Goal: Task Accomplishment & Management: Manage account settings

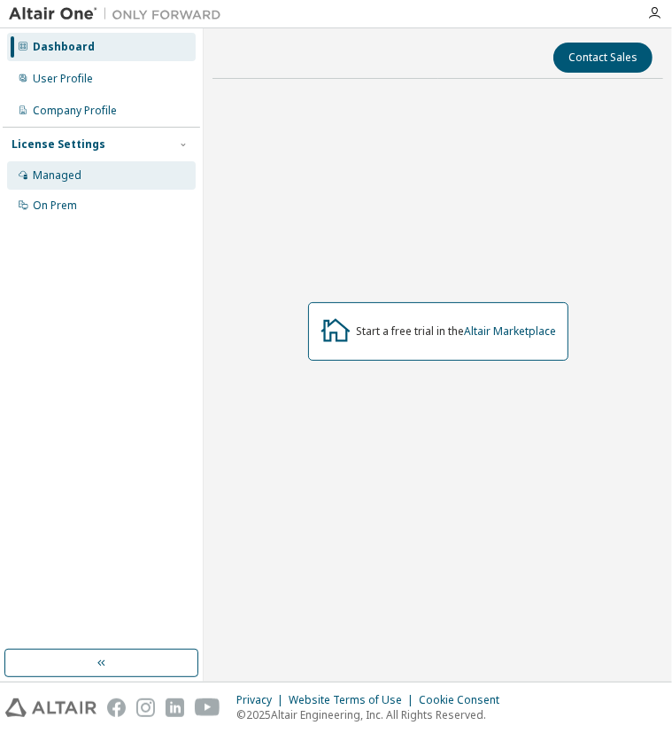
click at [102, 184] on div "Managed" at bounding box center [101, 175] width 189 height 28
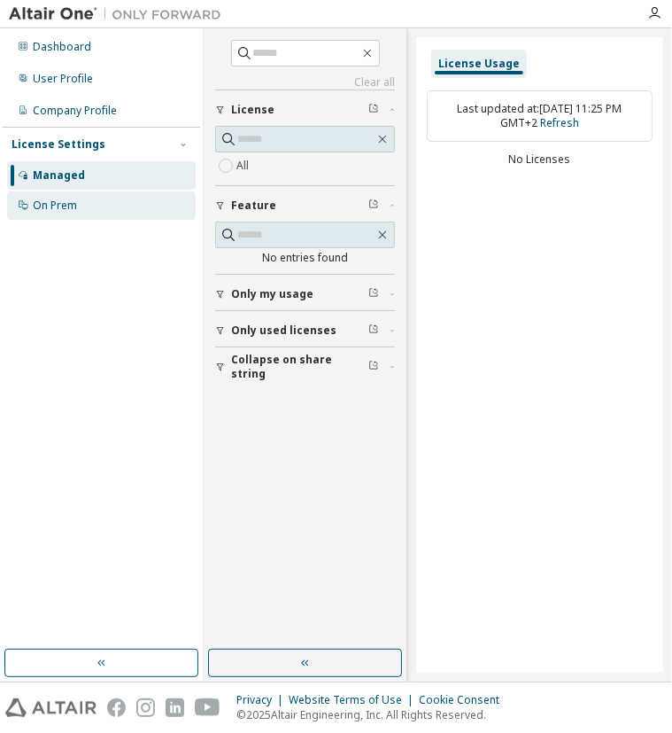
click at [76, 208] on div "On Prem" at bounding box center [55, 205] width 44 height 14
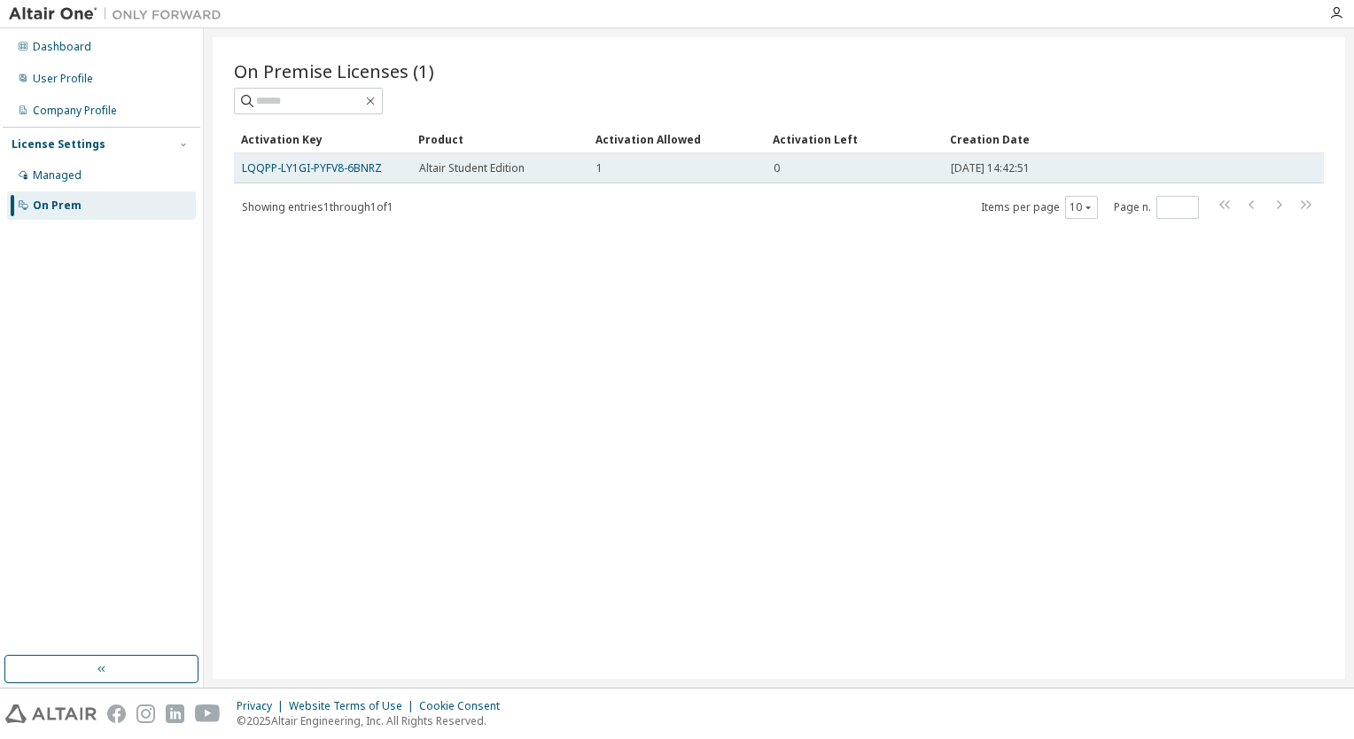
click at [671, 176] on td "0" at bounding box center [853, 168] width 177 height 30
click at [671, 175] on td "0" at bounding box center [853, 168] width 177 height 30
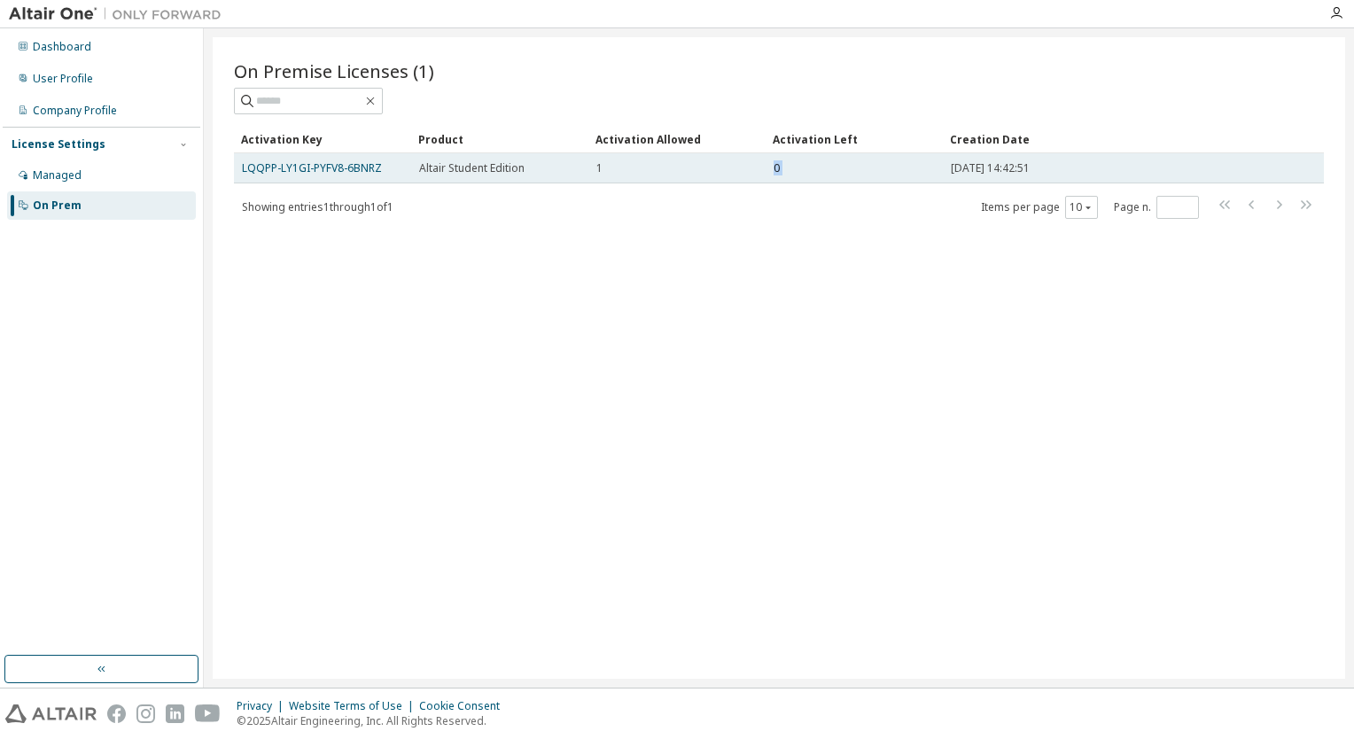
click at [671, 175] on td "0" at bounding box center [853, 168] width 177 height 30
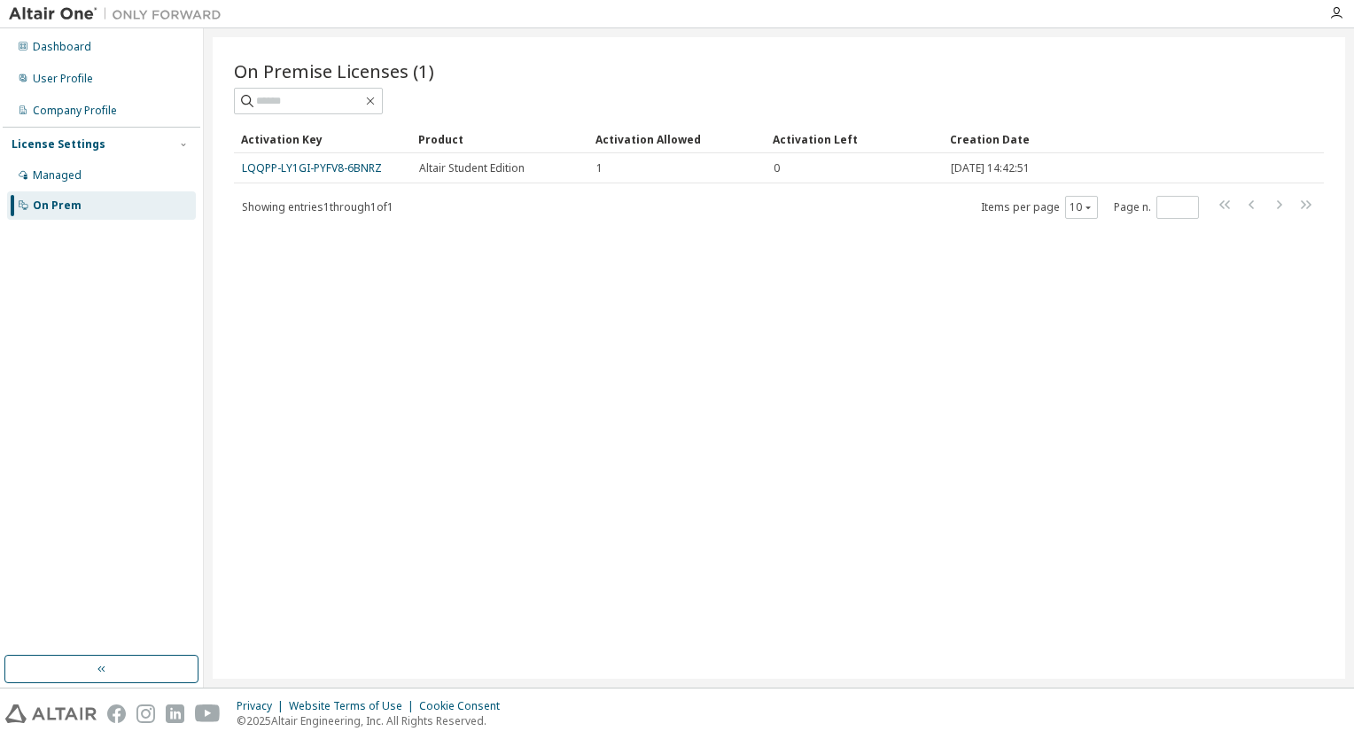
drag, startPoint x: 827, startPoint y: 175, endPoint x: 764, endPoint y: 221, distance: 77.4
click at [671, 221] on div "On Premise Licenses (1) Clear Load Save Save As Field Operator Value Select fil…" at bounding box center [779, 357] width 1132 height 641
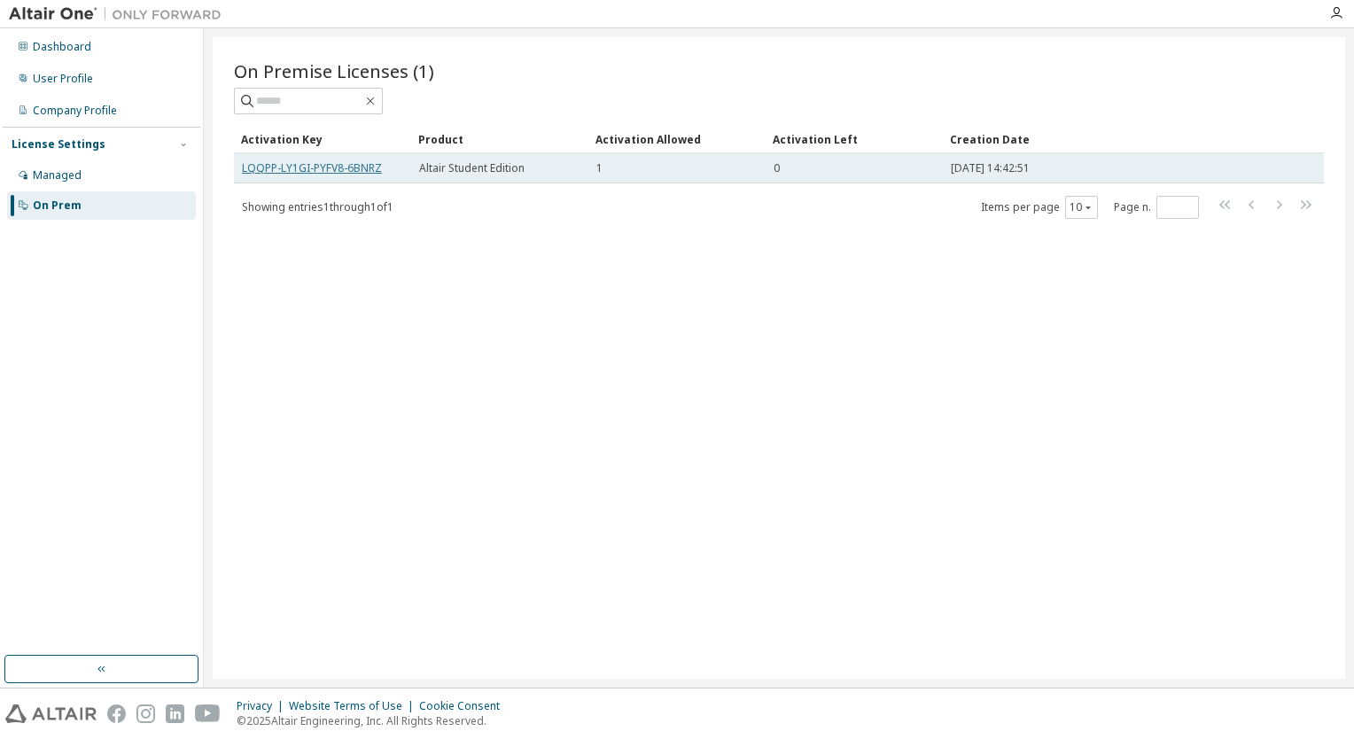
click at [344, 172] on link "LQQPP-LY1GI-PYFV8-6BNRZ" at bounding box center [312, 167] width 140 height 15
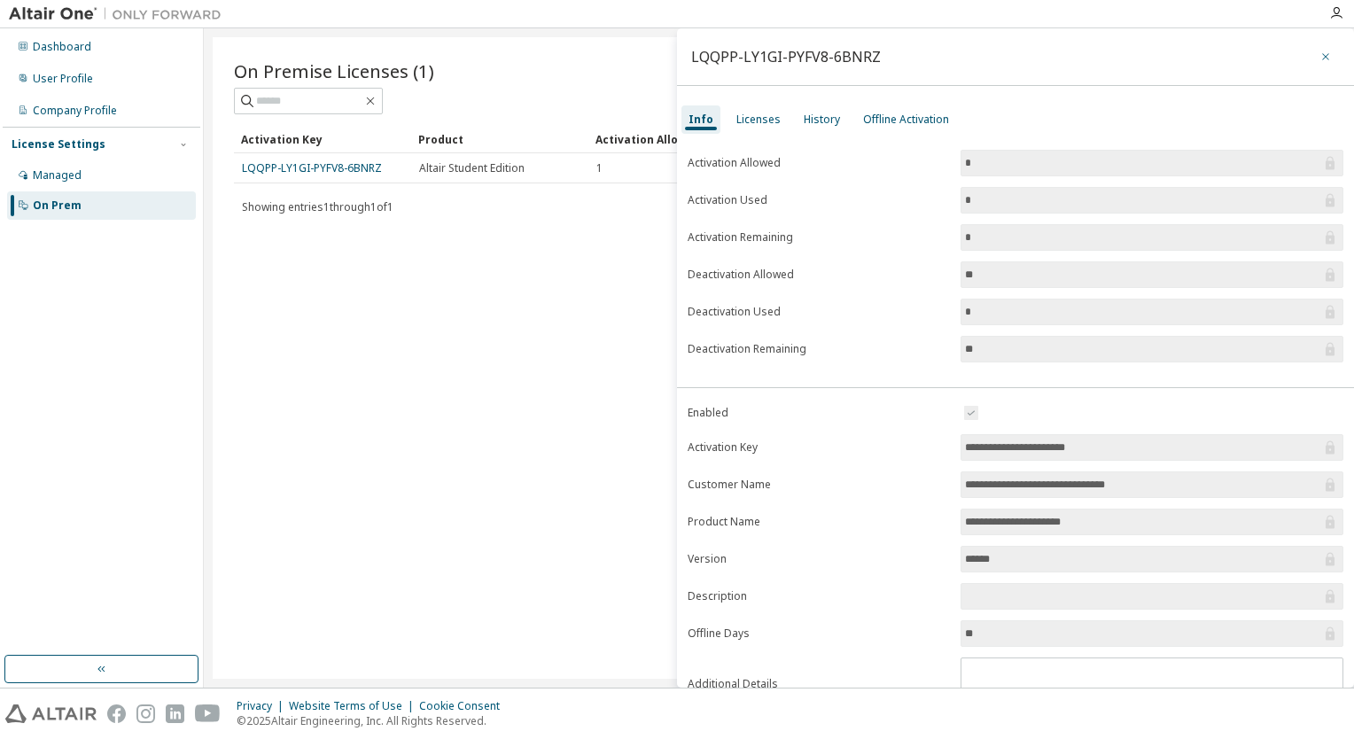
click at [671, 58] on icon "button" at bounding box center [1325, 57] width 12 height 14
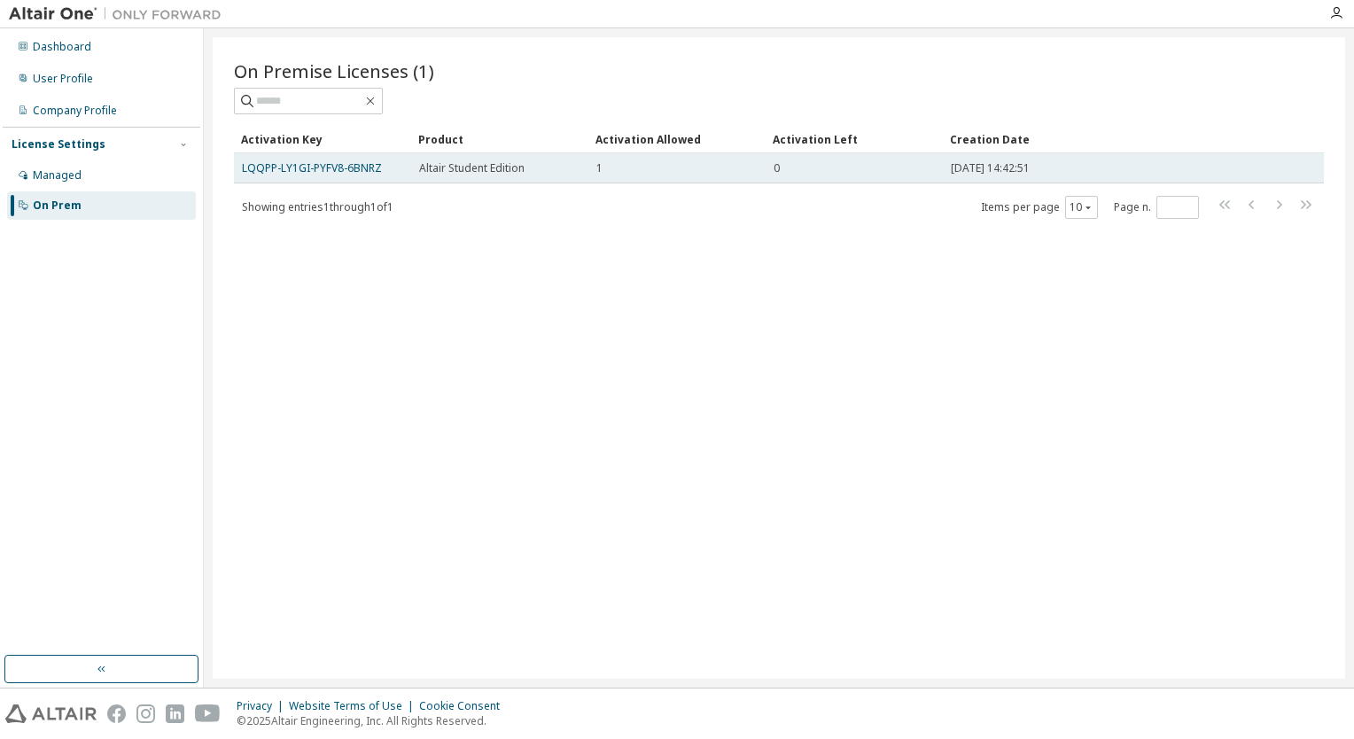
click at [671, 173] on span "[DATE] 14:42:51" at bounding box center [989, 168] width 79 height 14
click at [671, 157] on td "0" at bounding box center [853, 168] width 177 height 30
click at [325, 167] on link "LQQPP-LY1GI-PYFV8-6BNRZ" at bounding box center [312, 167] width 140 height 15
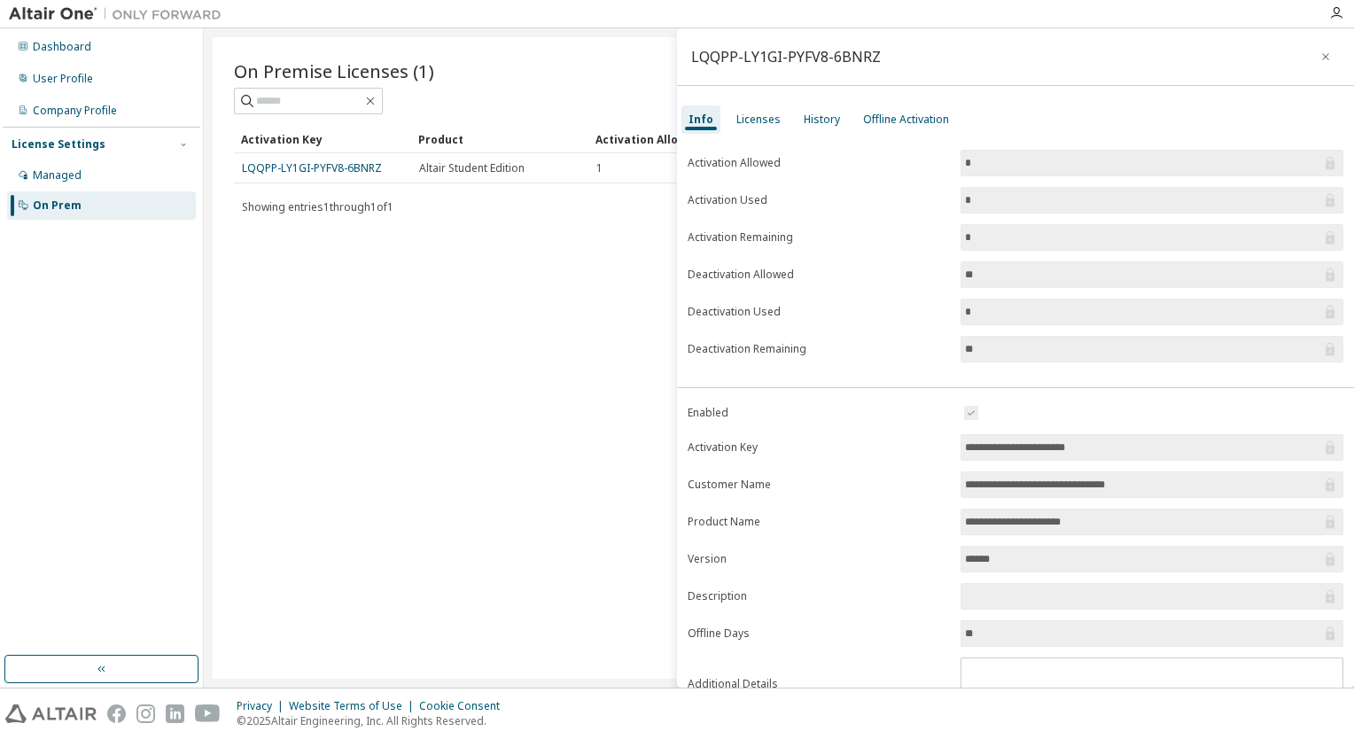
click at [469, 319] on div "On Premise Licenses (1) Clear Load Save Save As Field Operator Value Select fil…" at bounding box center [779, 357] width 1132 height 641
click at [671, 122] on div "Licenses" at bounding box center [758, 119] width 44 height 14
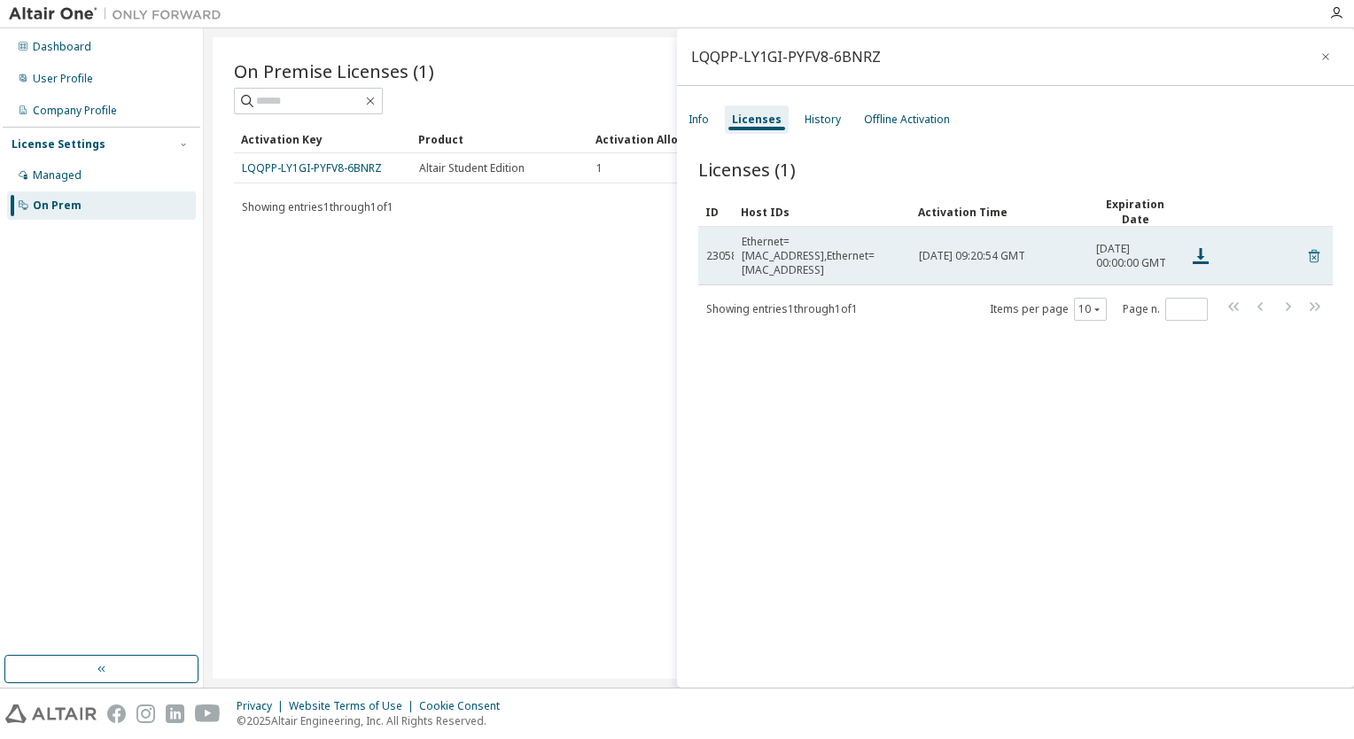
click at [671, 253] on icon at bounding box center [1314, 255] width 16 height 21
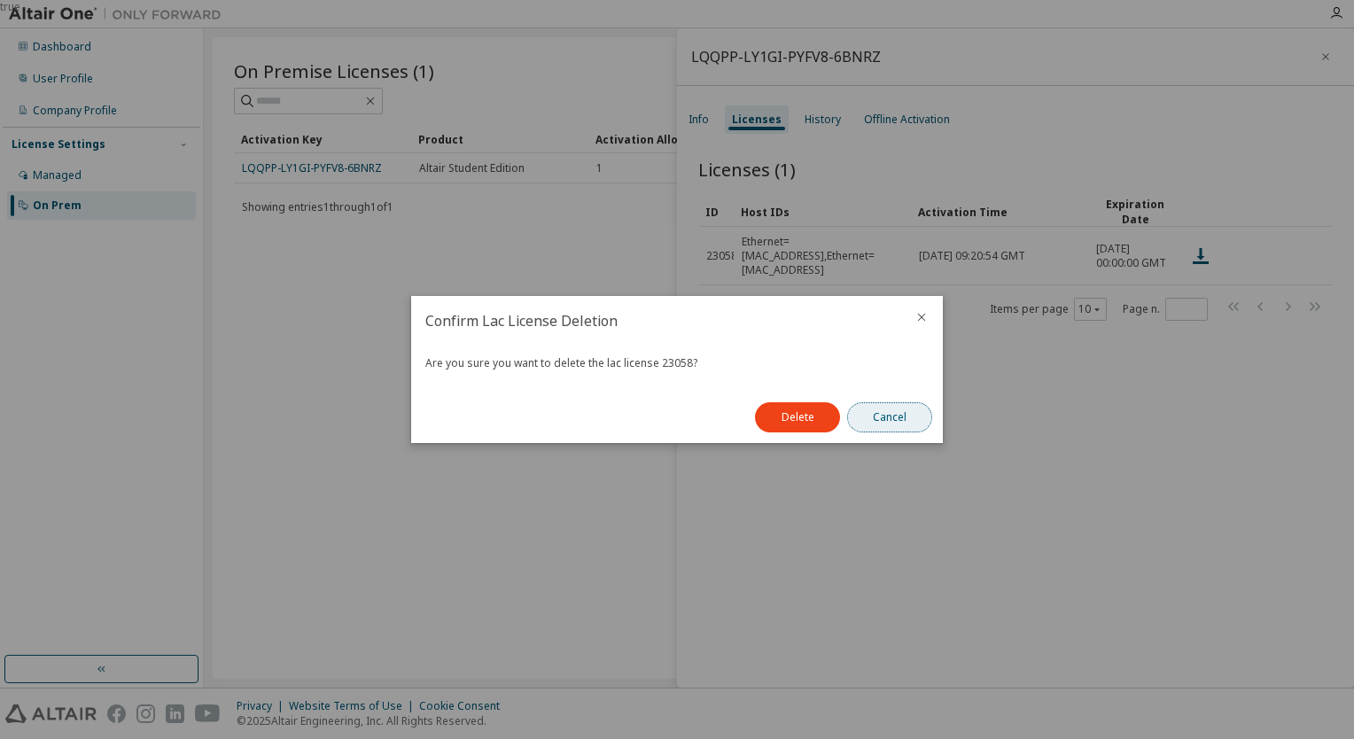
click at [671, 419] on button "Cancel" at bounding box center [889, 417] width 85 height 30
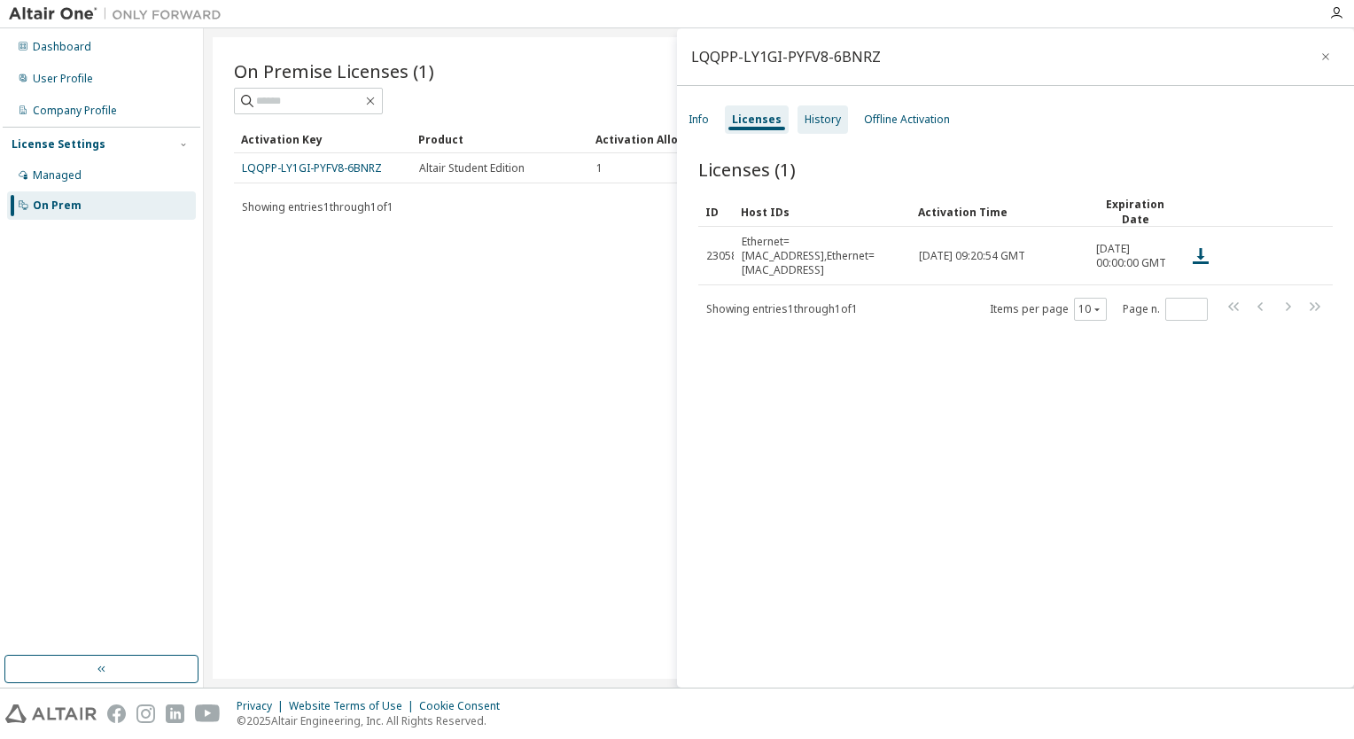
click at [671, 117] on div "History" at bounding box center [822, 119] width 36 height 14
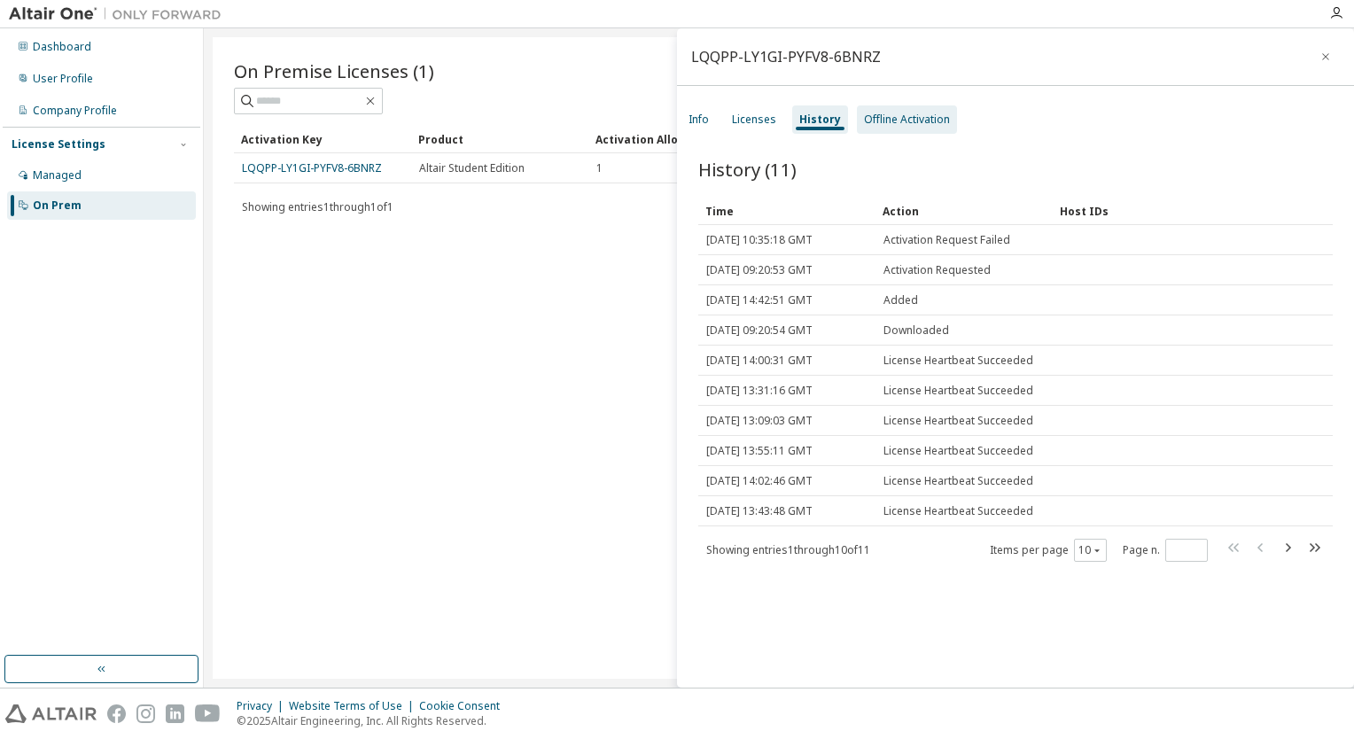
click at [671, 128] on div "Offline Activation" at bounding box center [907, 119] width 100 height 28
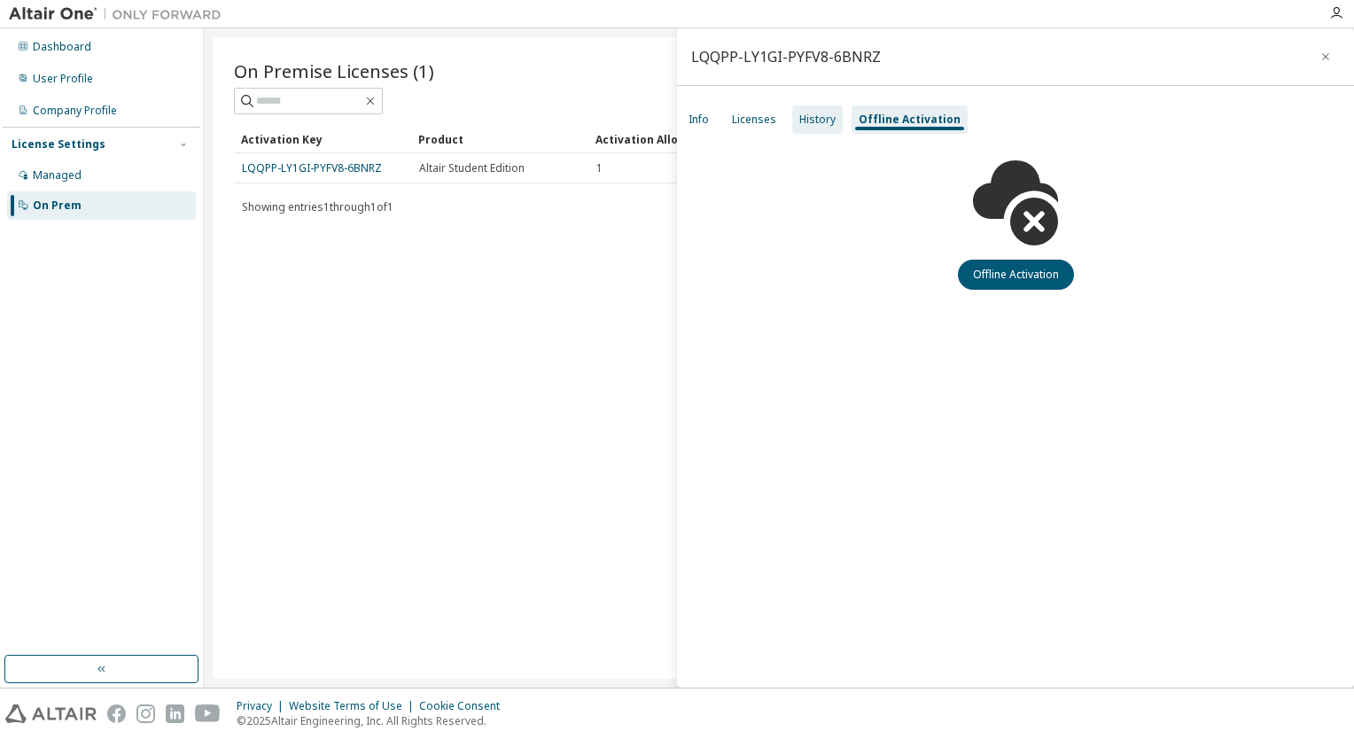
click at [671, 114] on div "History" at bounding box center [817, 119] width 36 height 14
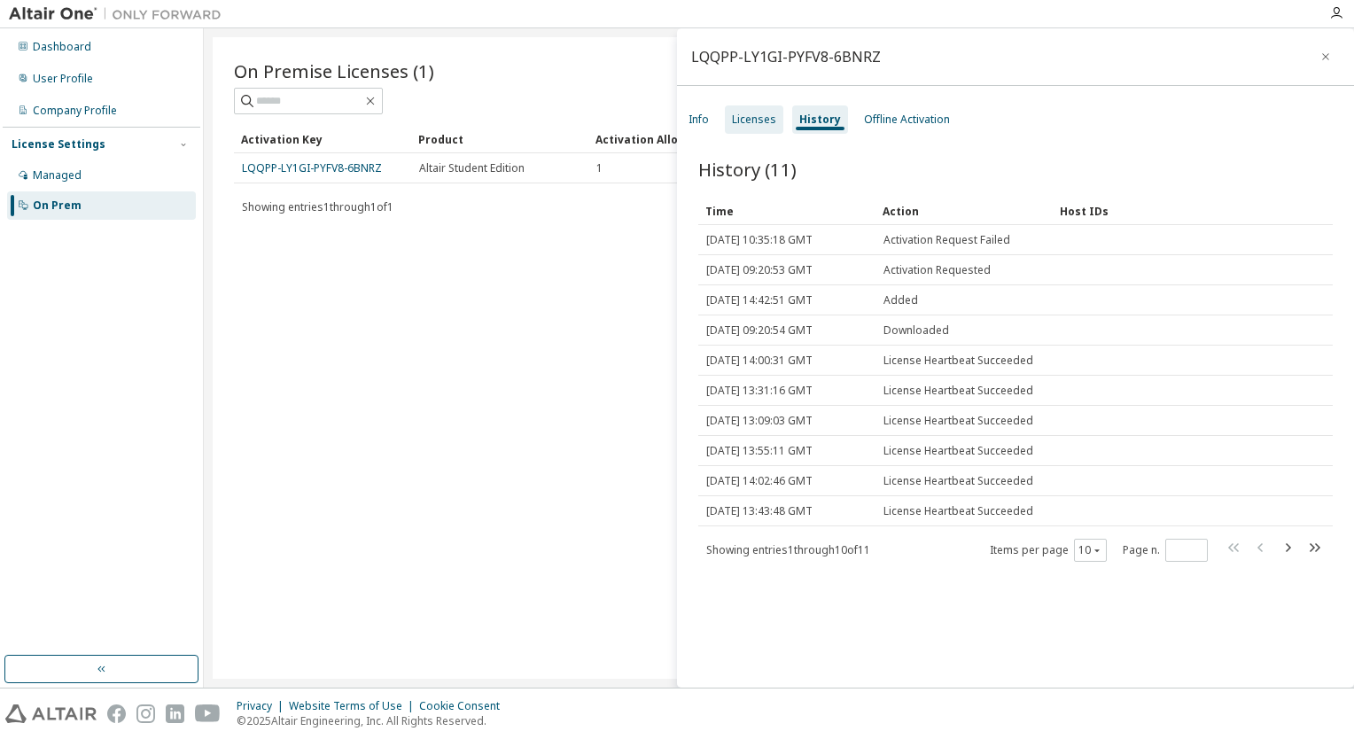
click at [671, 118] on div "Licenses" at bounding box center [754, 119] width 44 height 14
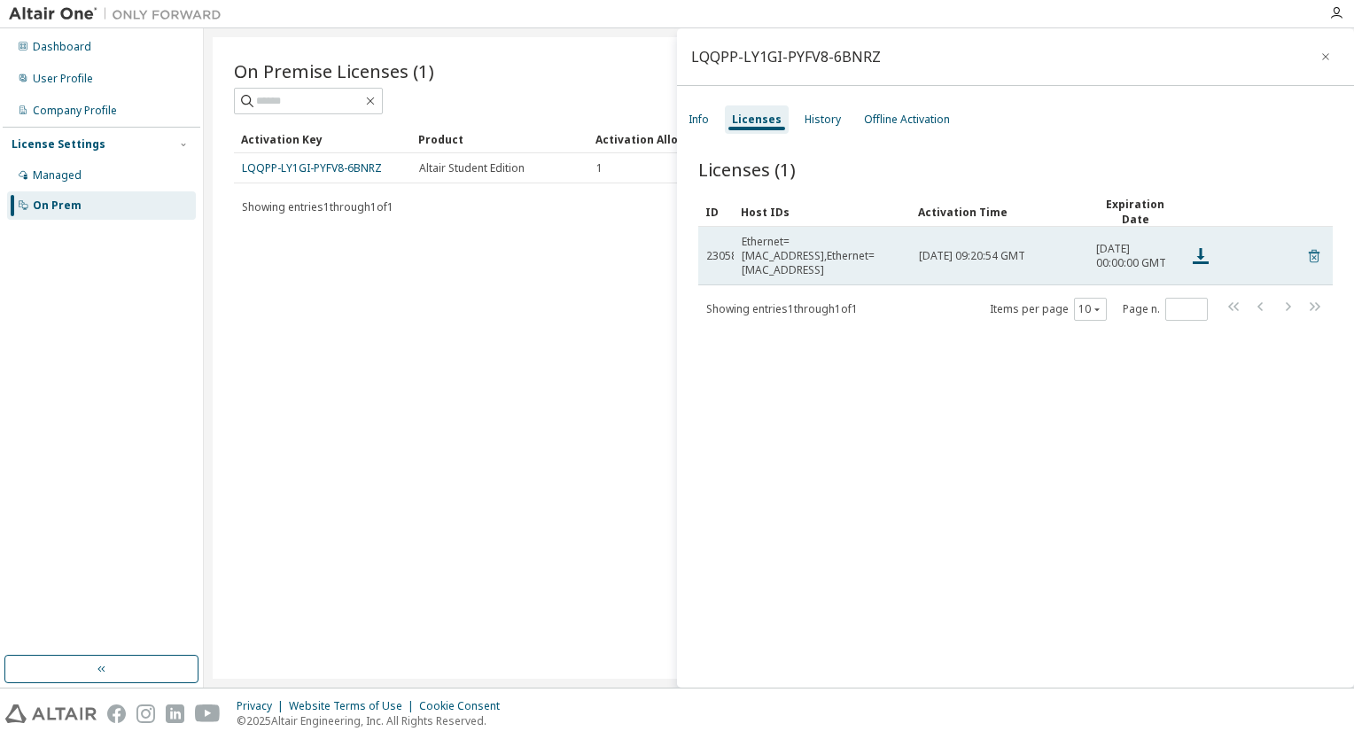
click at [671, 254] on icon at bounding box center [1314, 255] width 16 height 21
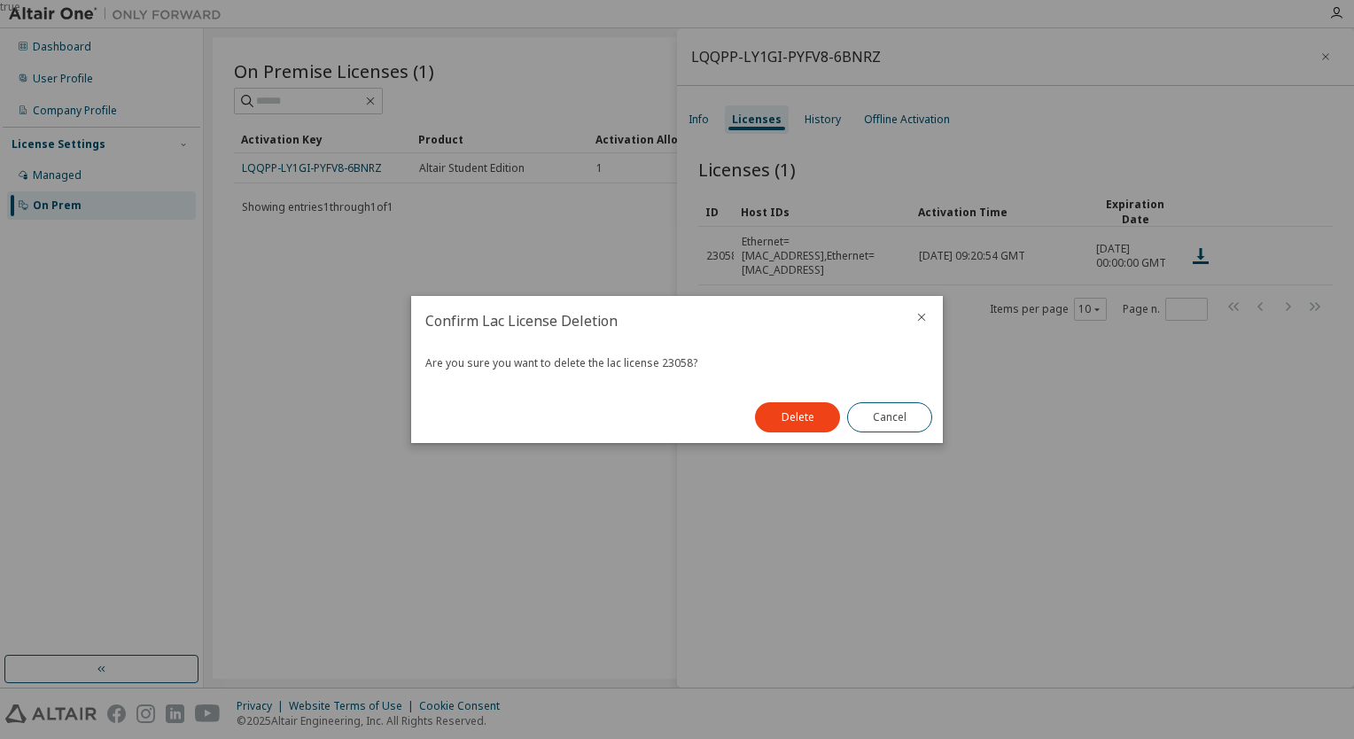
click at [671, 317] on icon "close" at bounding box center [921, 317] width 14 height 14
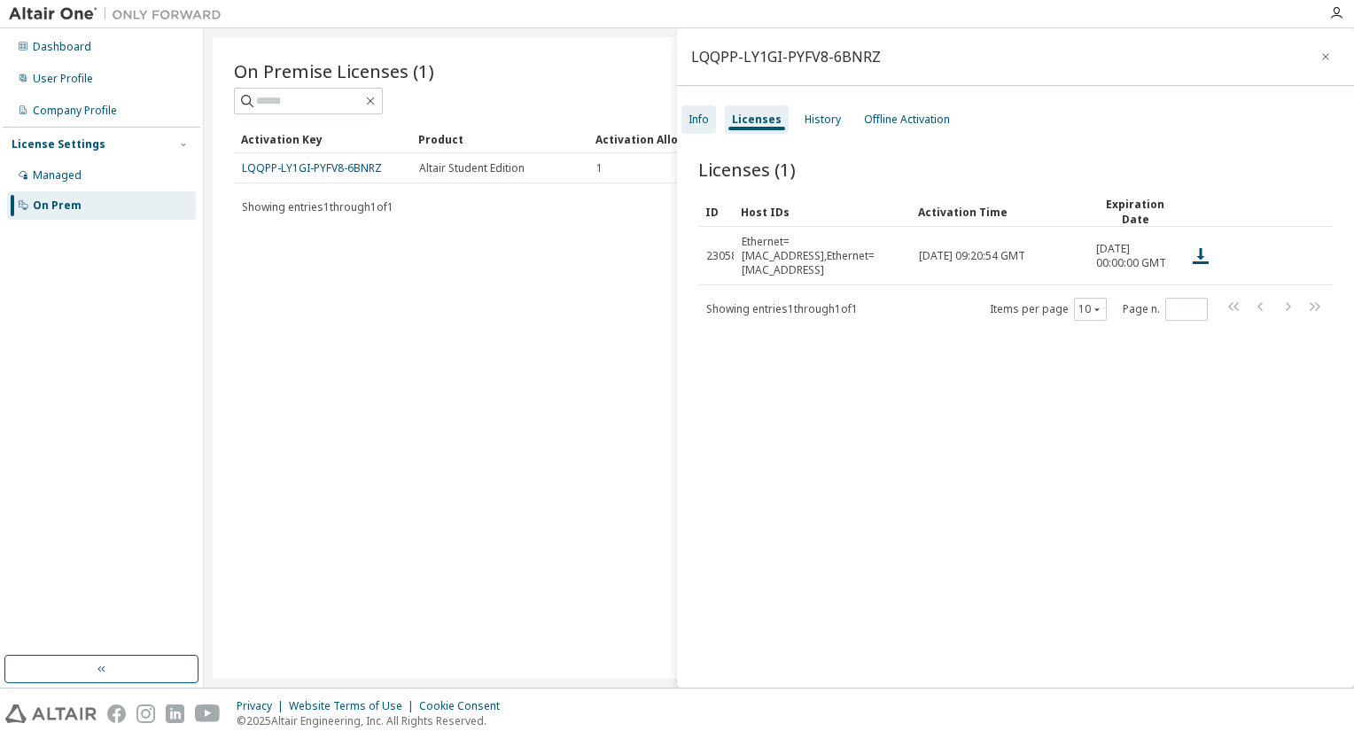
click at [671, 128] on div "Info" at bounding box center [698, 119] width 35 height 28
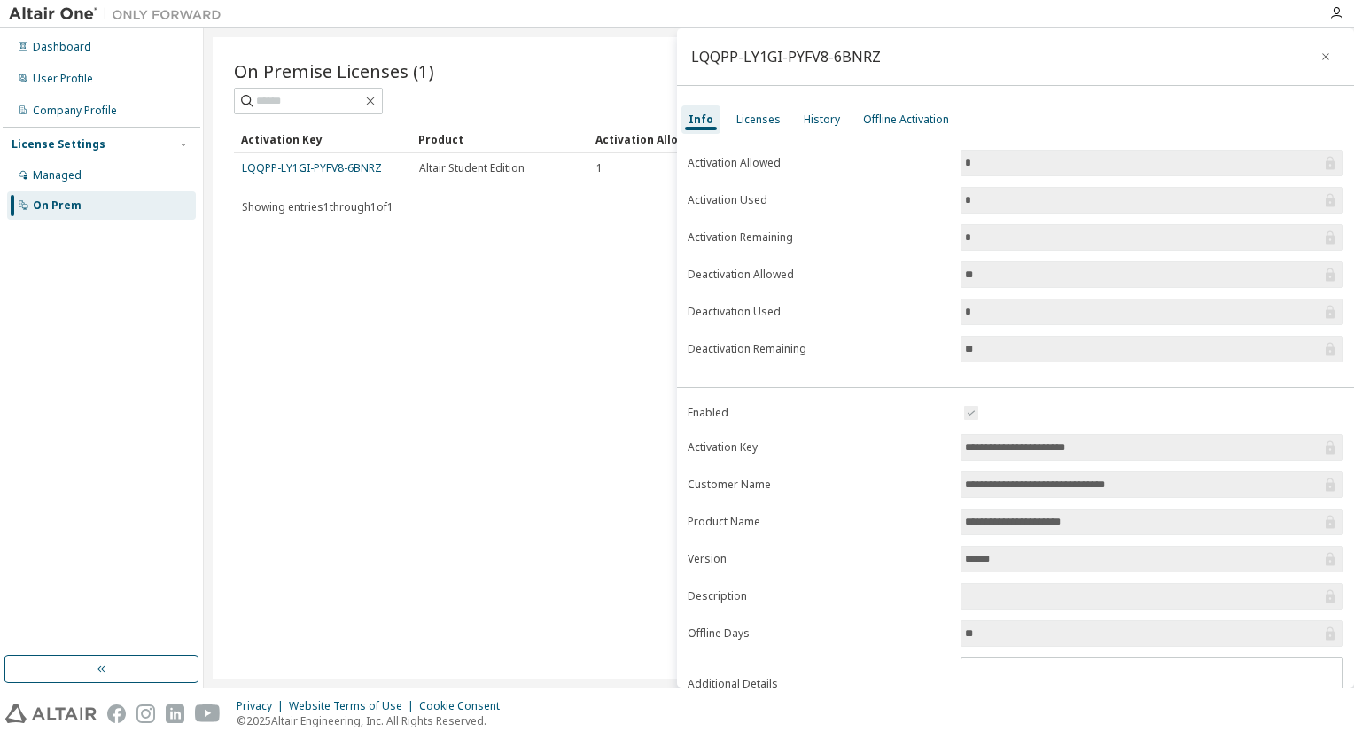
scroll to position [72, 0]
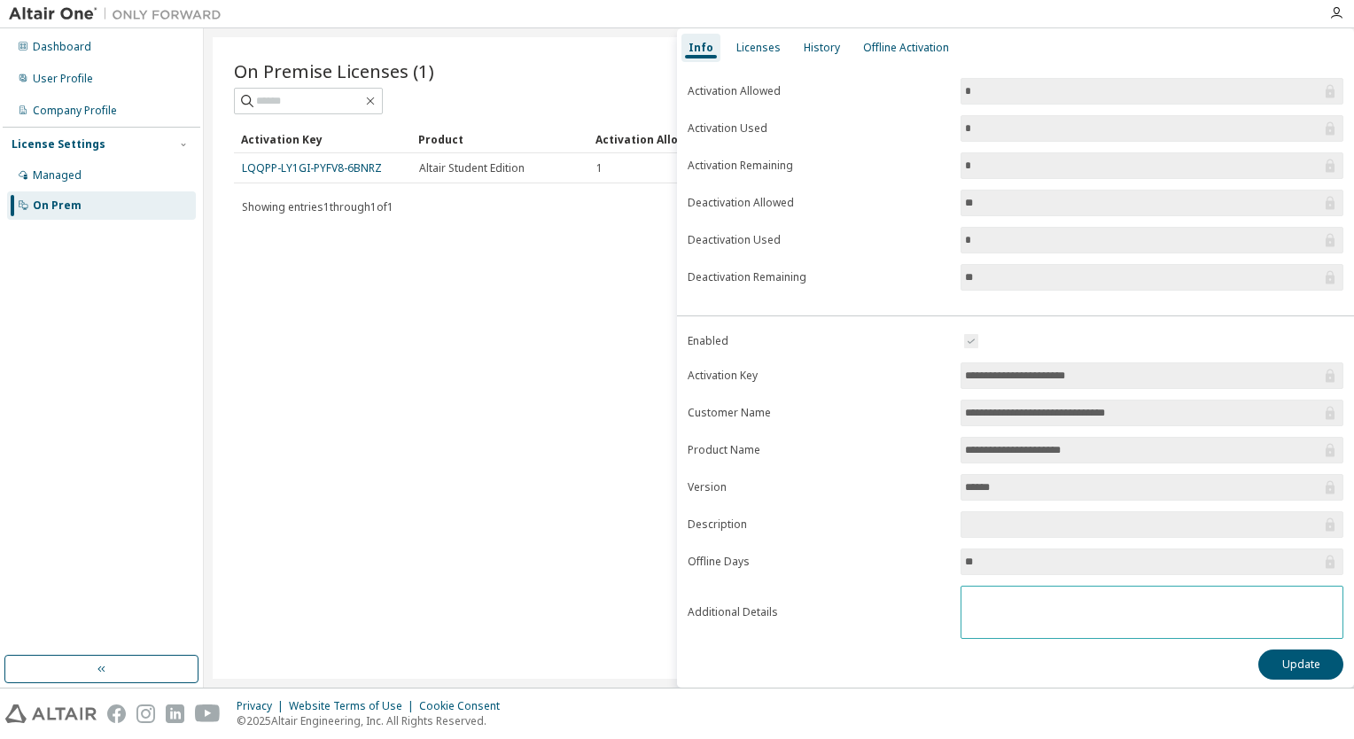
click at [671, 586] on textarea at bounding box center [1151, 609] width 381 height 46
click at [671, 656] on button "Update" at bounding box center [1300, 664] width 85 height 30
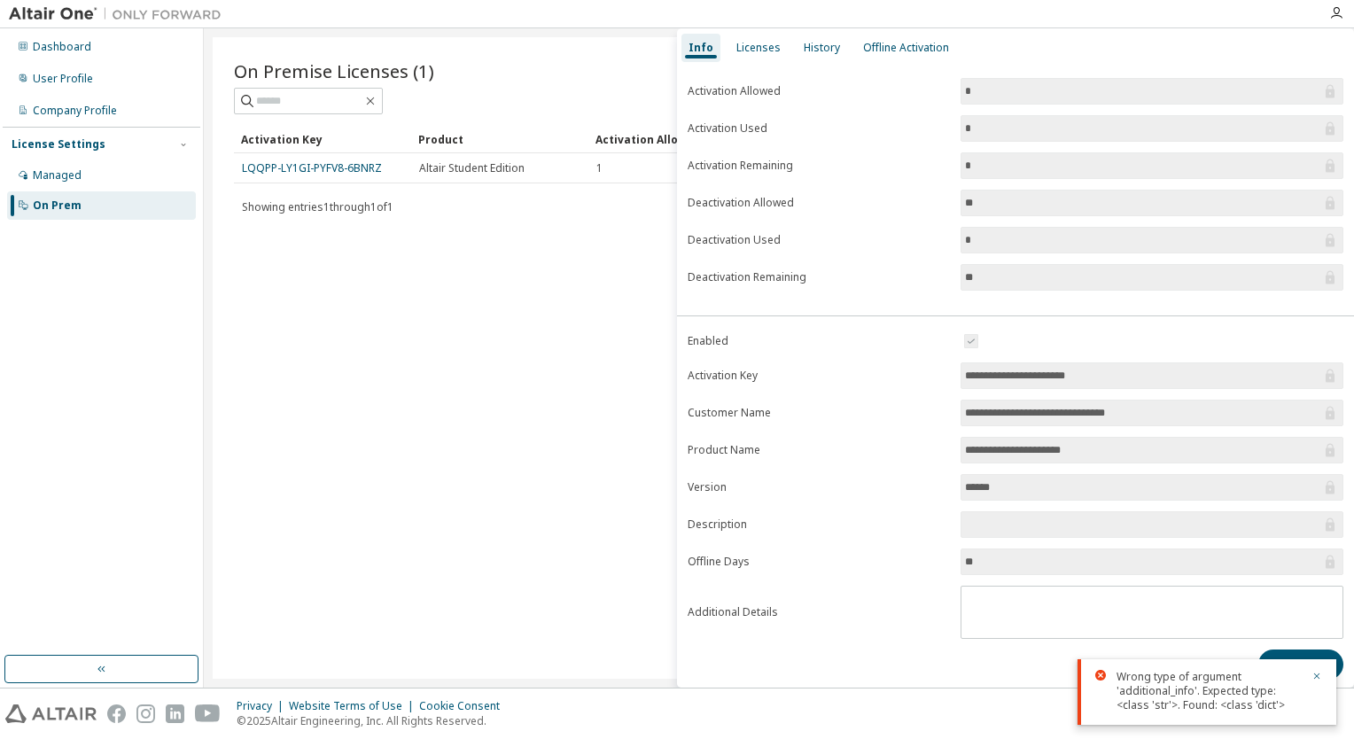
scroll to position [0, 0]
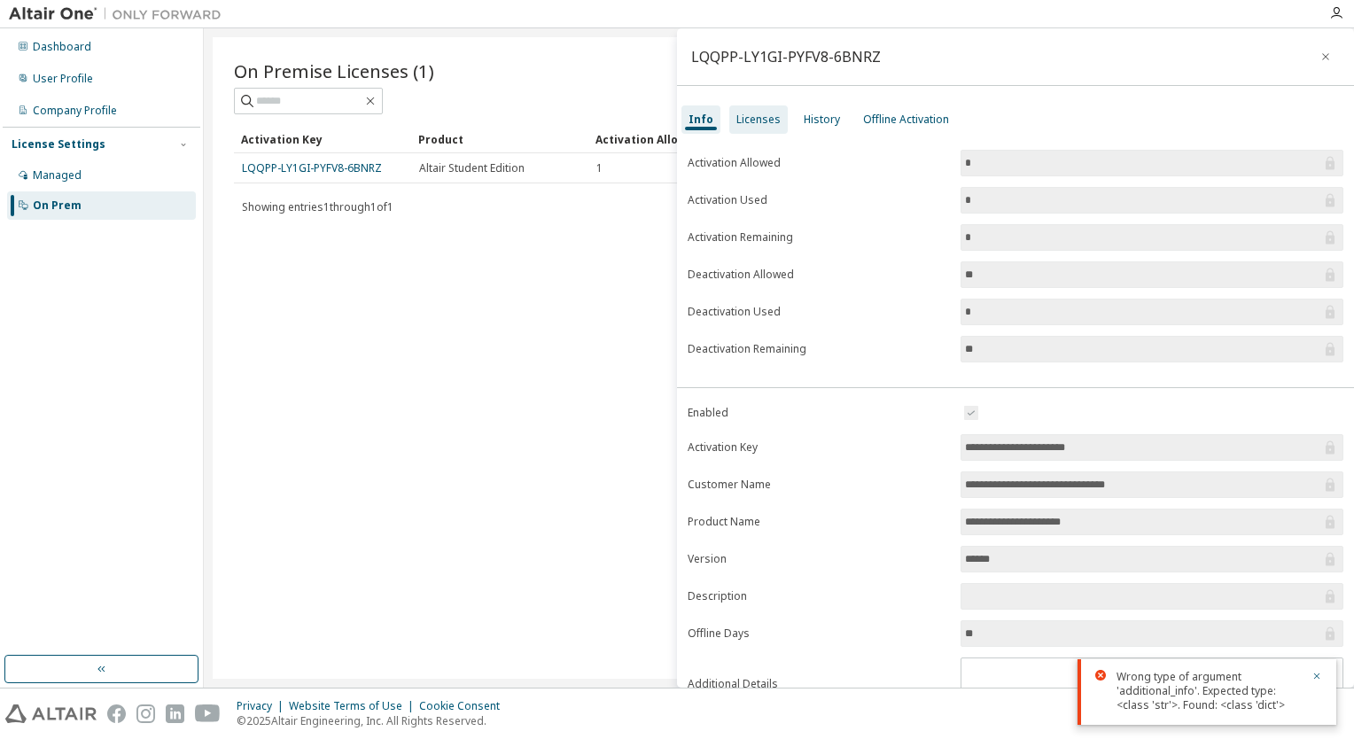
click at [671, 125] on div "Licenses" at bounding box center [758, 119] width 44 height 14
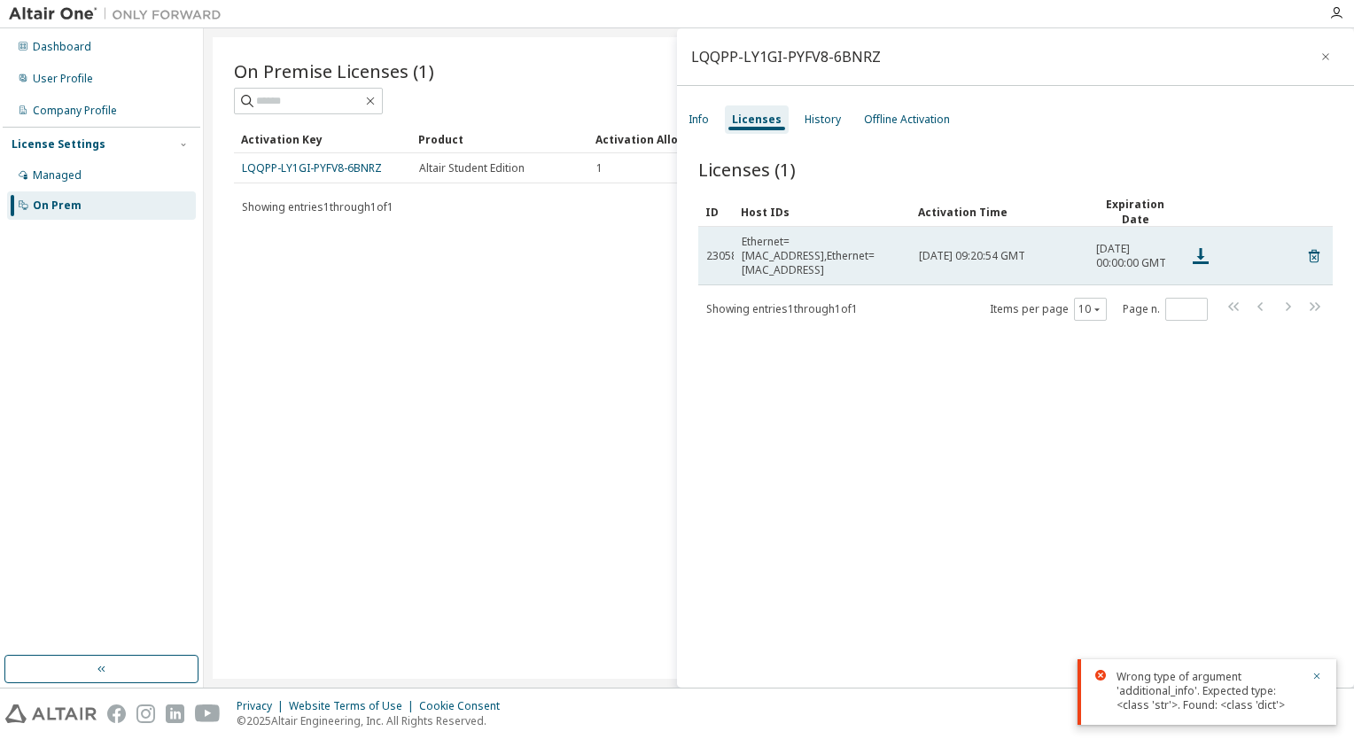
click at [671, 247] on div "Ethernet=F80DAC4F3751,Ethernet=D8C0A6E95A6D" at bounding box center [821, 256] width 161 height 43
click at [671, 257] on icon at bounding box center [1314, 255] width 16 height 21
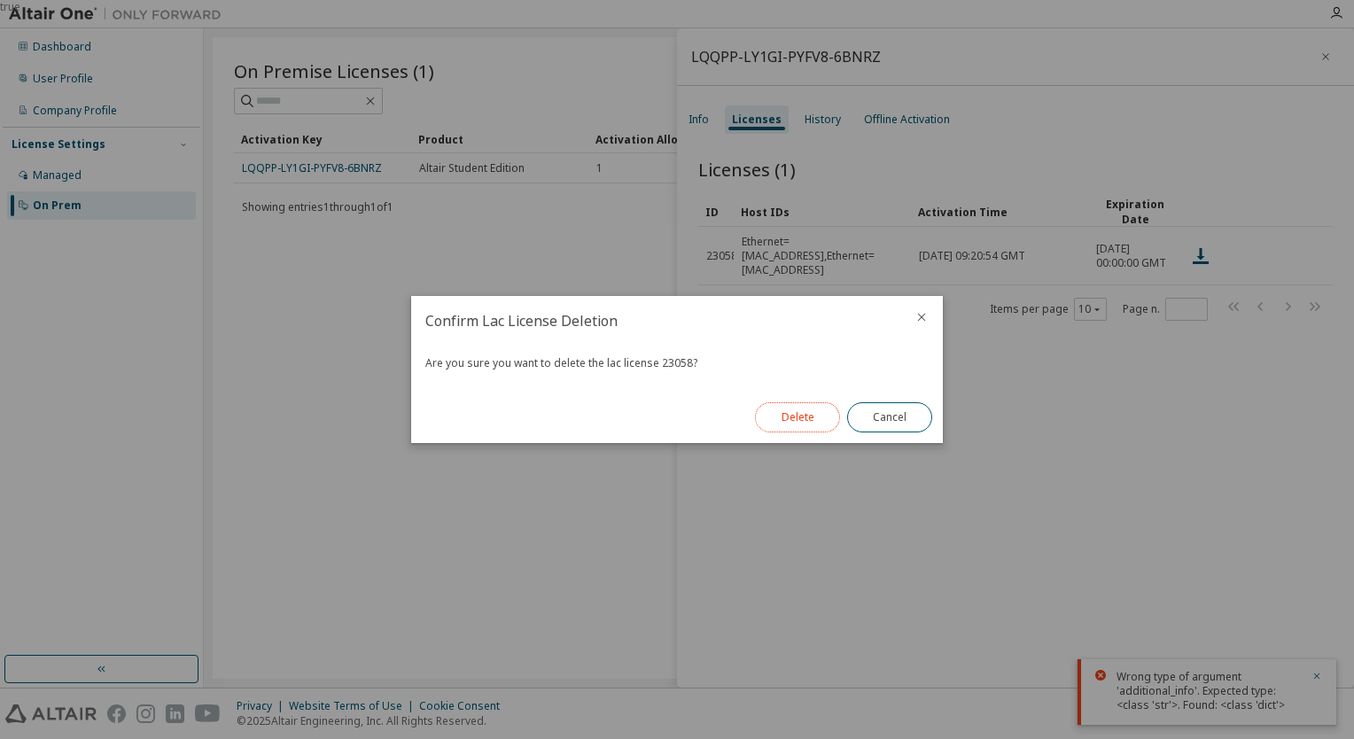
click at [671, 417] on button "Delete" at bounding box center [797, 417] width 85 height 30
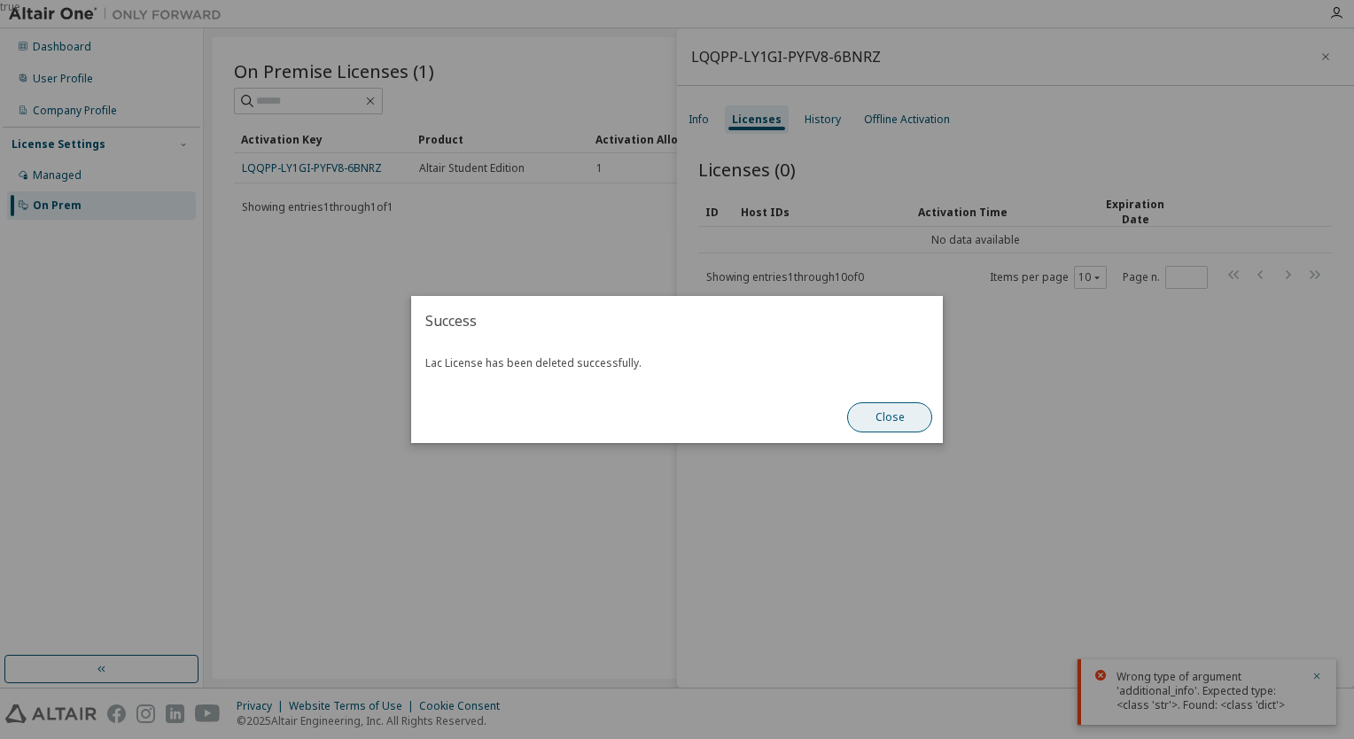
click at [671, 420] on button "Close" at bounding box center [889, 417] width 85 height 30
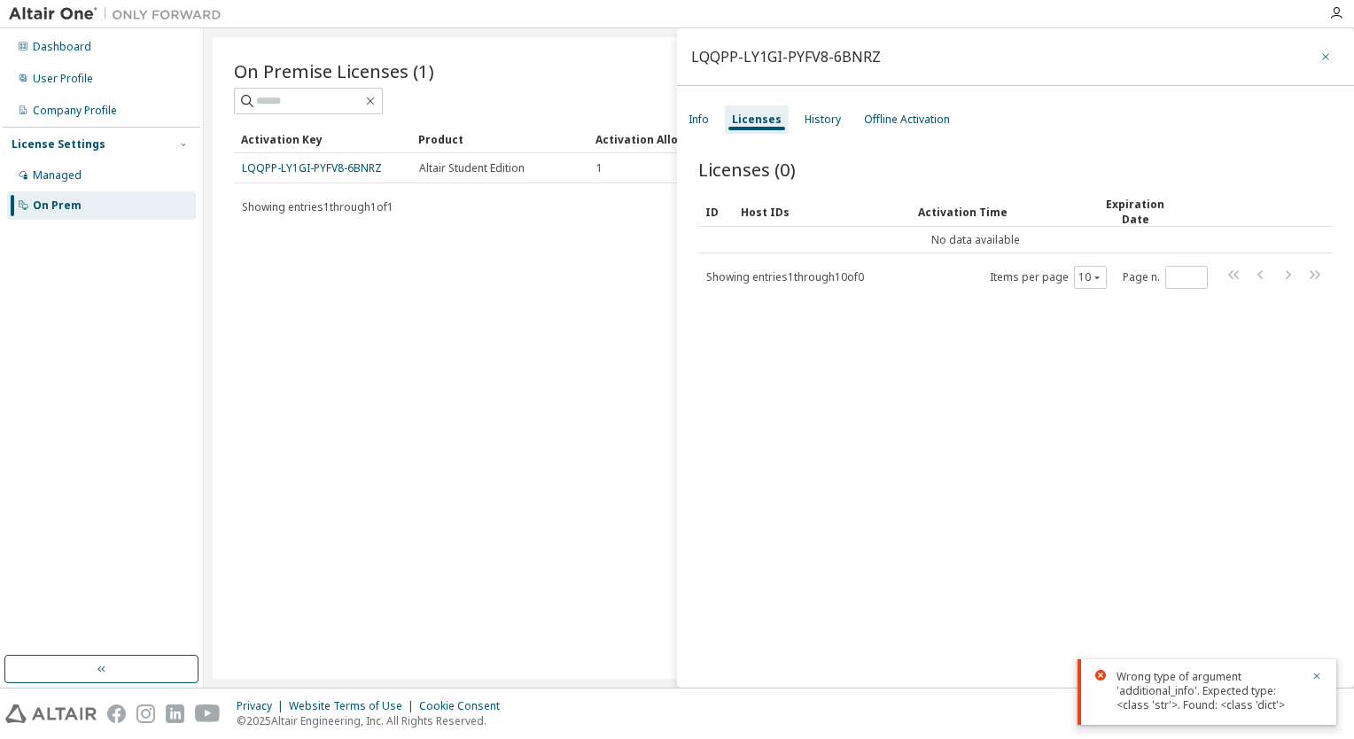
click at [671, 59] on icon "button" at bounding box center [1325, 57] width 12 height 14
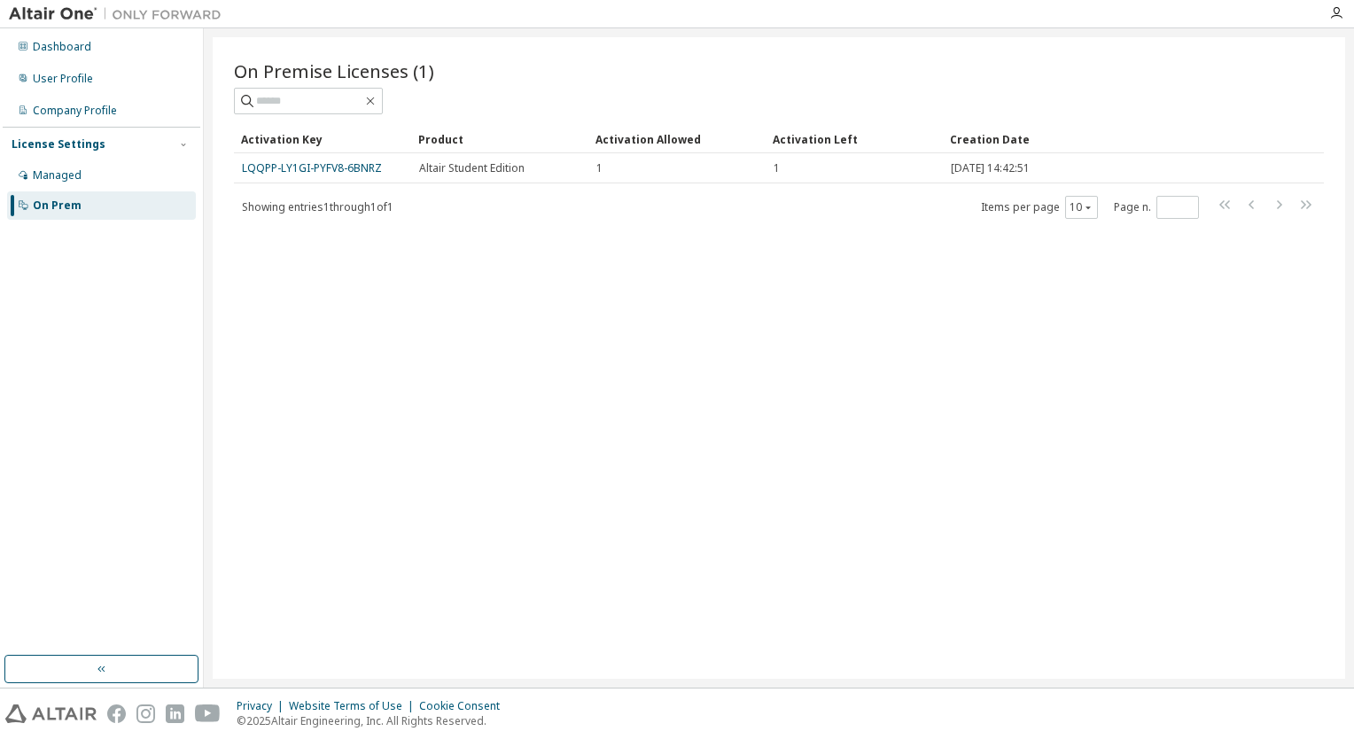
click at [360, 182] on div "Activation Key Product Activation Allowed Activation Left Creation Date LQQPP-L…" at bounding box center [779, 172] width 1090 height 95
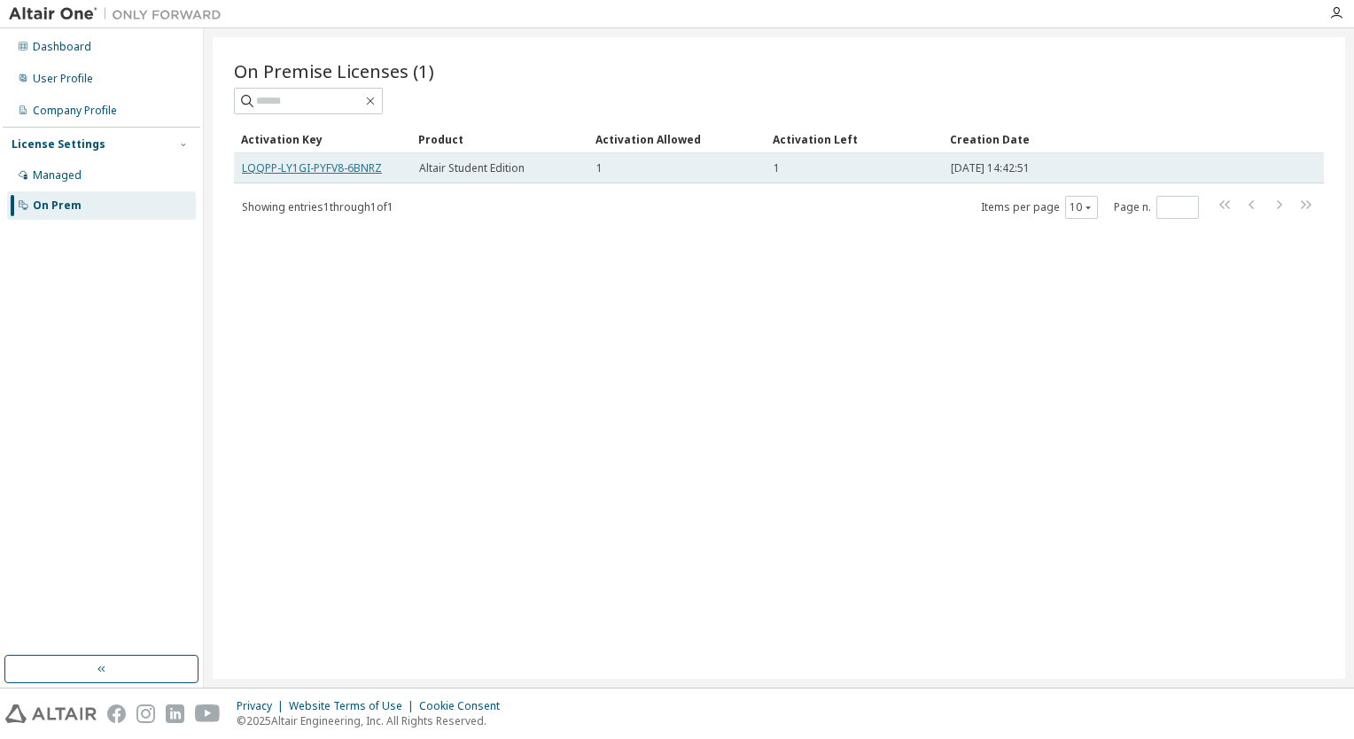
click at [341, 171] on link "LQQPP-LY1GI-PYFV8-6BNRZ" at bounding box center [312, 167] width 140 height 15
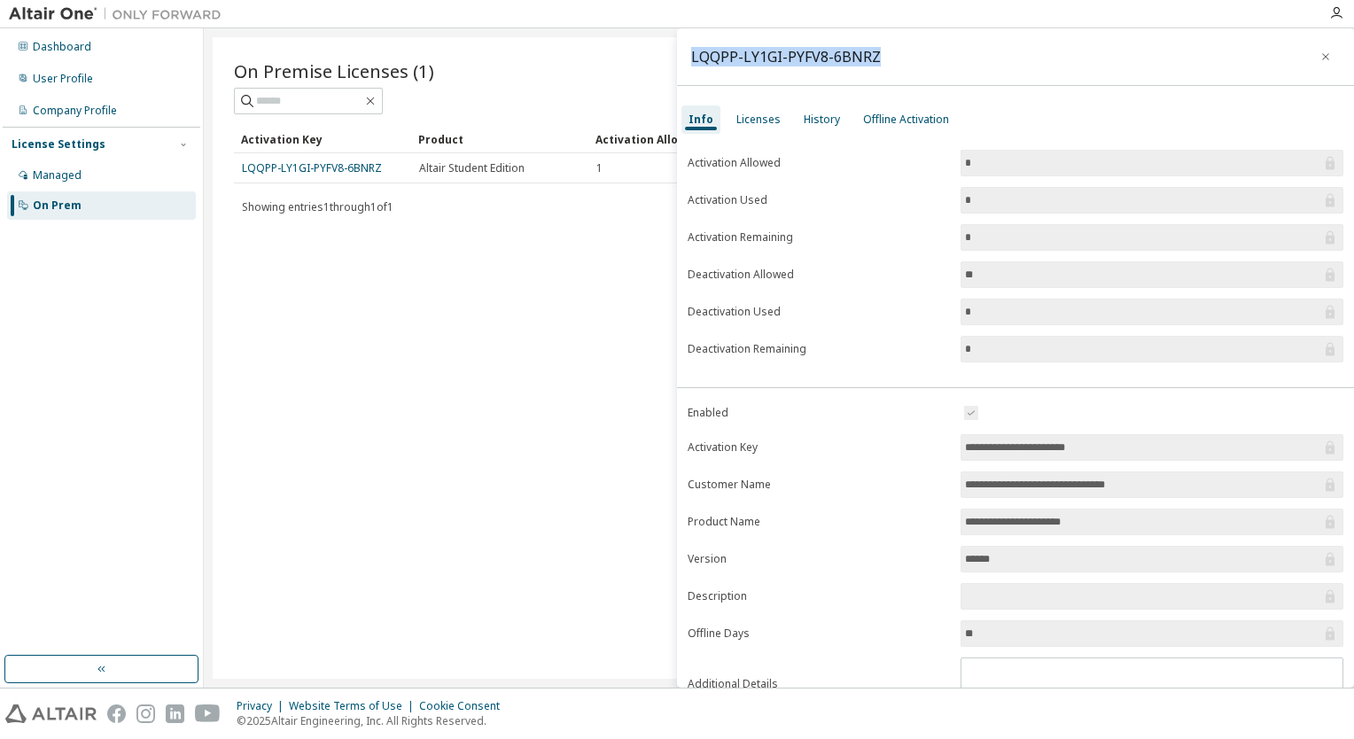
drag, startPoint x: 886, startPoint y: 57, endPoint x: 692, endPoint y: 57, distance: 194.0
click at [692, 57] on div "LQQPP-LY1GI-PYFV8-6BNRZ" at bounding box center [1015, 57] width 677 height 58
copy div "LQQPP-LY1GI-PYFV8-6BNRZ"
click at [436, 418] on div "On Premise Licenses (1) Clear Load Save Save As Field Operator Value Select fil…" at bounding box center [779, 357] width 1132 height 641
click at [837, 109] on div "History" at bounding box center [821, 119] width 50 height 28
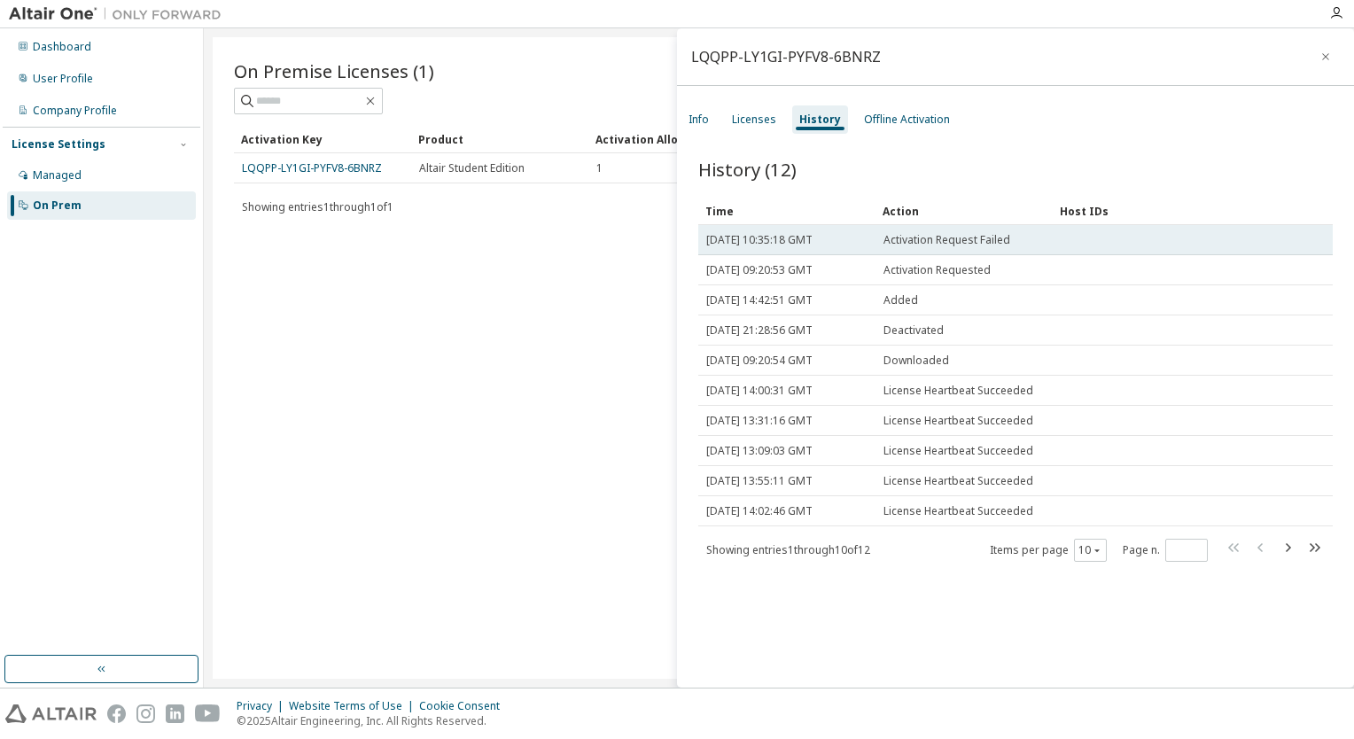
click at [912, 243] on span "Activation Request Failed" at bounding box center [946, 240] width 127 height 14
click at [804, 247] on td "Mon, 06 Oct 2025 10:35:18 GMT" at bounding box center [786, 240] width 177 height 30
click at [804, 247] on td "[DATE] 10:35:18 GMT" at bounding box center [786, 240] width 177 height 30
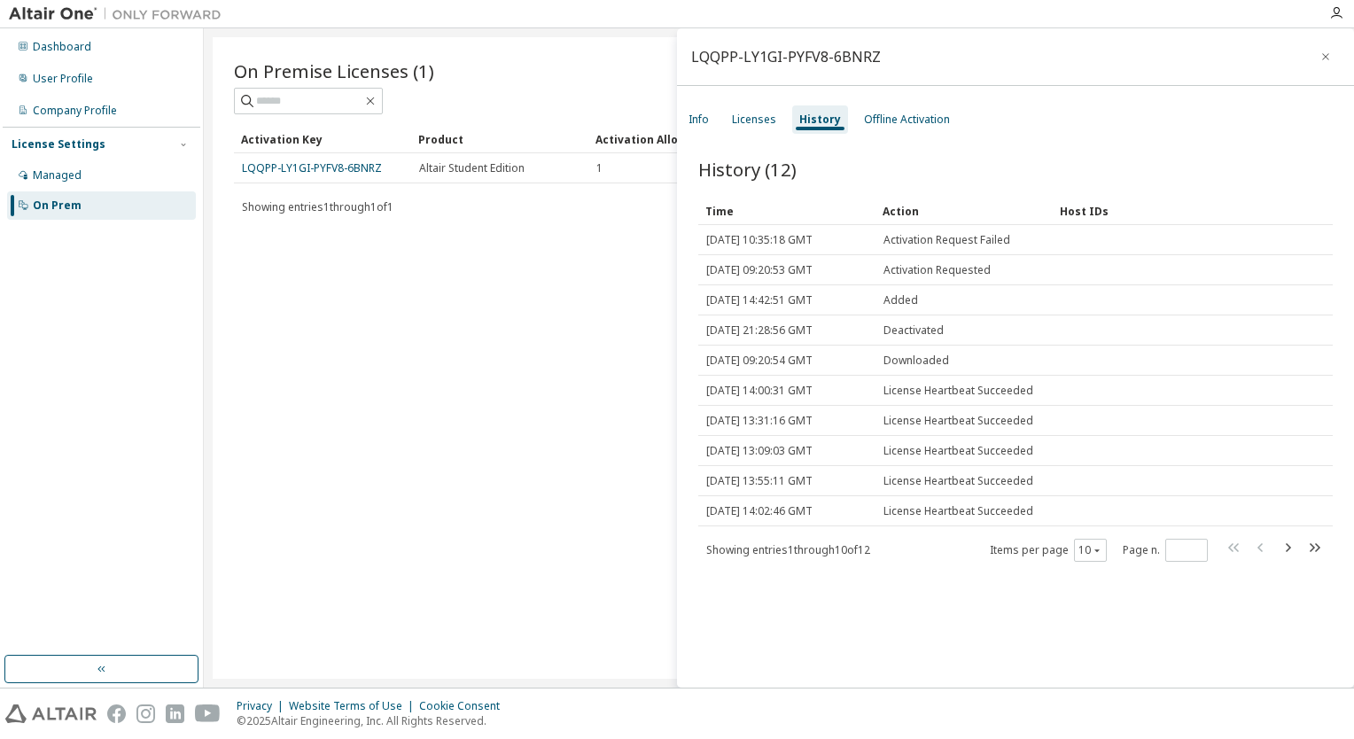
click at [549, 318] on div "On Premise Licenses (1) Clear Load Save Save As Field Operator Value Select fil…" at bounding box center [779, 357] width 1132 height 641
click at [1320, 51] on icon "button" at bounding box center [1325, 57] width 12 height 14
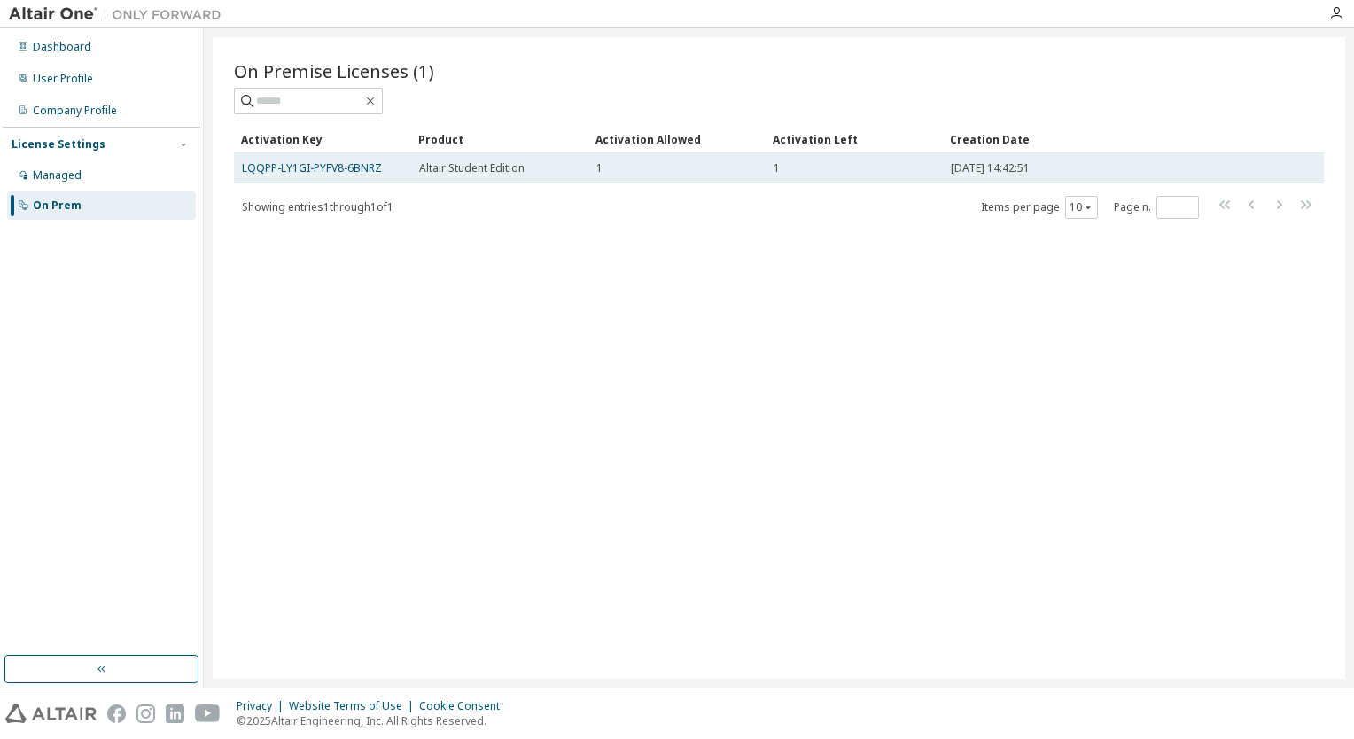
click at [526, 164] on div "Altair Student Edition" at bounding box center [499, 168] width 161 height 14
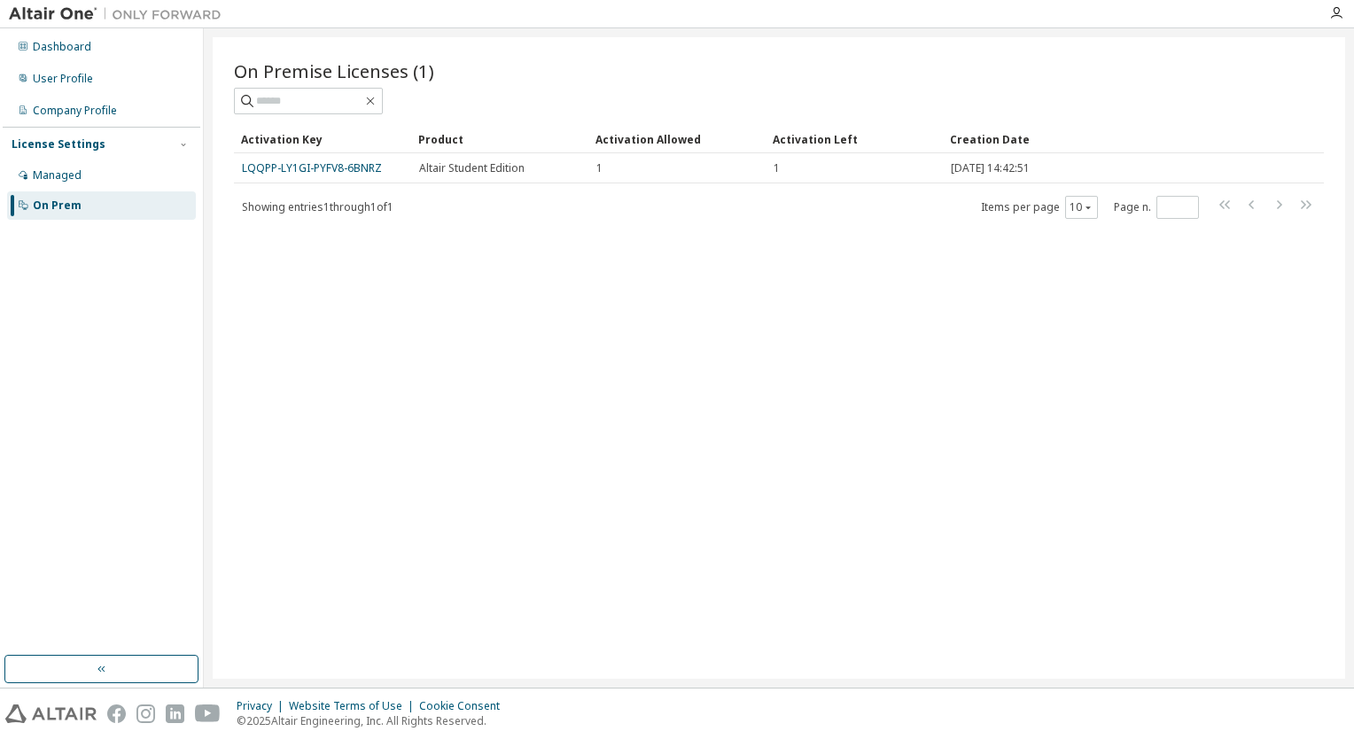
drag, startPoint x: 526, startPoint y: 164, endPoint x: 611, endPoint y: 258, distance: 126.7
click at [611, 258] on div "On Premise Licenses (1) Clear Load Save Save As Field Operator Value Select fil…" at bounding box center [779, 357] width 1132 height 641
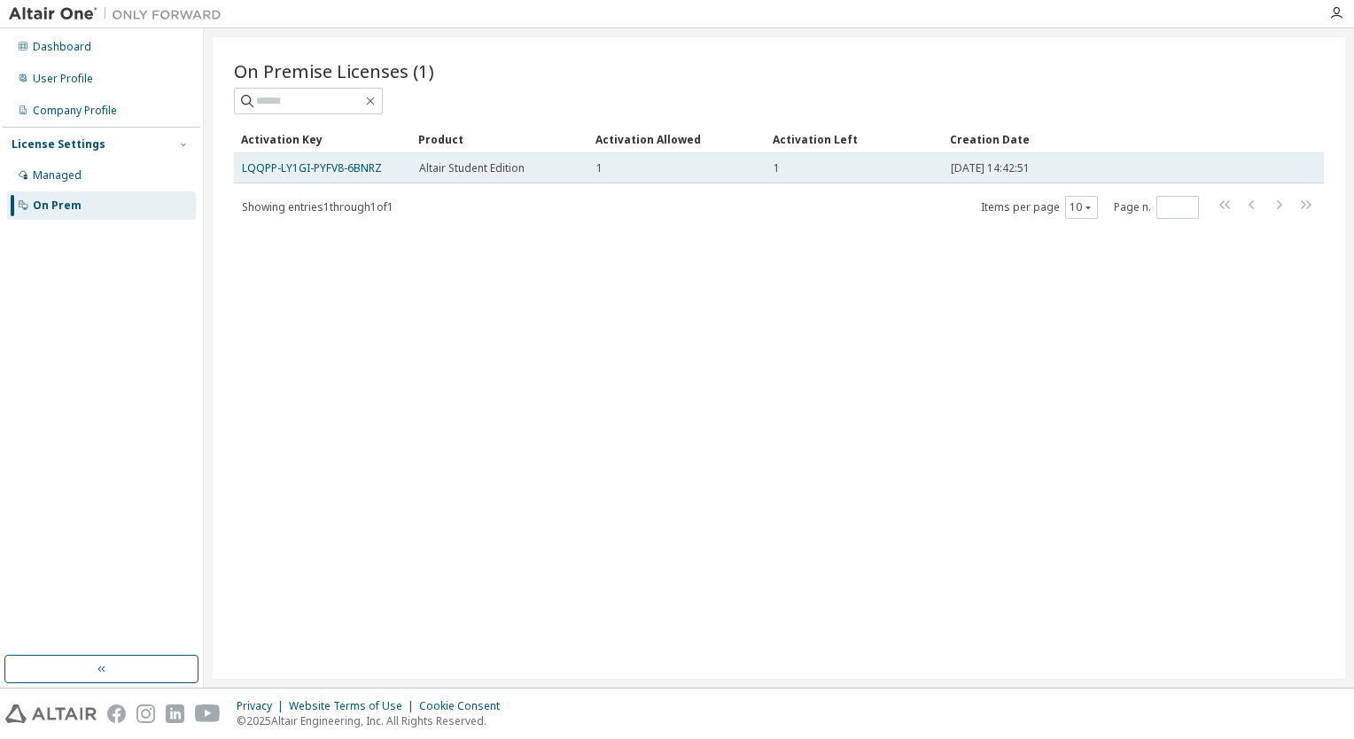
click at [559, 161] on div "Altair Student Edition" at bounding box center [499, 168] width 161 height 14
click at [364, 167] on link "LQQPP-LY1GI-PYFV8-6BNRZ" at bounding box center [312, 167] width 140 height 15
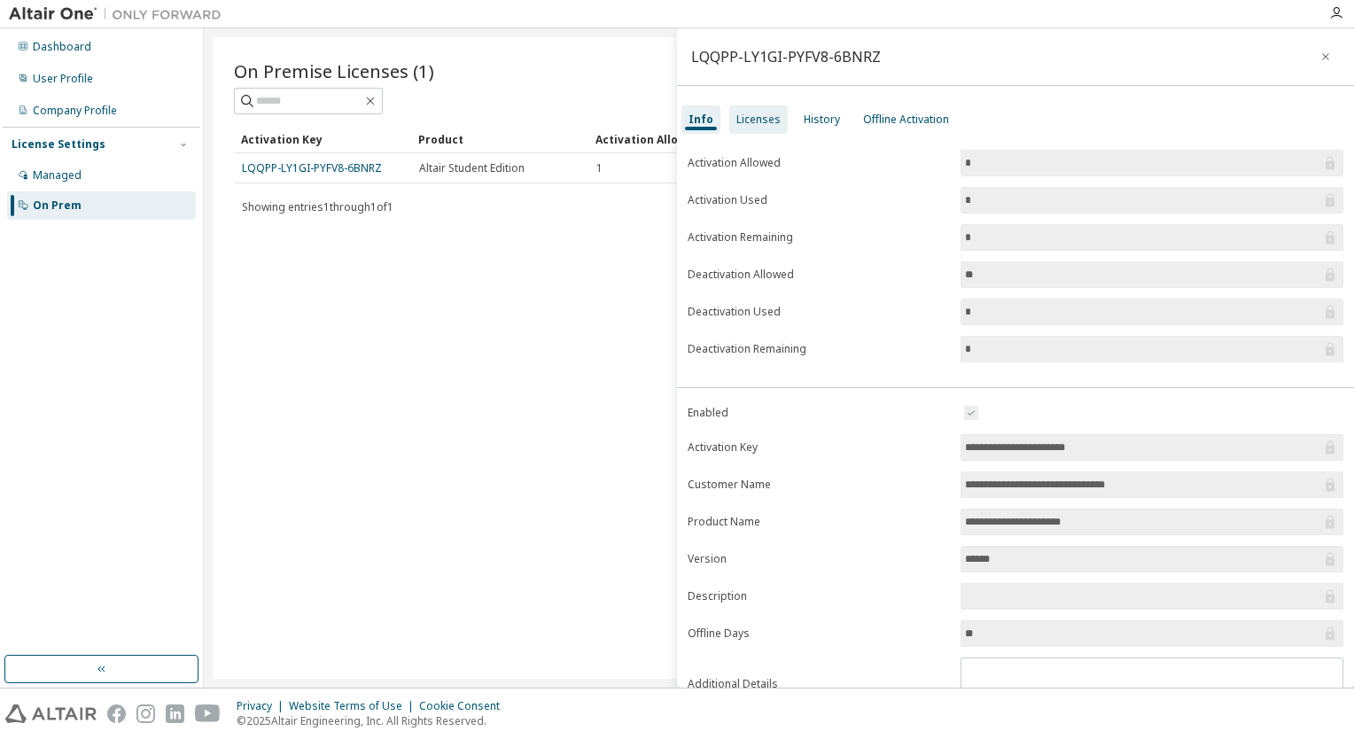
click at [744, 129] on div "Licenses" at bounding box center [758, 119] width 58 height 28
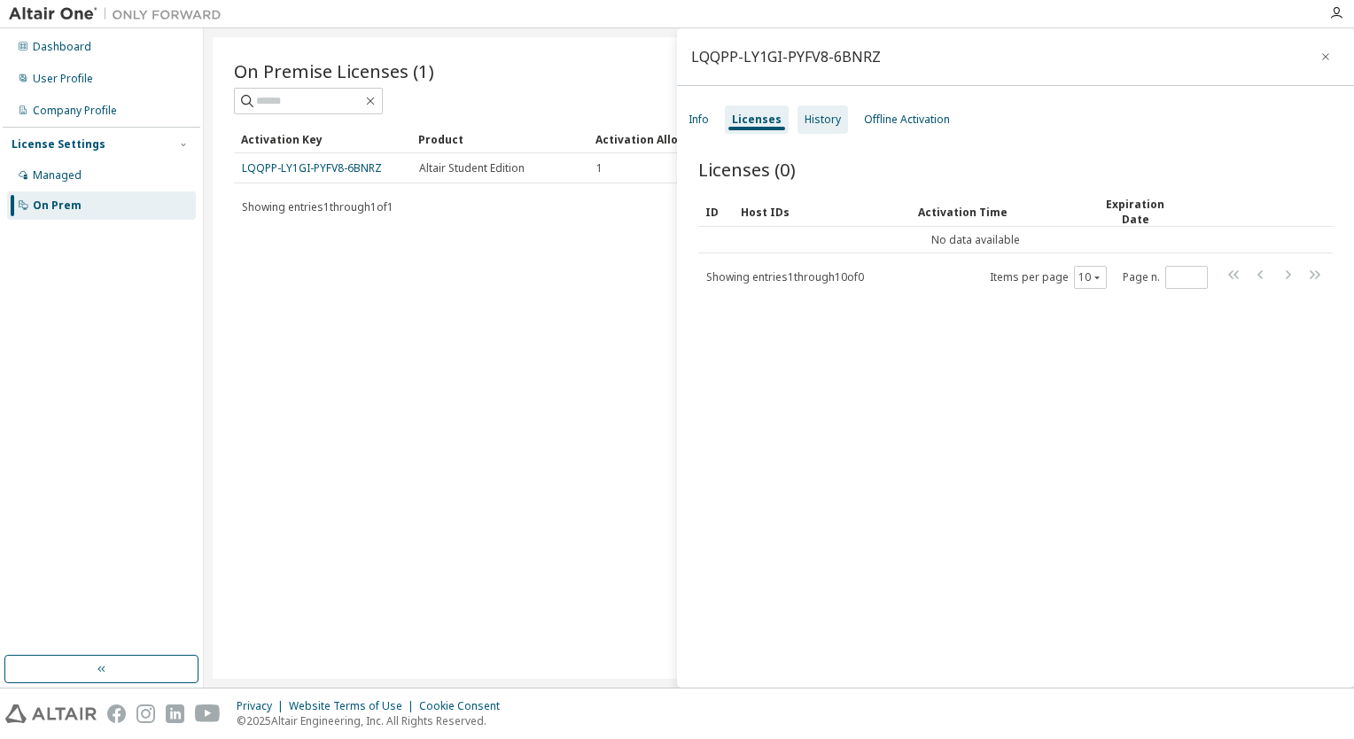
click at [834, 115] on div "History" at bounding box center [822, 119] width 36 height 14
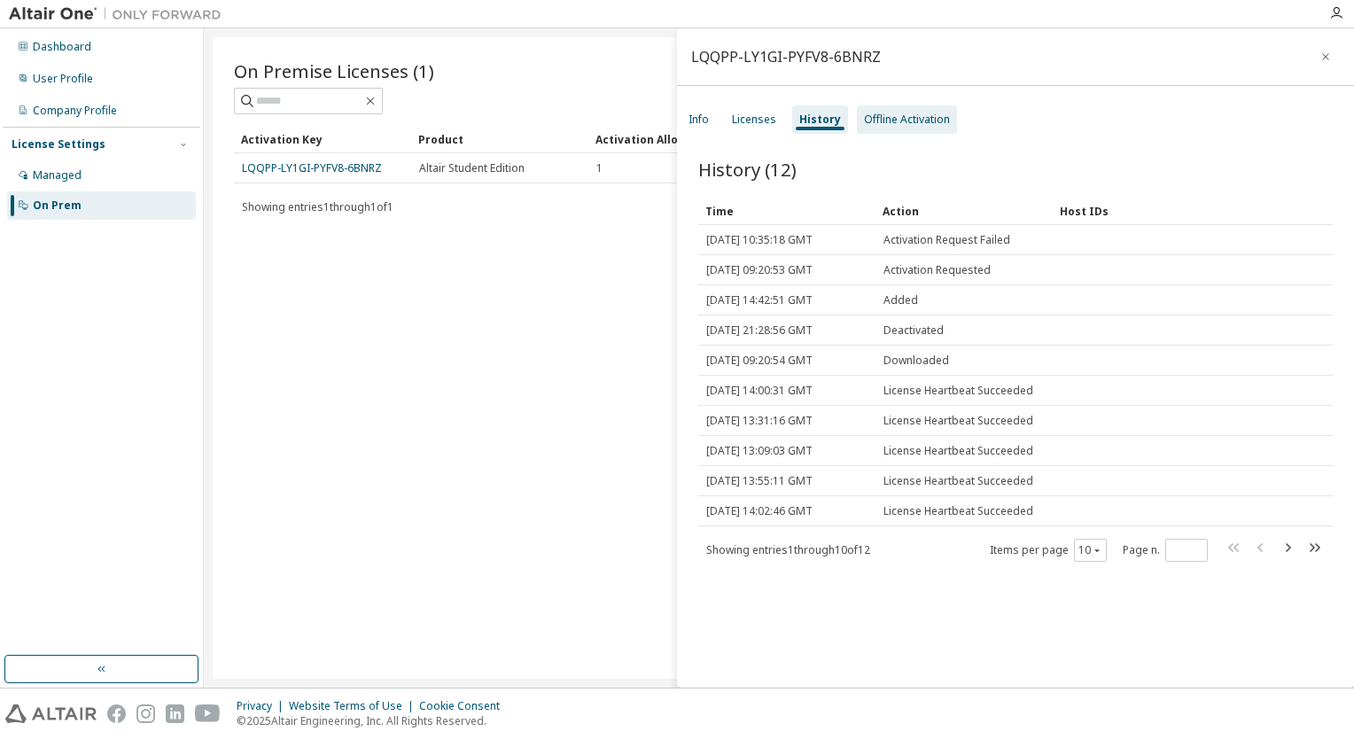
click at [902, 122] on div "Offline Activation" at bounding box center [907, 119] width 86 height 14
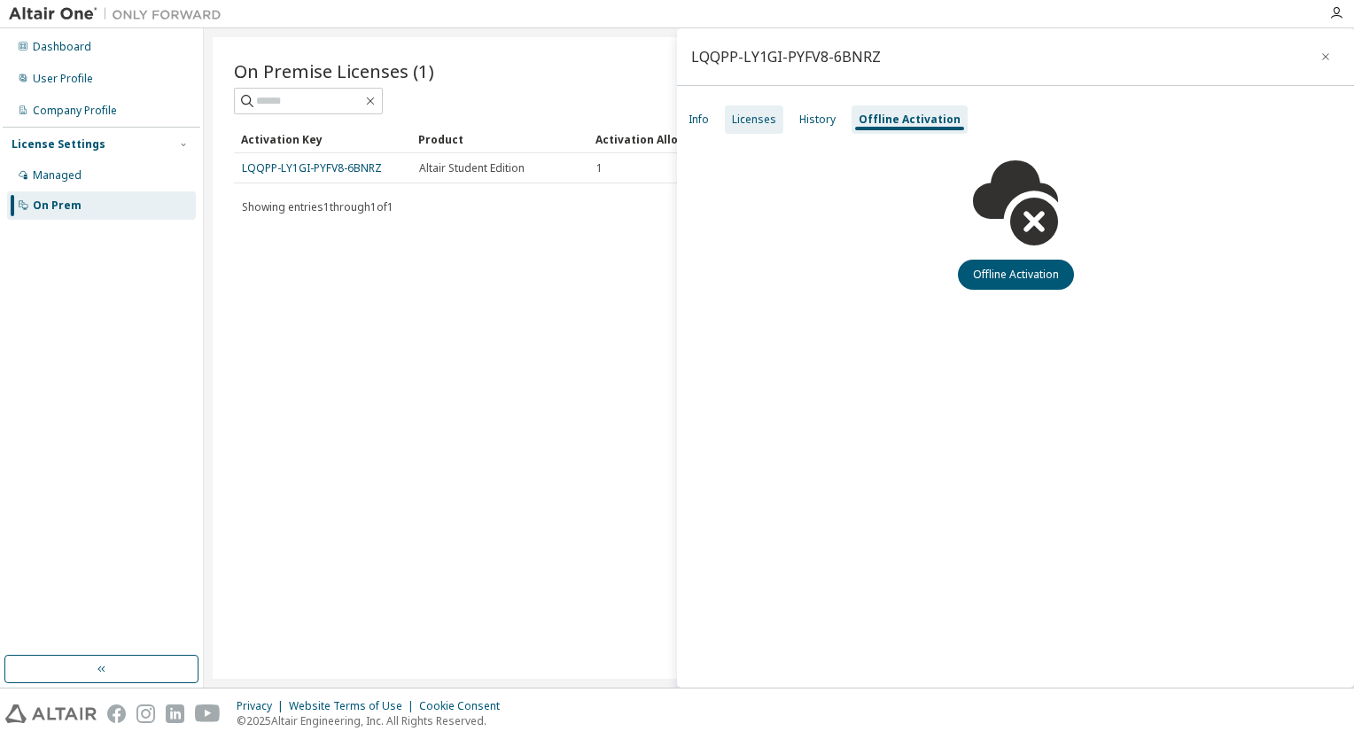
click at [767, 119] on div "Licenses" at bounding box center [754, 119] width 44 height 14
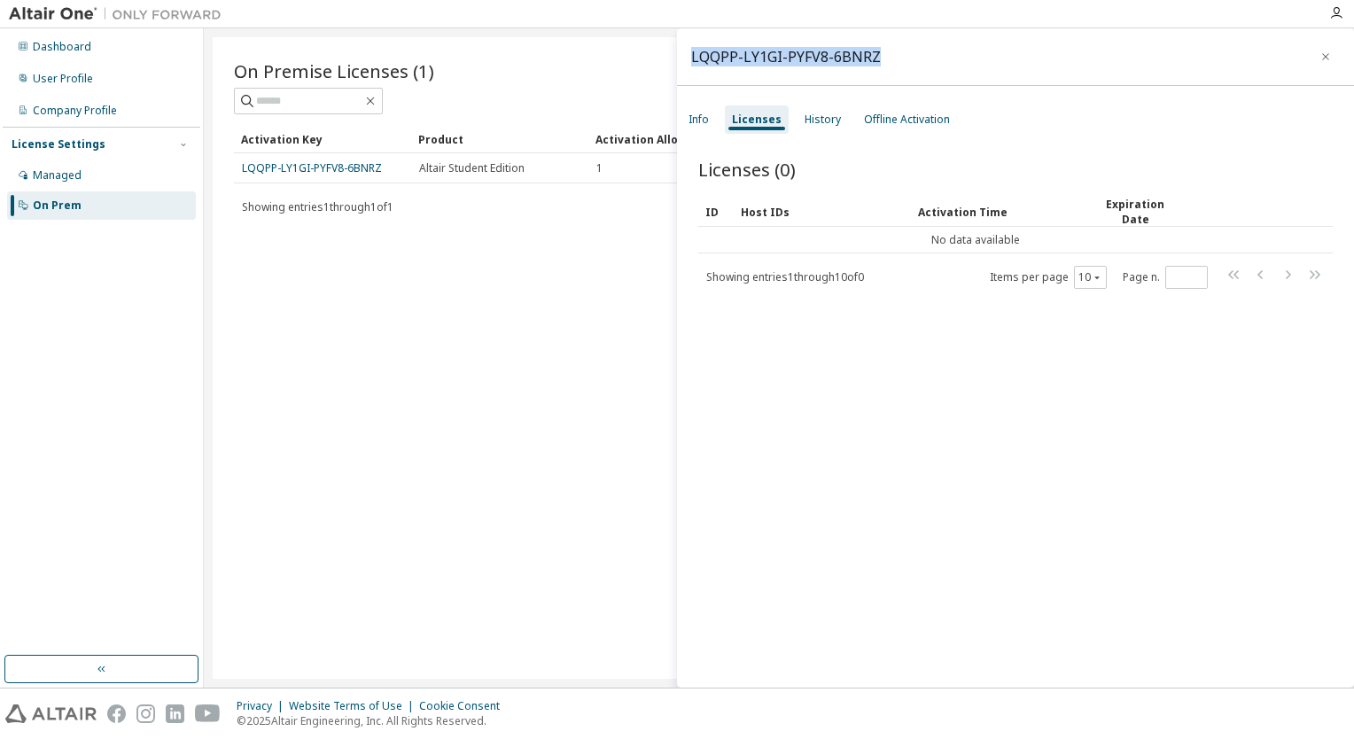
drag, startPoint x: 880, startPoint y: 55, endPoint x: 670, endPoint y: 58, distance: 210.9
click at [670, 58] on main "LQQPP-LY1GI-PYFV8-6BNRZ Info Licenses History Offline Activation Licenses (0) C…" at bounding box center [779, 357] width 1150 height 659
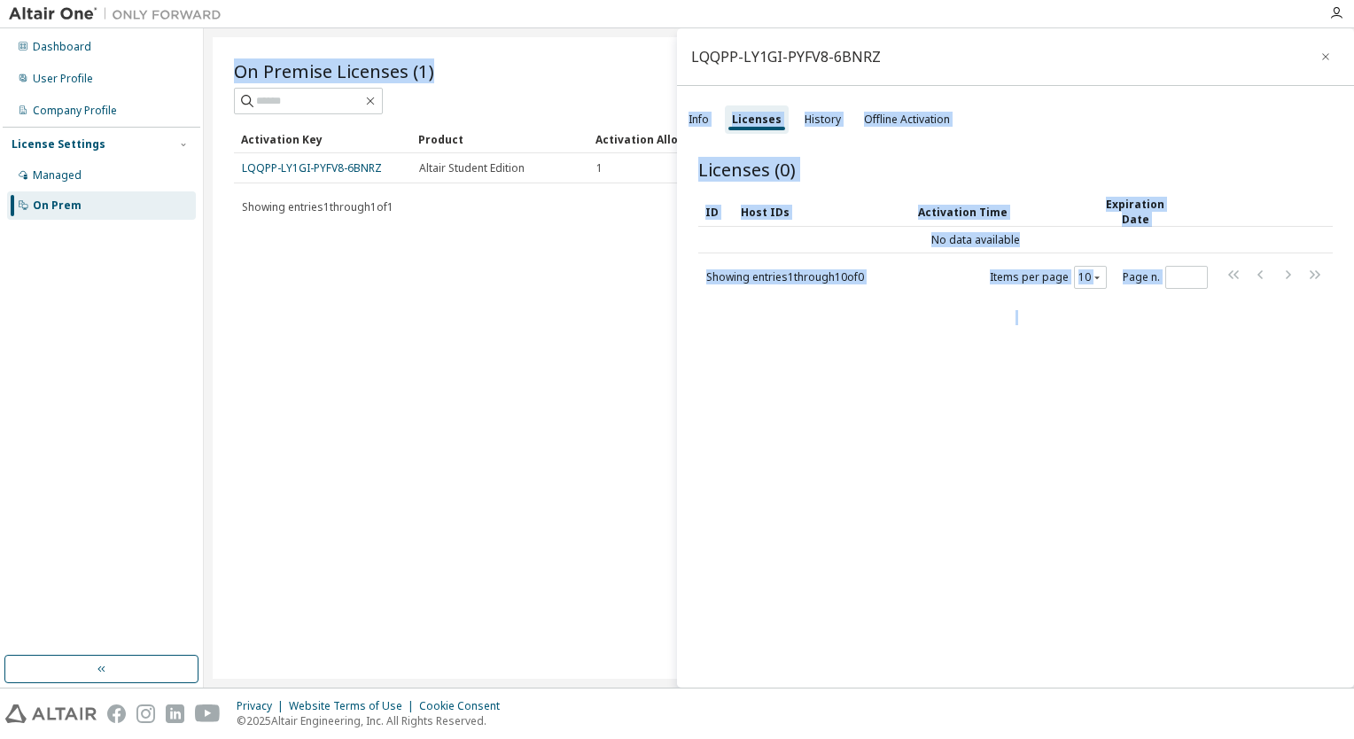
copy main "Info Licenses History Offline Activation Licenses (0) Clear Load Save Save As F…"
click at [873, 60] on div "LQQPP-LY1GI-PYFV8-6BNRZ" at bounding box center [786, 57] width 190 height 14
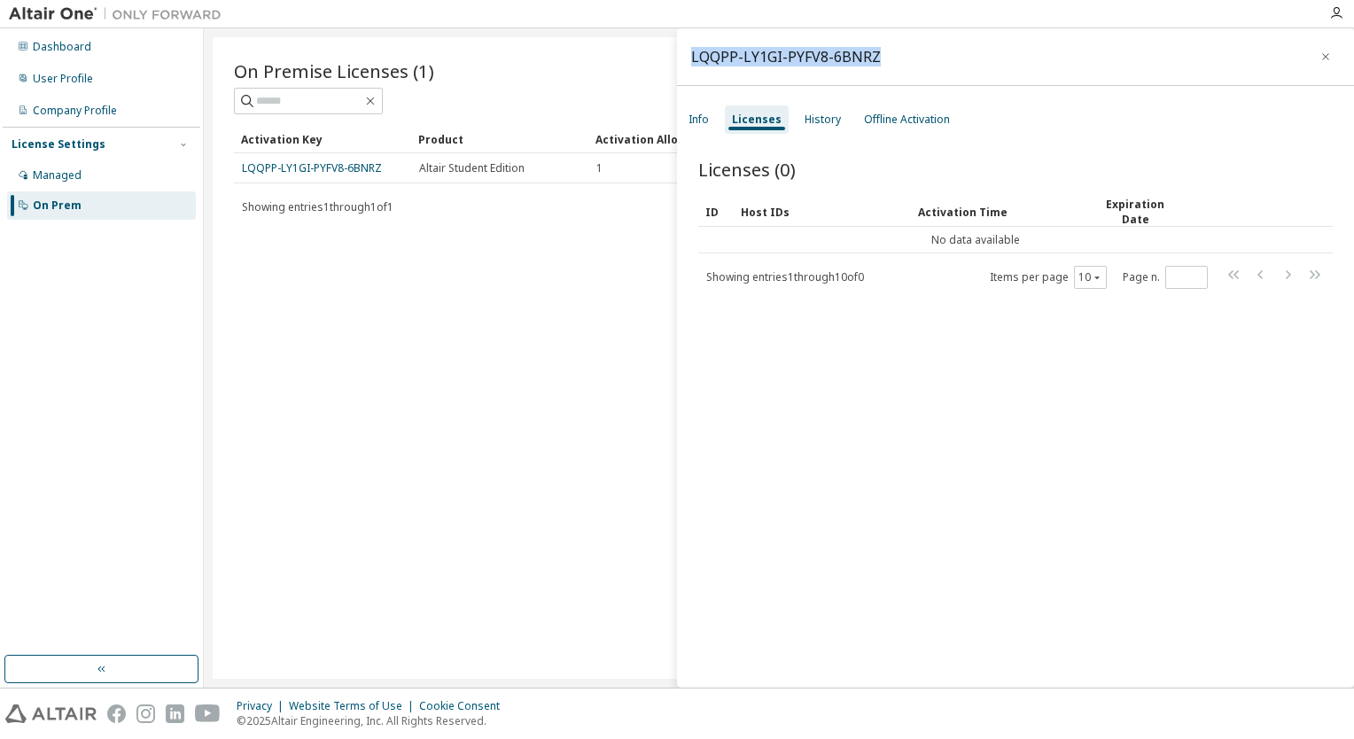
drag, startPoint x: 873, startPoint y: 60, endPoint x: 691, endPoint y: 53, distance: 181.7
click at [691, 53] on div "LQQPP-LY1GI-PYFV8-6BNRZ" at bounding box center [786, 57] width 190 height 14
copy div "LQQPP-LY1GI-PYFV8-6BNRZ"
click at [857, 128] on div "Offline Activation" at bounding box center [907, 119] width 100 height 28
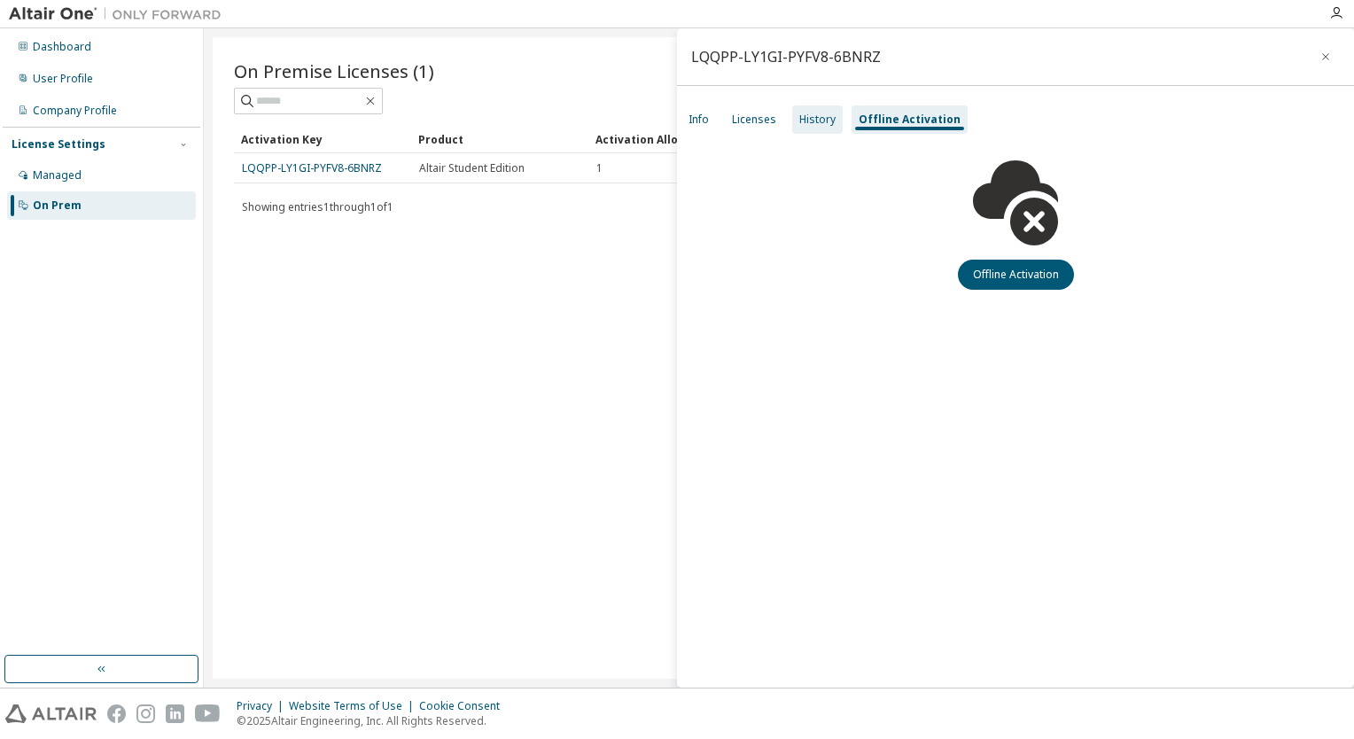
click at [826, 125] on div "History" at bounding box center [817, 119] width 36 height 14
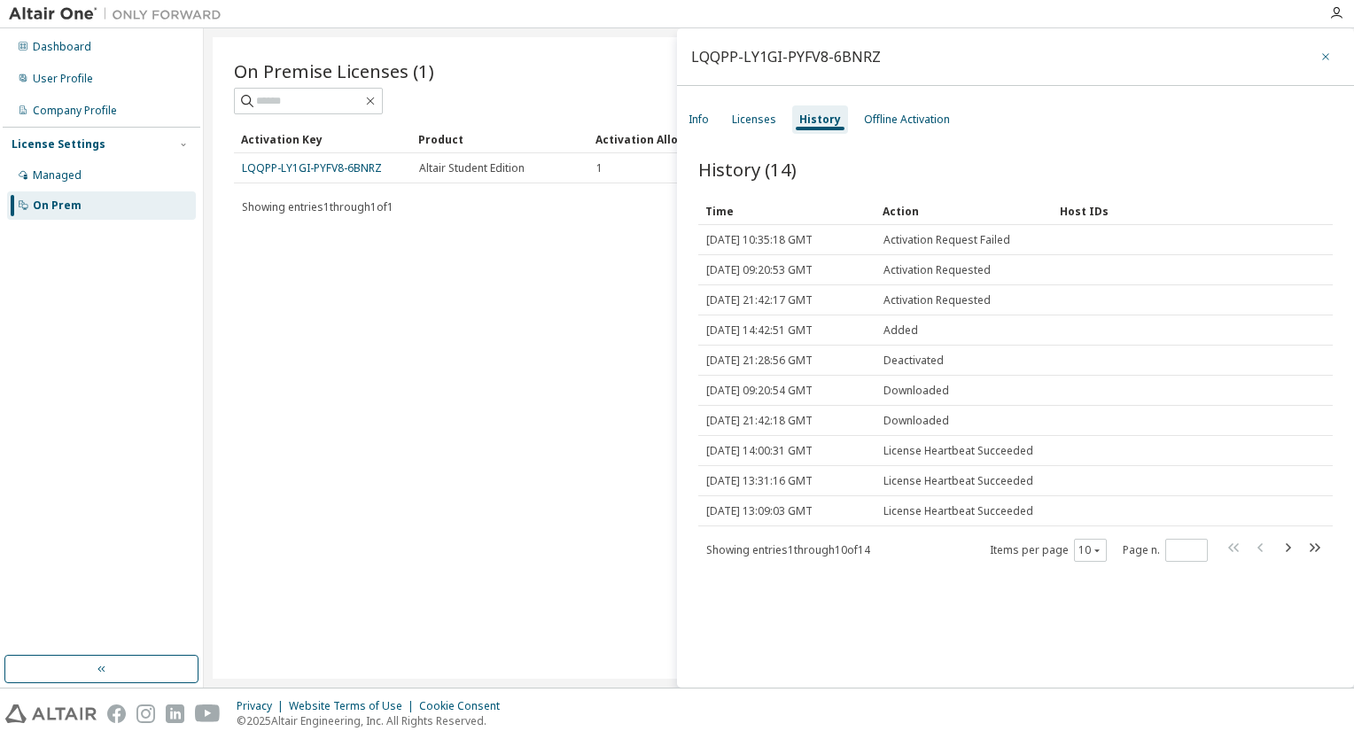
click at [1319, 53] on icon "button" at bounding box center [1325, 57] width 12 height 14
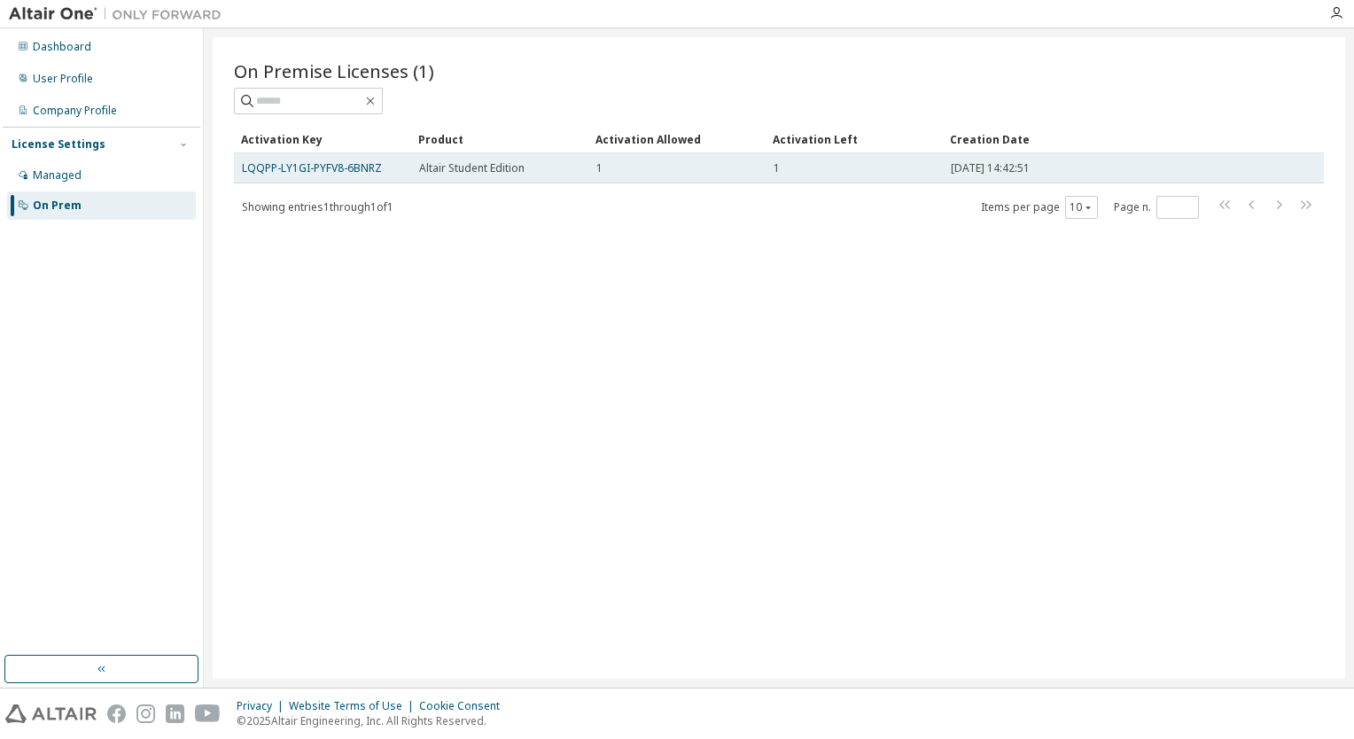
click at [475, 161] on span "Altair Student Edition" at bounding box center [471, 168] width 105 height 14
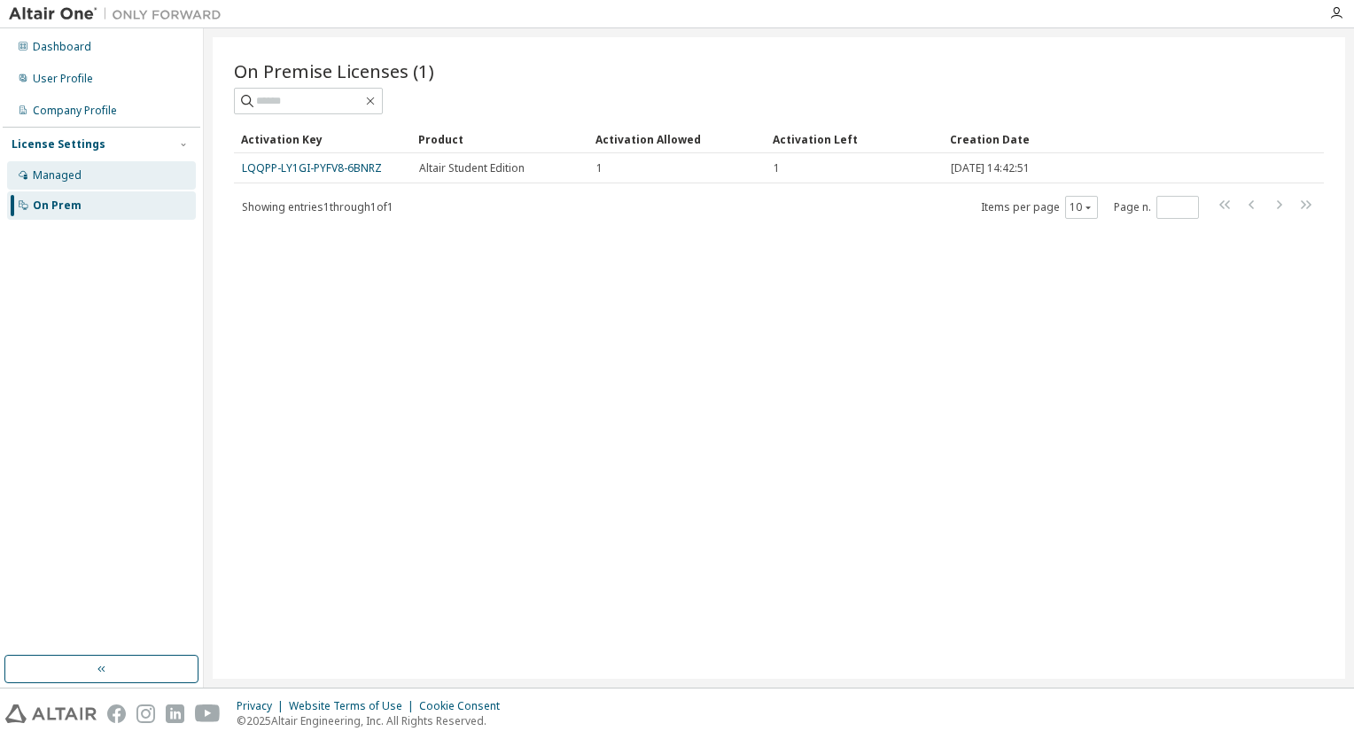
click at [147, 172] on div "Managed" at bounding box center [101, 175] width 189 height 28
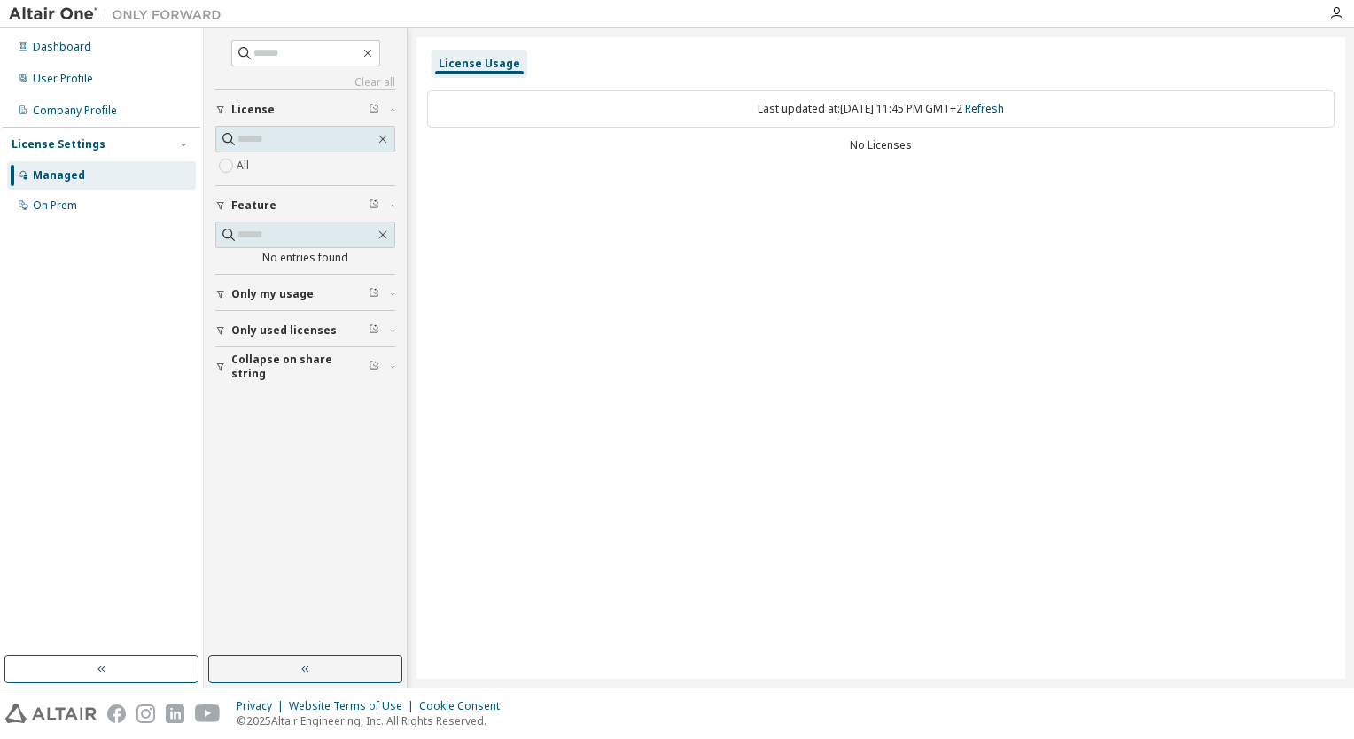
click at [297, 289] on span "Only my usage" at bounding box center [272, 294] width 82 height 14
click at [268, 292] on span "Only my usage" at bounding box center [272, 294] width 82 height 14
click at [81, 199] on div "On Prem" at bounding box center [101, 205] width 189 height 28
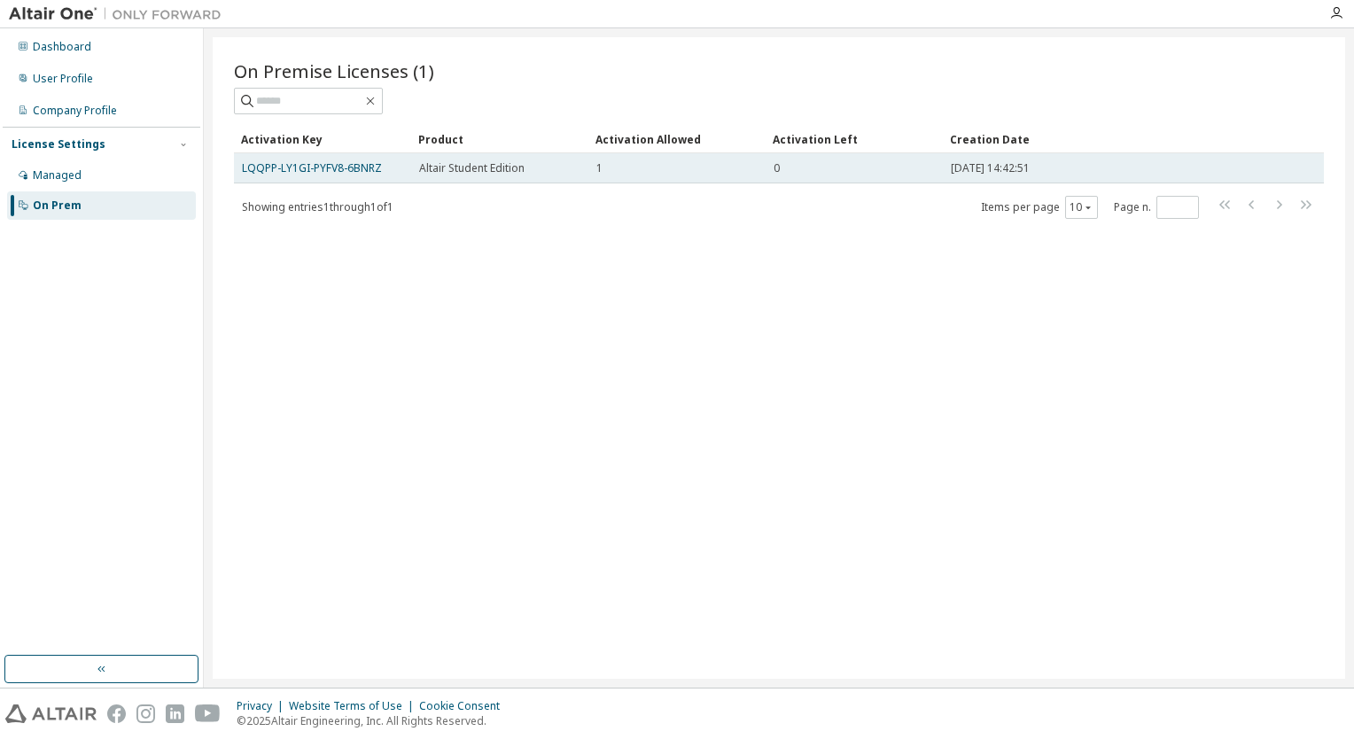
click at [482, 172] on span "Altair Student Edition" at bounding box center [471, 168] width 105 height 14
click at [450, 168] on span "Altair Student Edition" at bounding box center [471, 168] width 105 height 14
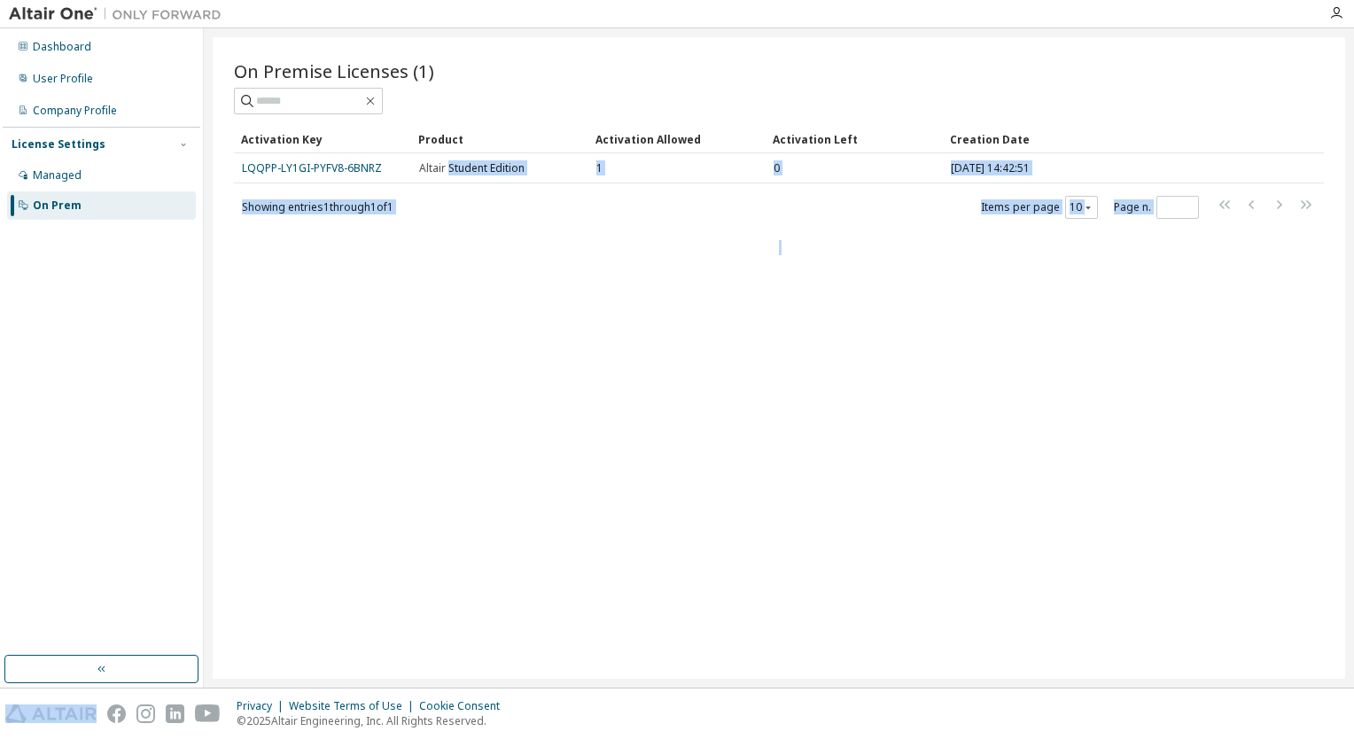
drag, startPoint x: 450, startPoint y: 168, endPoint x: 691, endPoint y: 212, distance: 244.8
click at [691, 212] on div "Activation Key Product Activation Allowed Activation Left Creation Date LQQPP-L…" at bounding box center [779, 172] width 1090 height 95
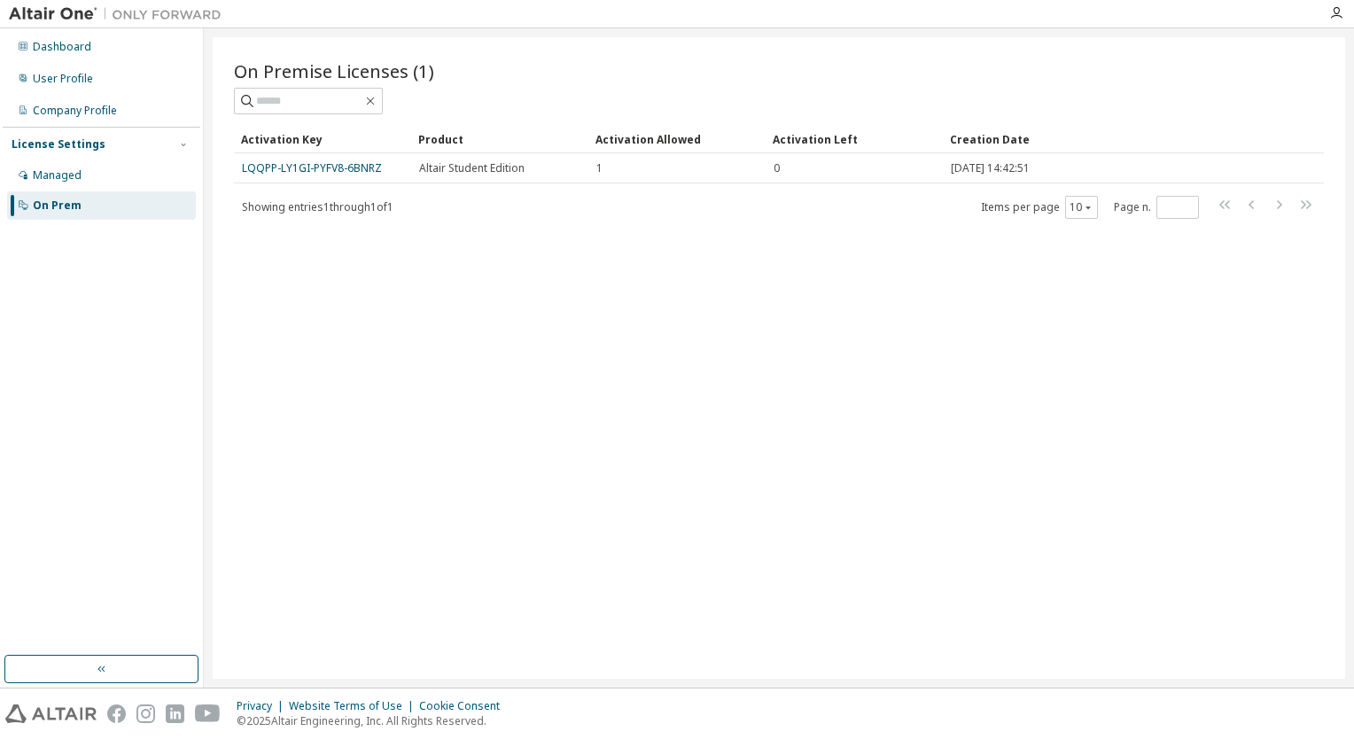
click at [640, 264] on div "On Premise Licenses (1) Clear Load Save Save As Field Operator Value Select fil…" at bounding box center [779, 357] width 1132 height 641
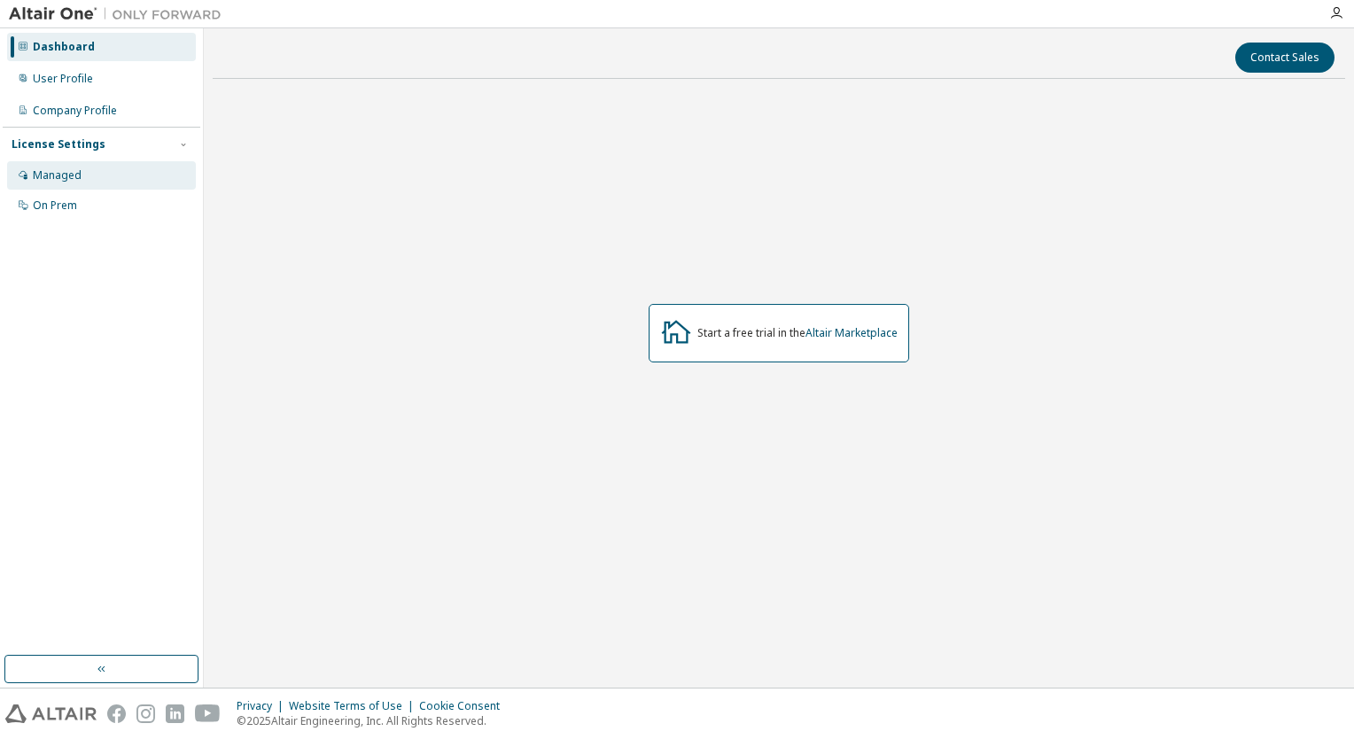
click at [64, 172] on div "Managed" at bounding box center [57, 175] width 49 height 14
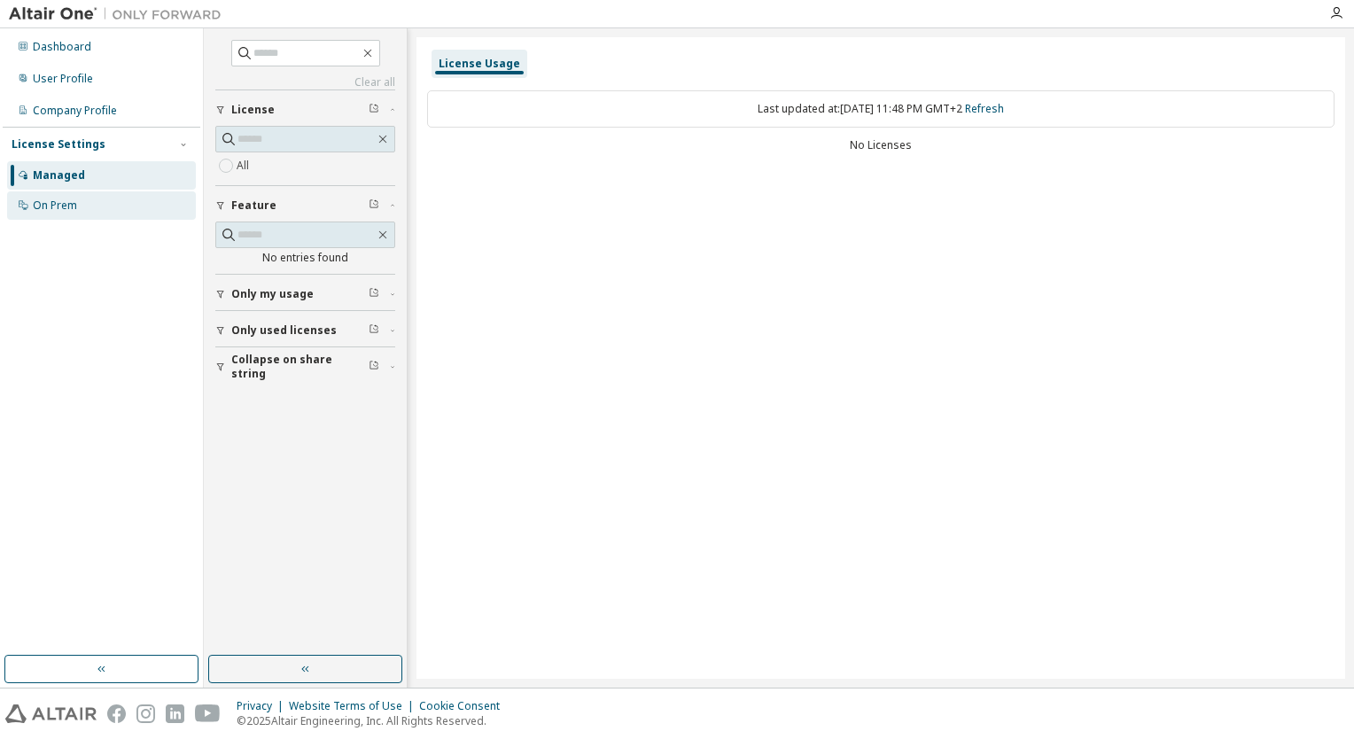
click at [71, 215] on div "On Prem" at bounding box center [101, 205] width 189 height 28
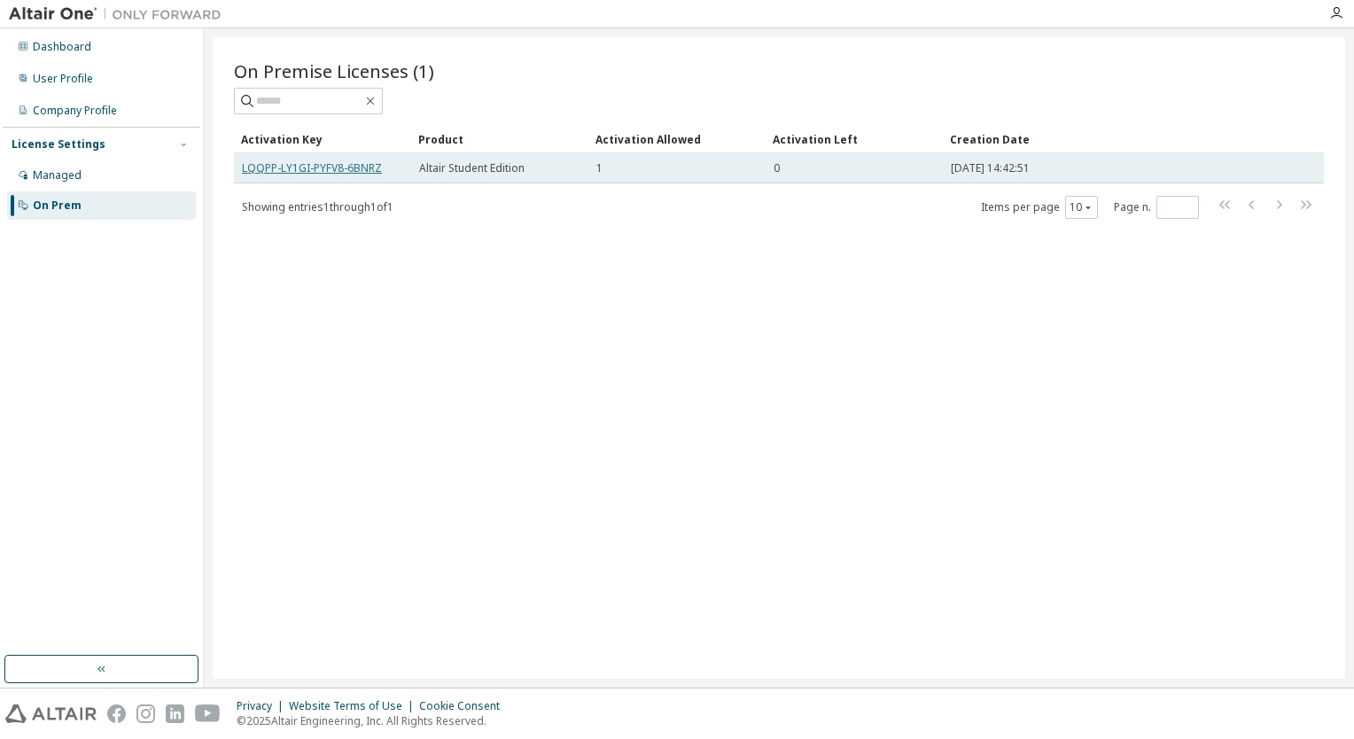
click at [261, 169] on link "LQQPP-LY1GI-PYFV8-6BNRZ" at bounding box center [312, 167] width 140 height 15
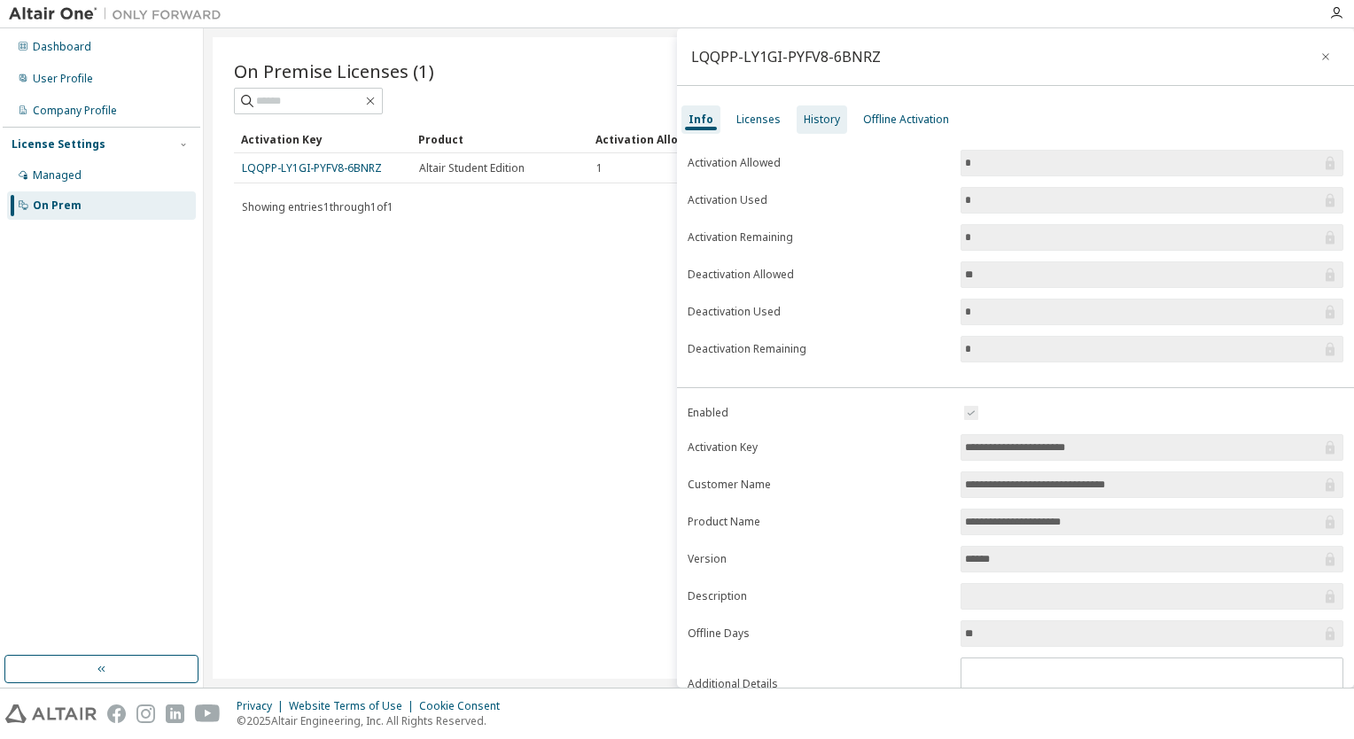
click at [803, 122] on div "History" at bounding box center [821, 119] width 36 height 14
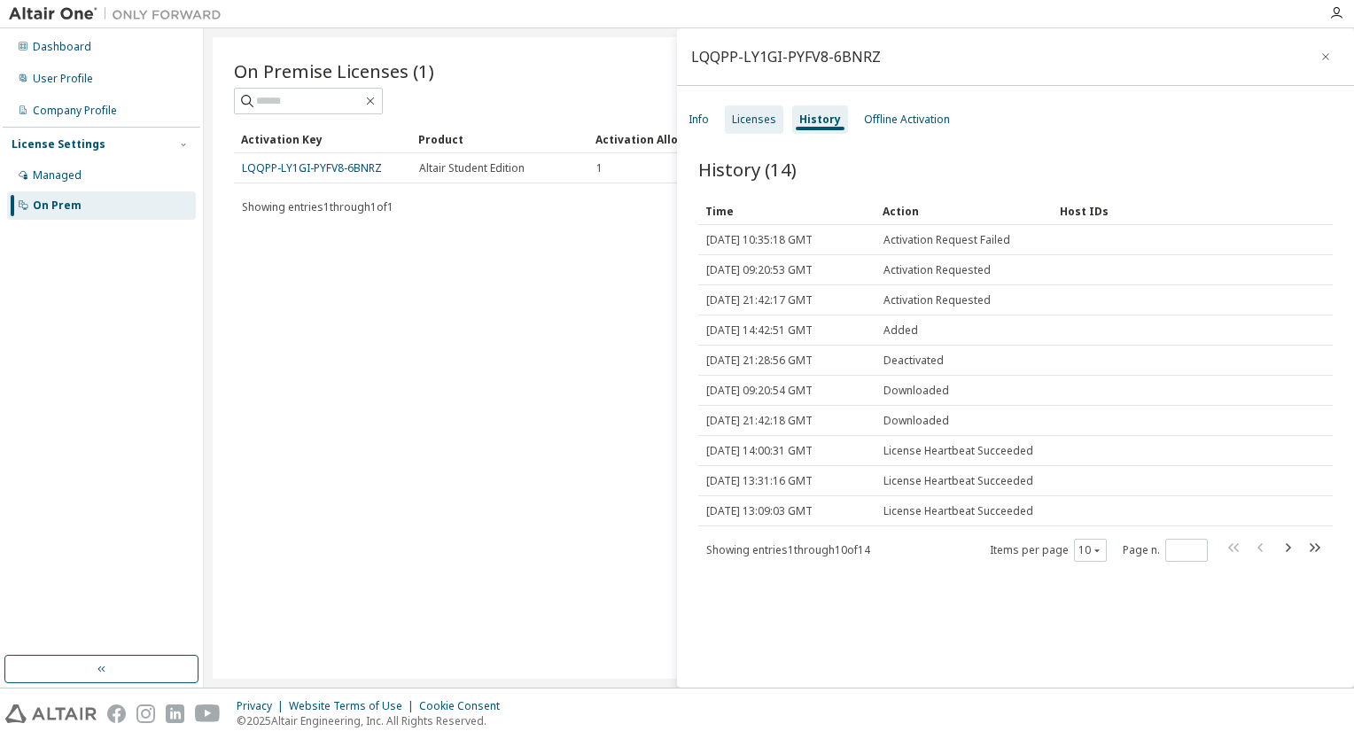
click at [765, 122] on div "Licenses" at bounding box center [754, 119] width 44 height 14
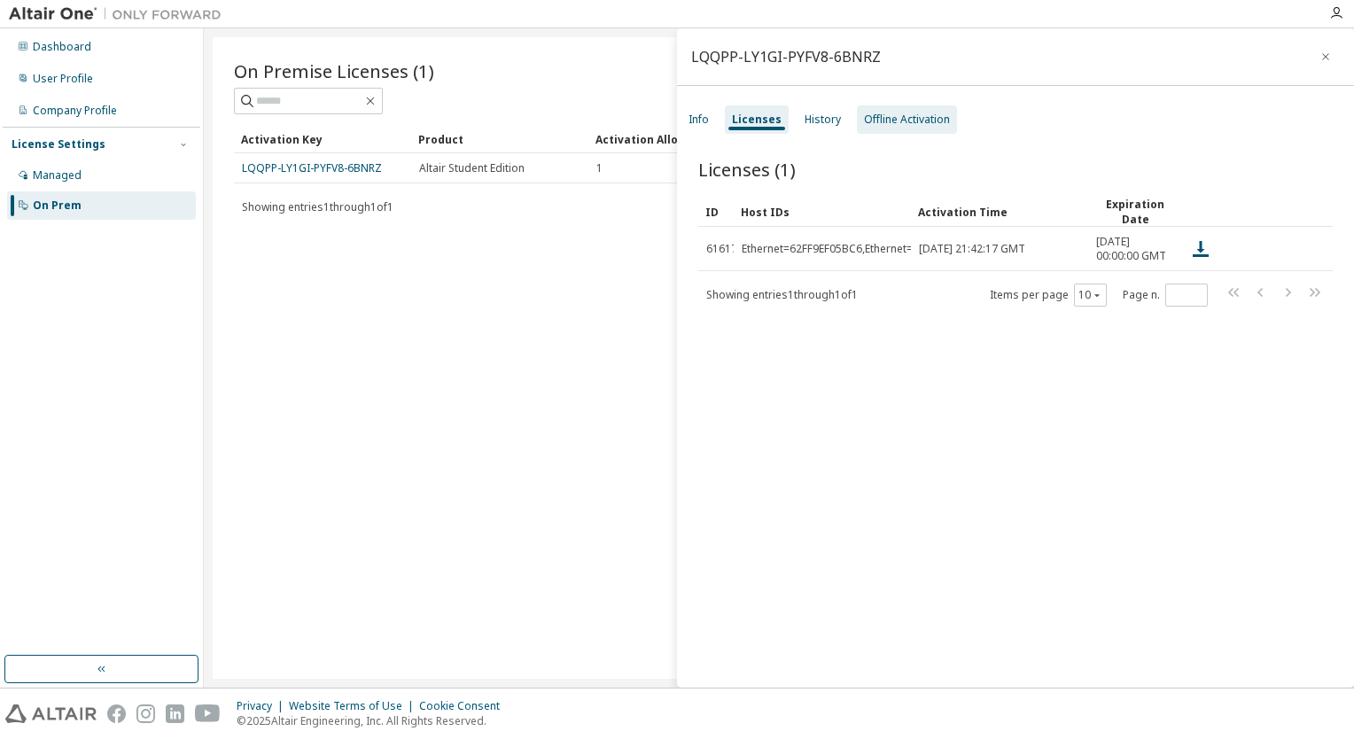
click at [894, 133] on div "Offline Activation" at bounding box center [907, 119] width 100 height 28
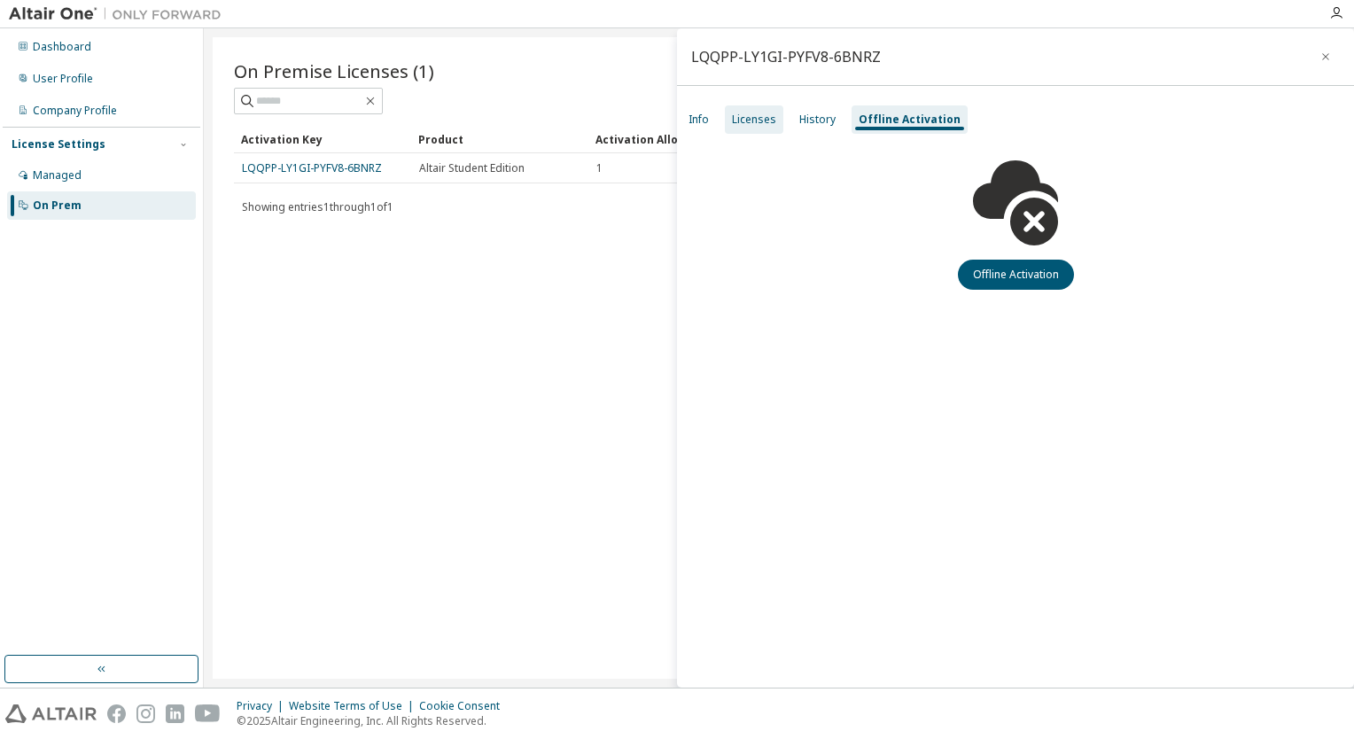
click at [749, 119] on div "Licenses" at bounding box center [754, 119] width 44 height 14
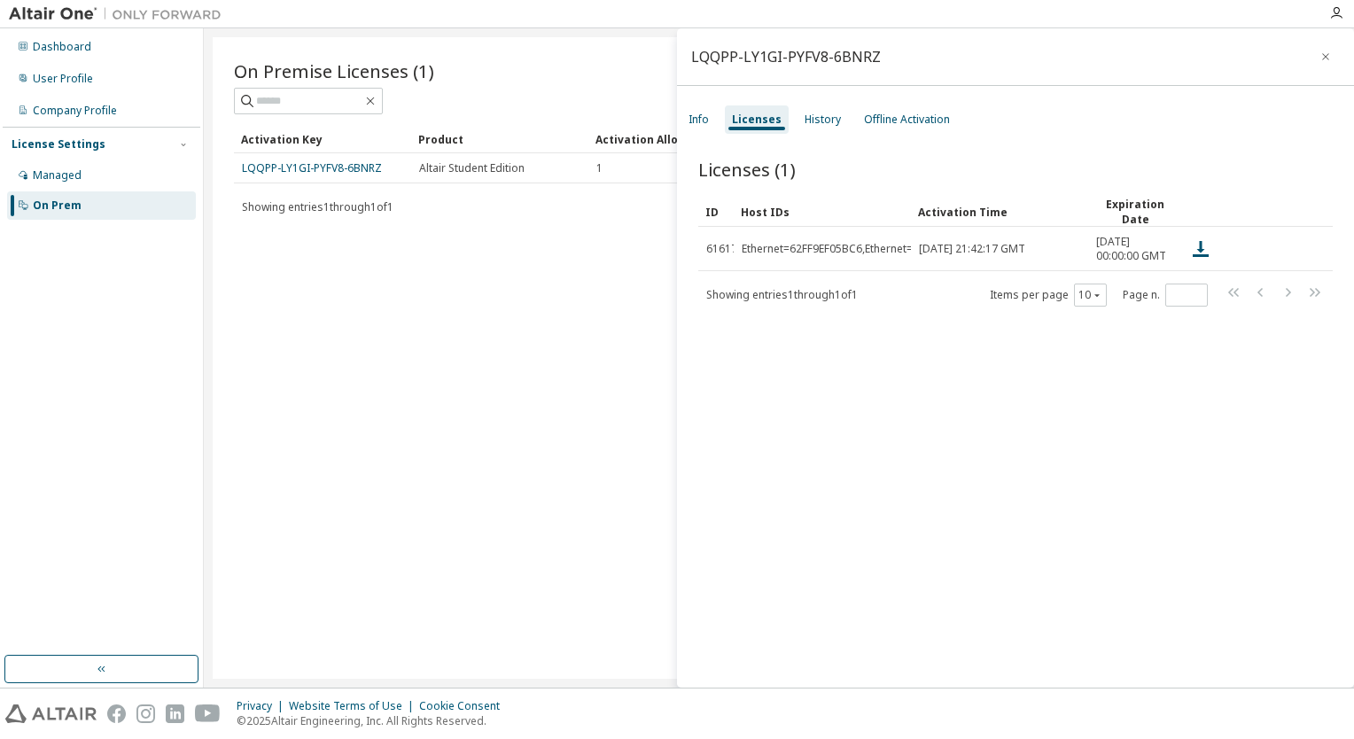
click at [694, 105] on div "Info Licenses History Offline Activation" at bounding box center [1015, 120] width 677 height 32
click at [696, 110] on div "Info" at bounding box center [698, 119] width 35 height 28
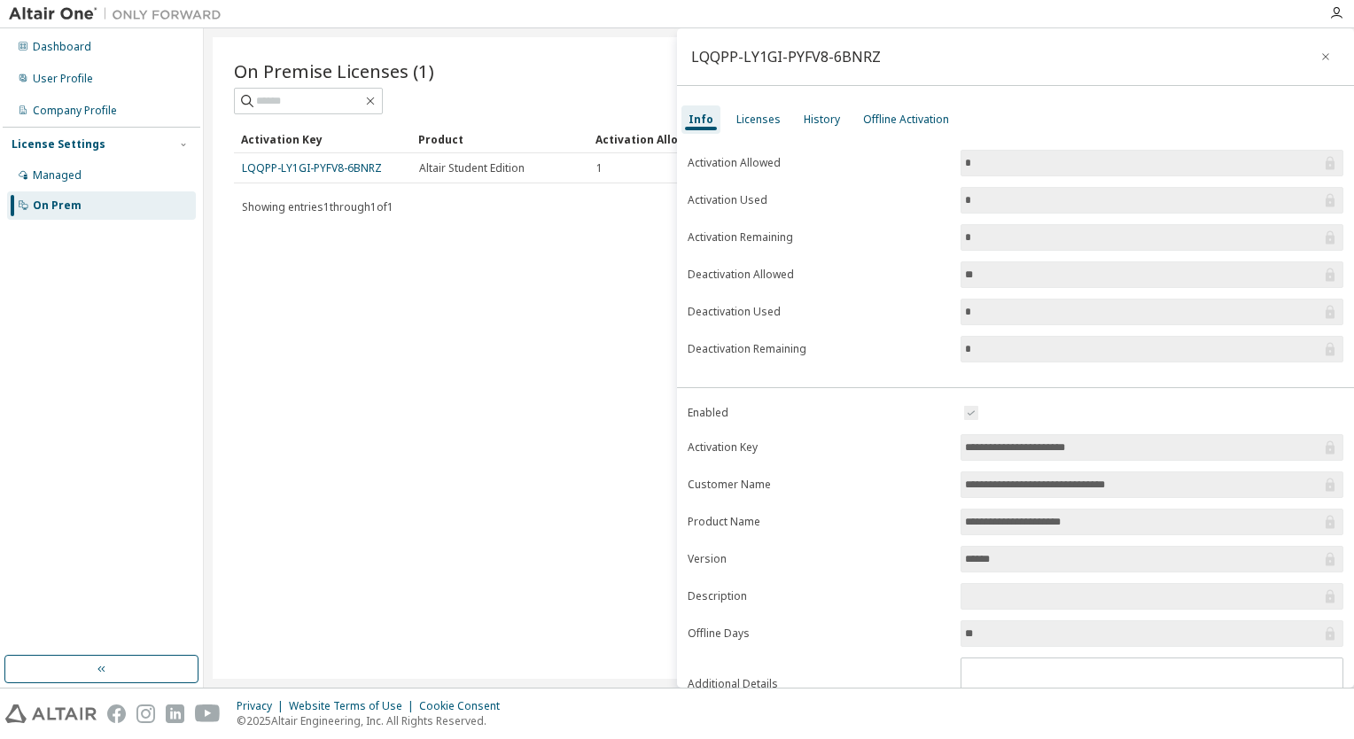
scroll to position [72, 0]
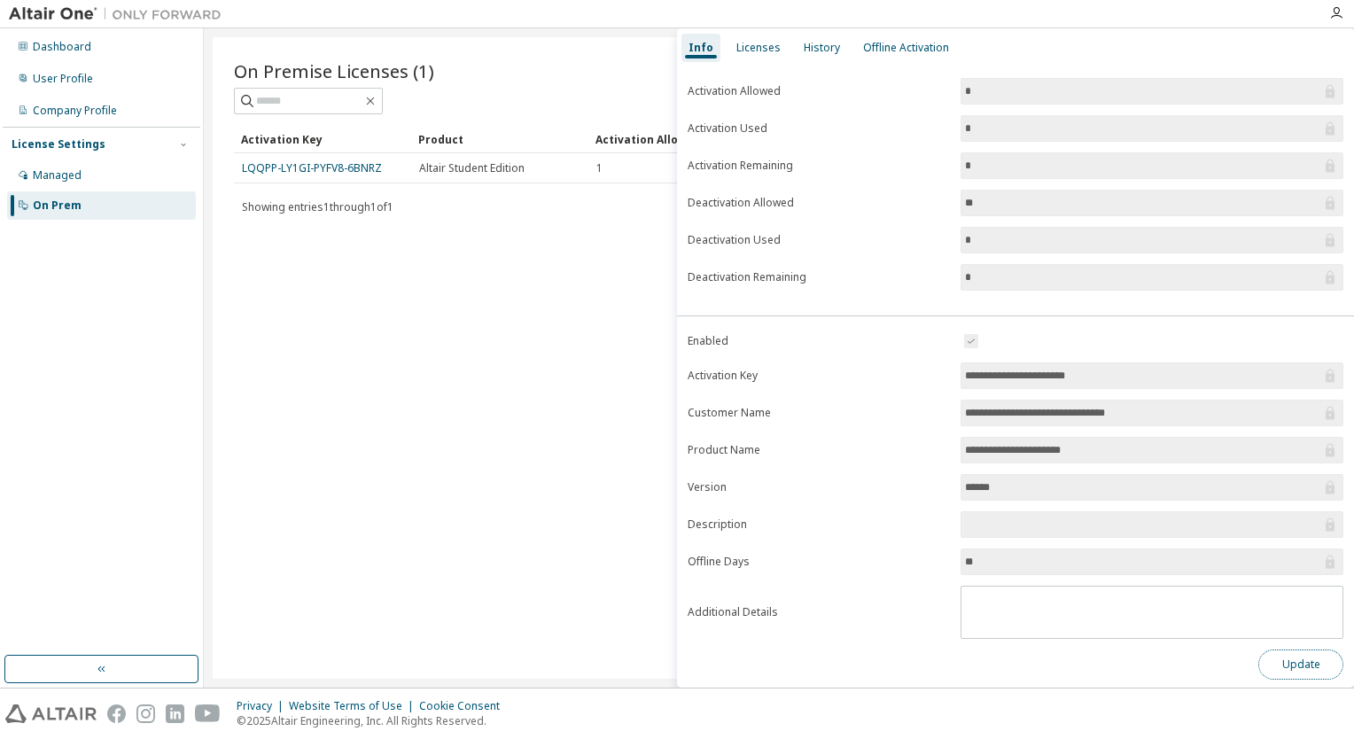
click at [1265, 668] on button "Update" at bounding box center [1300, 664] width 85 height 30
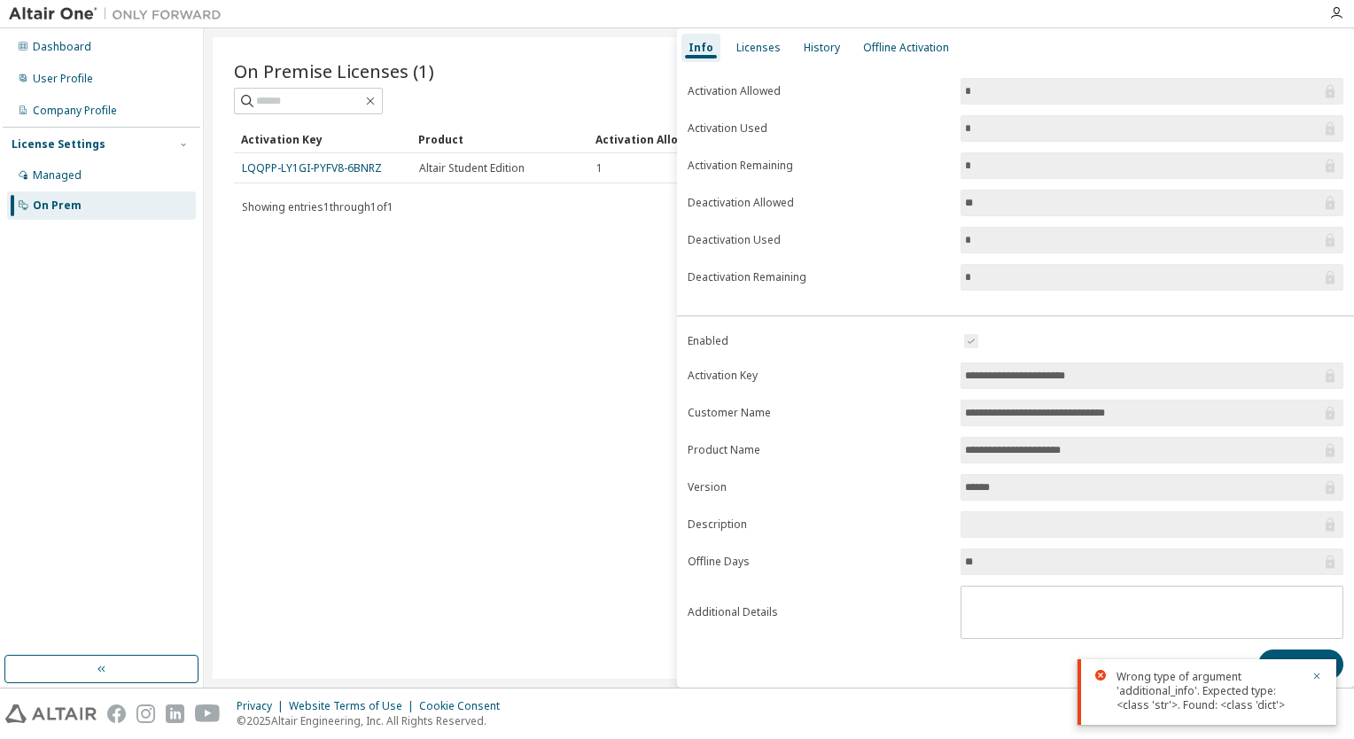
scroll to position [0, 0]
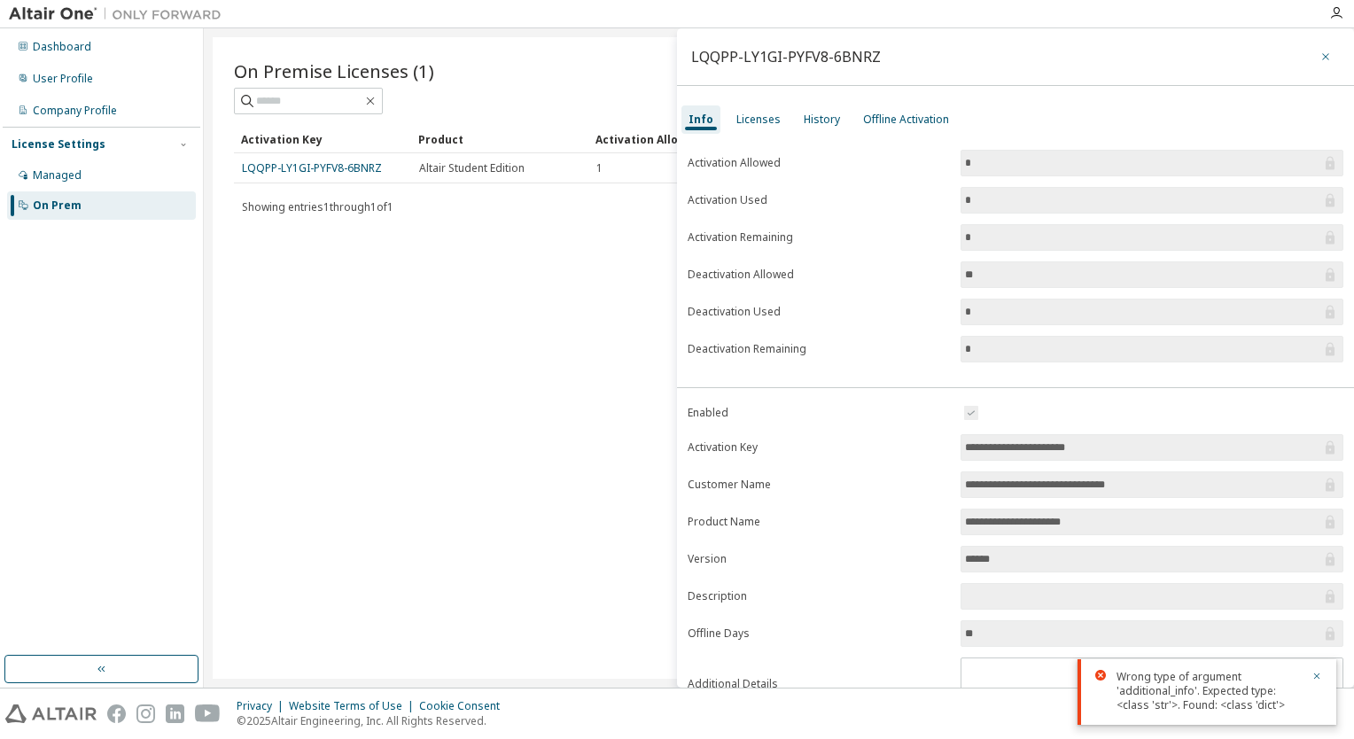
click at [1323, 61] on button "button" at bounding box center [1325, 57] width 28 height 28
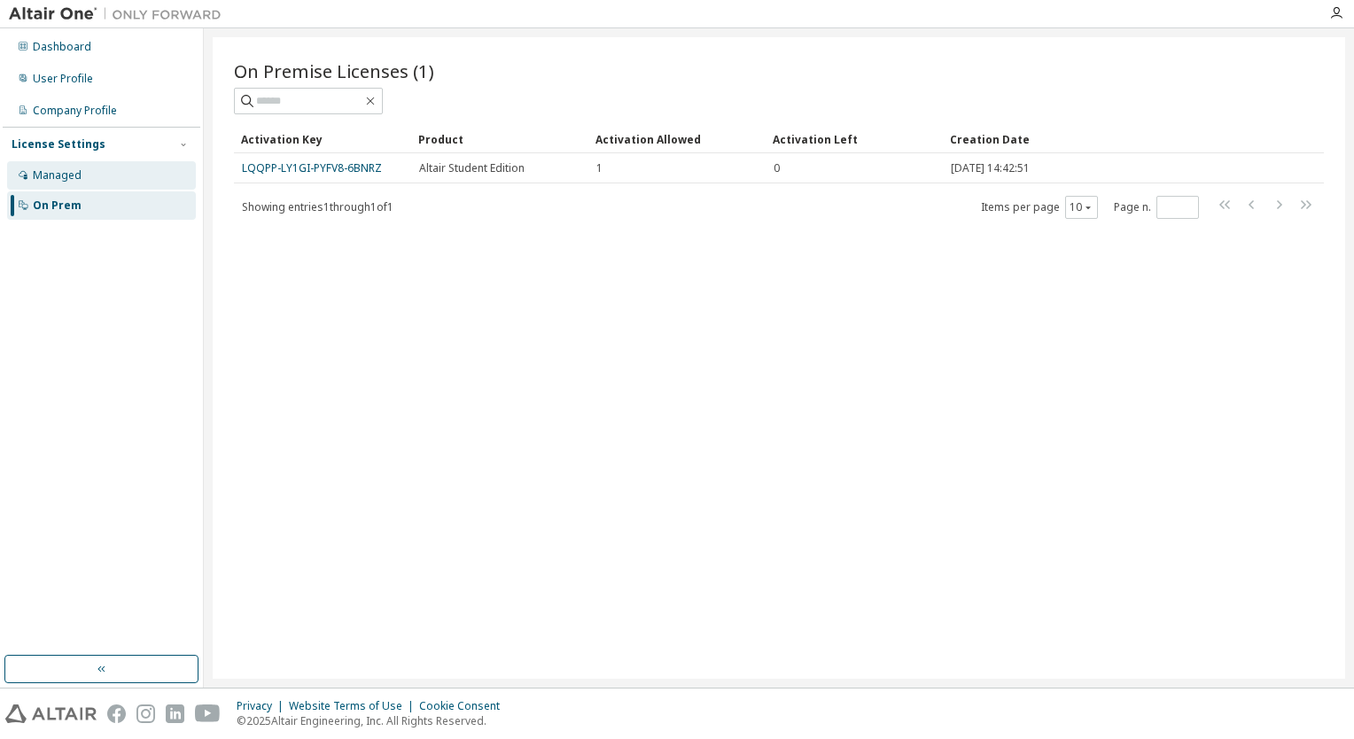
click at [69, 174] on div "Managed" at bounding box center [57, 175] width 49 height 14
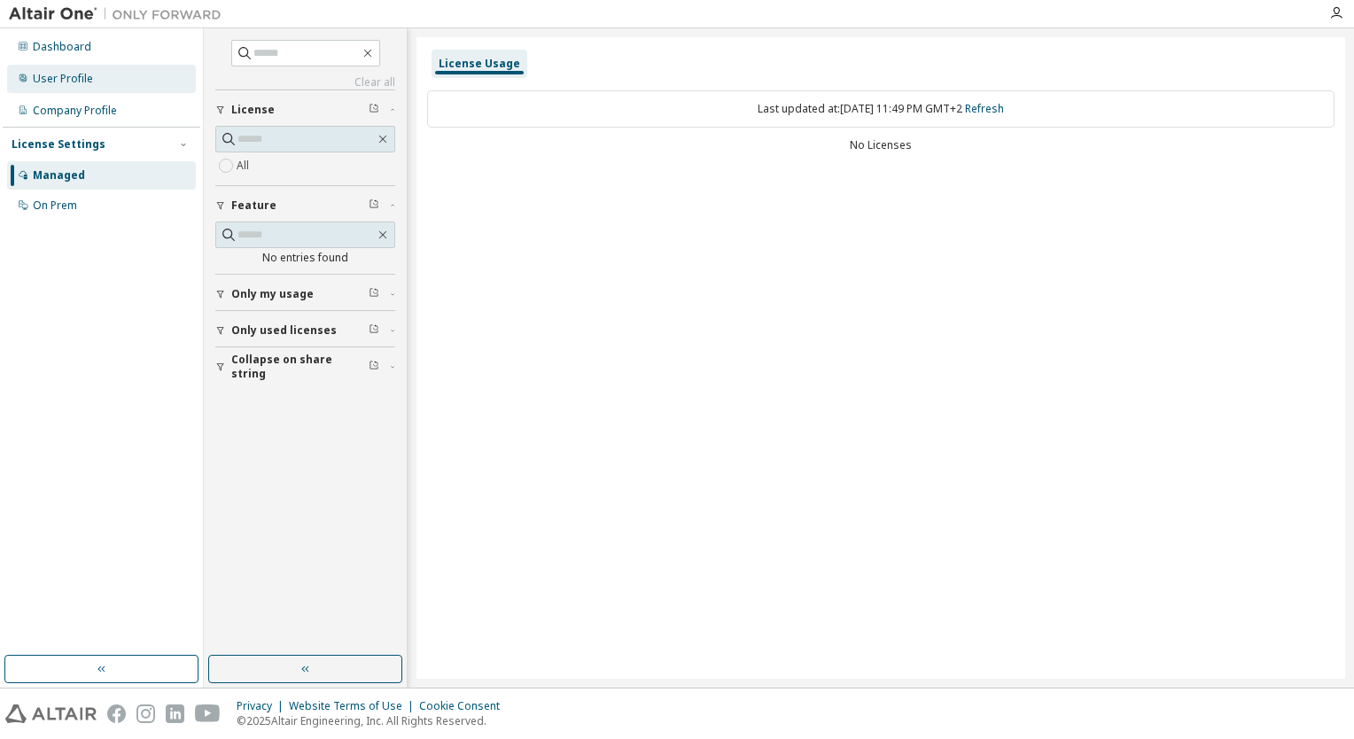
click at [64, 70] on div "User Profile" at bounding box center [101, 79] width 189 height 28
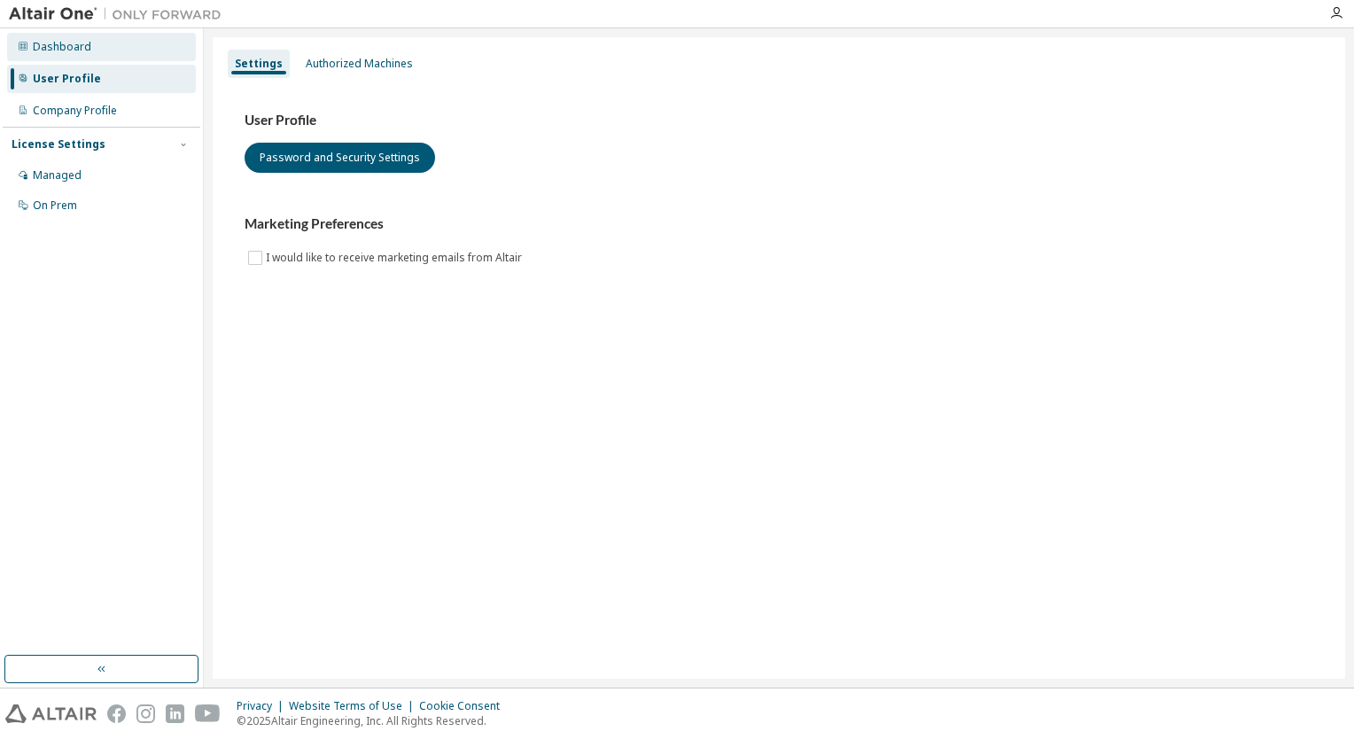
click at [127, 58] on div "Dashboard" at bounding box center [101, 47] width 189 height 28
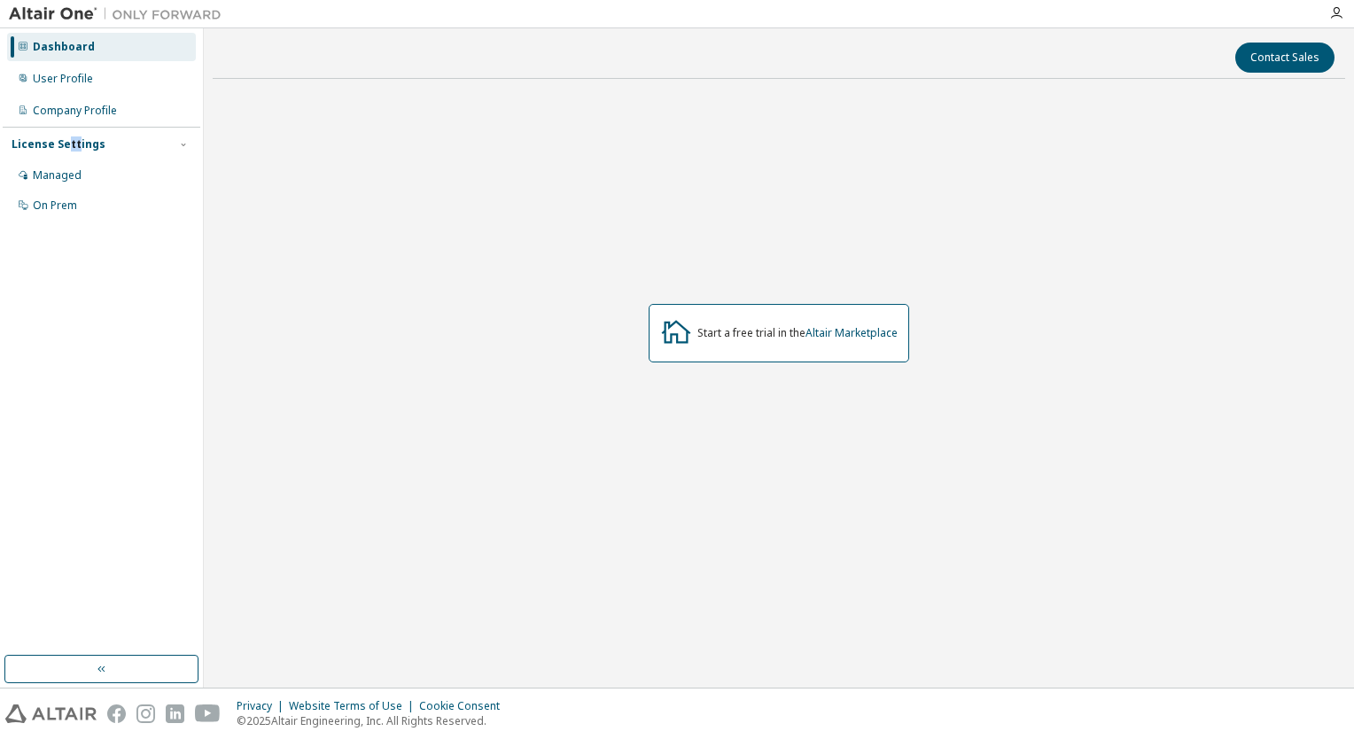
drag, startPoint x: 76, startPoint y: 129, endPoint x: 67, endPoint y: 125, distance: 9.9
click at [67, 125] on div "Dashboard User Profile Company Profile License Settings Managed On Prem" at bounding box center [102, 126] width 198 height 190
click at [55, 114] on div "Company Profile" at bounding box center [75, 111] width 84 height 14
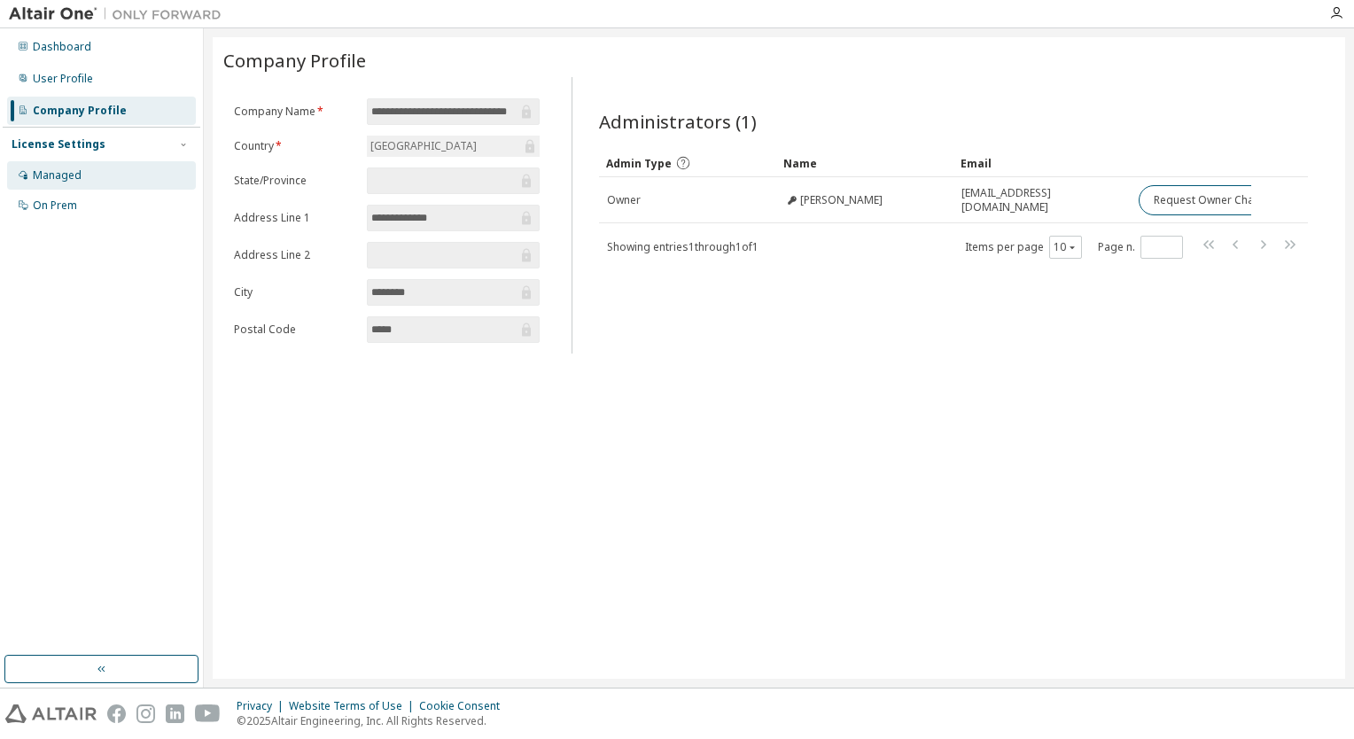
click at [67, 171] on div "Managed" at bounding box center [57, 175] width 49 height 14
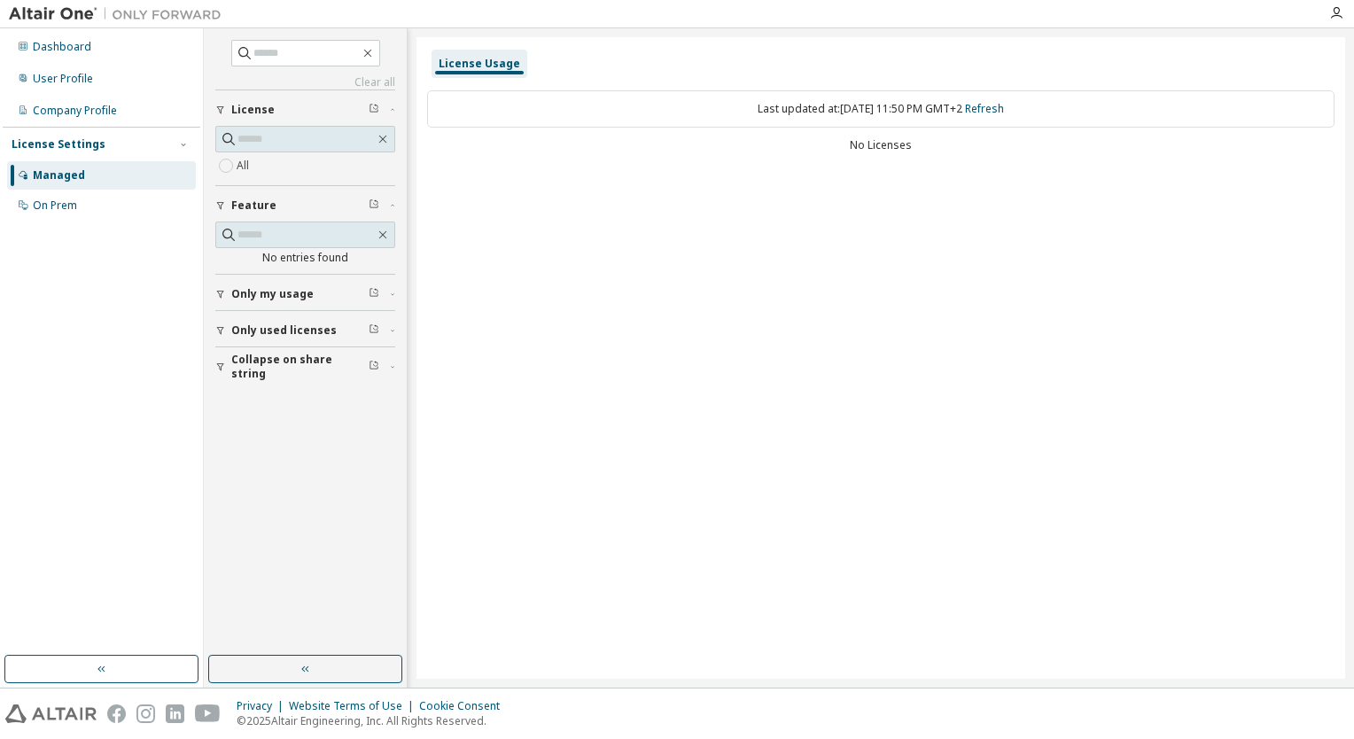
click at [266, 296] on span "Only my usage" at bounding box center [272, 294] width 82 height 14
click at [261, 408] on span "Collapse on share string" at bounding box center [299, 418] width 137 height 28
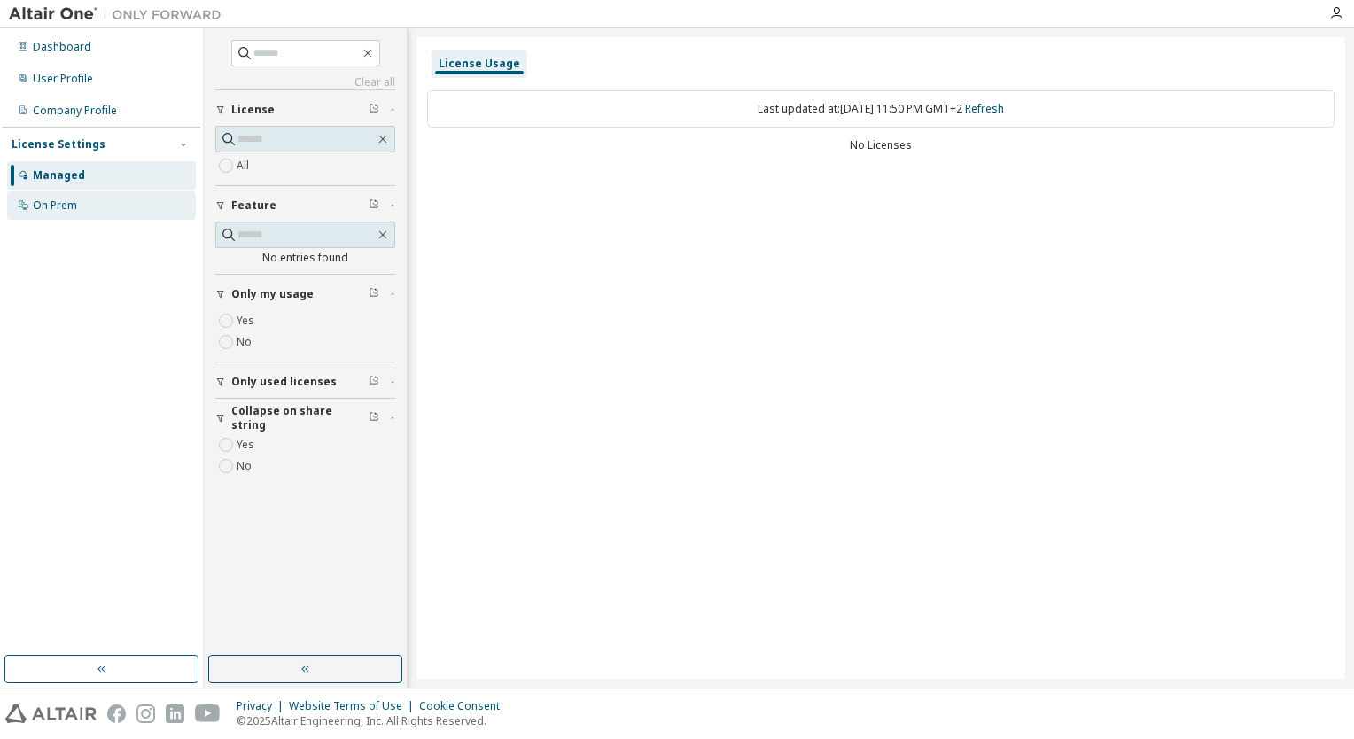
click at [85, 202] on div "On Prem" at bounding box center [101, 205] width 189 height 28
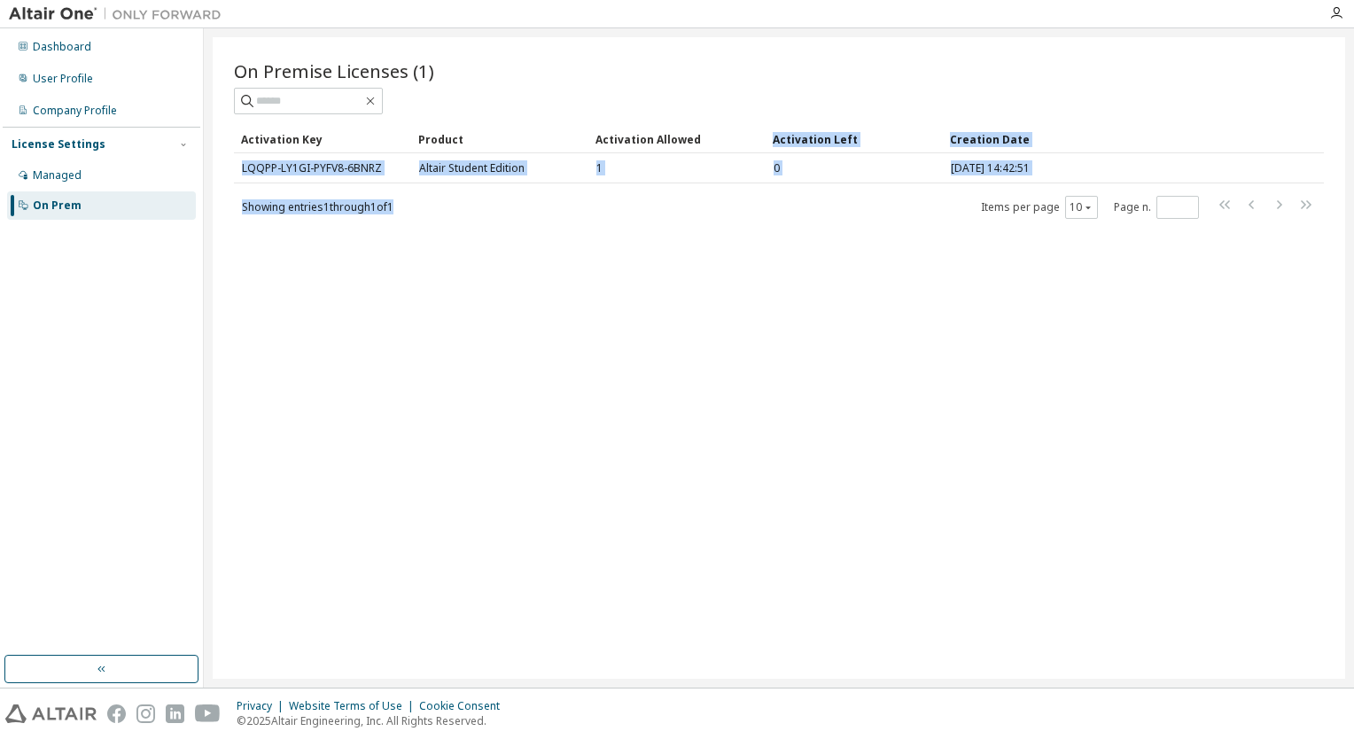
drag, startPoint x: 671, startPoint y: 182, endPoint x: 750, endPoint y: 136, distance: 92.5
click at [750, 136] on div "Activation Key Product Activation Allowed Activation Left Creation Date LQQPP-L…" at bounding box center [779, 172] width 1090 height 95
